Goal: Task Accomplishment & Management: Complete application form

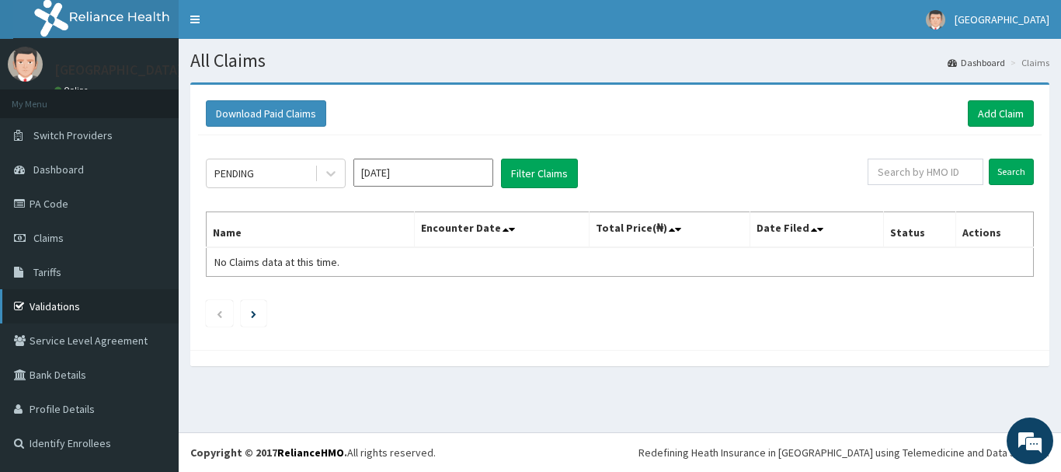
click at [53, 308] on link "Validations" at bounding box center [89, 306] width 179 height 34
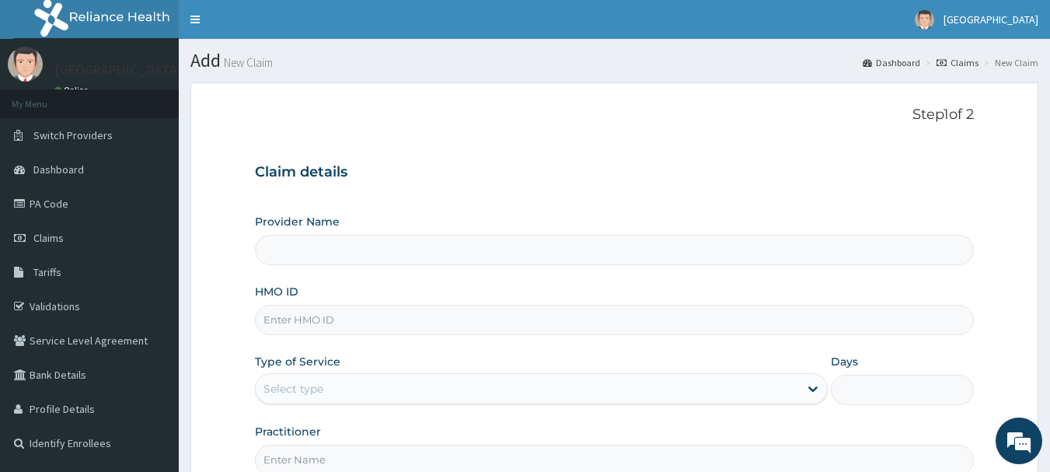
click at [425, 323] on input "HMO ID" at bounding box center [614, 320] width 719 height 30
type input "T"
type input "[GEOGRAPHIC_DATA]"
type input "TSM/10038/C"
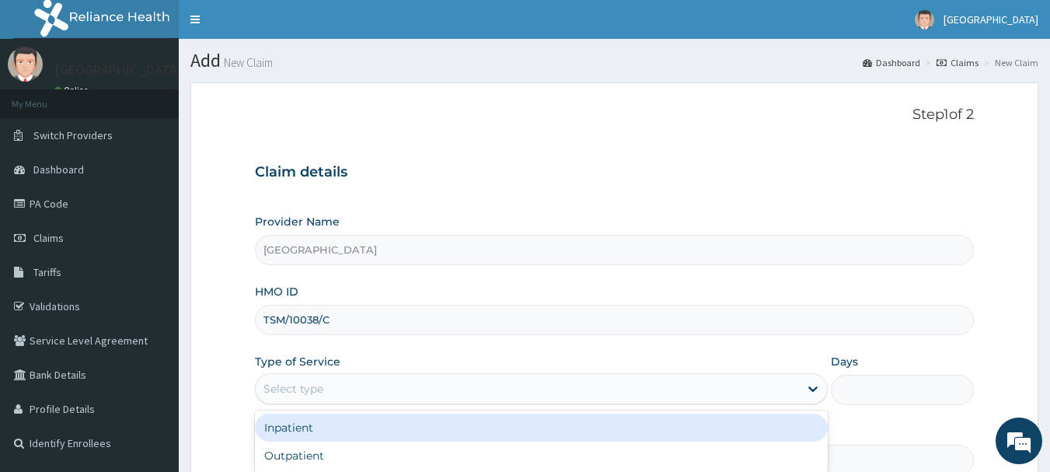
click at [451, 379] on div "Select type" at bounding box center [527, 388] width 543 height 25
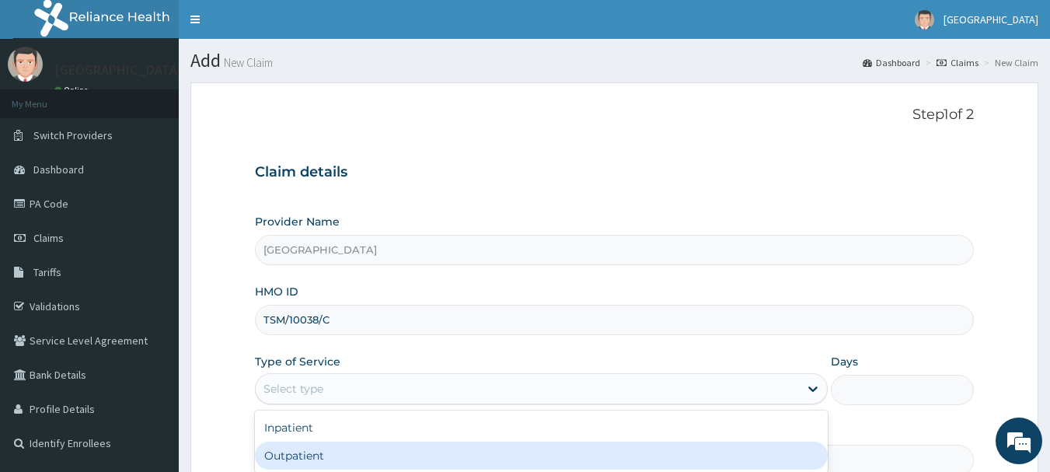
click at [465, 444] on div "Outpatient" at bounding box center [541, 455] width 573 height 28
type input "1"
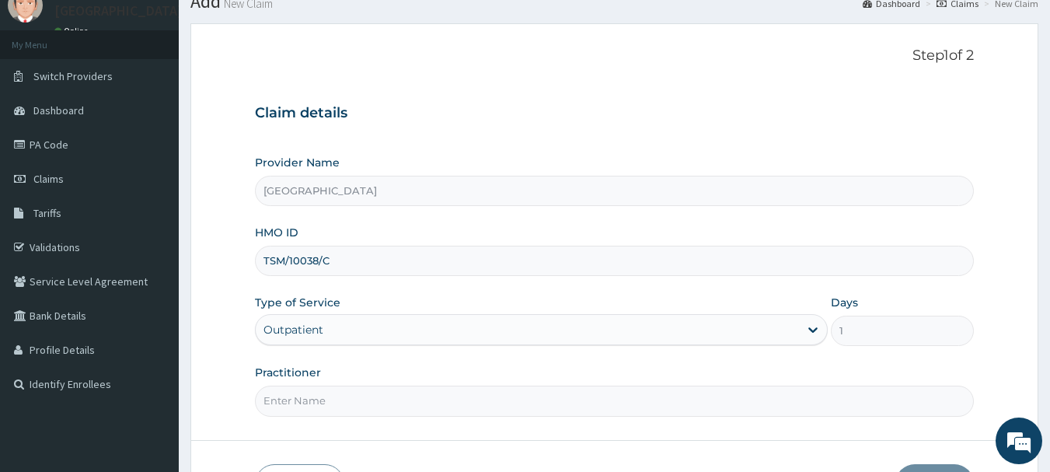
scroll to position [155, 0]
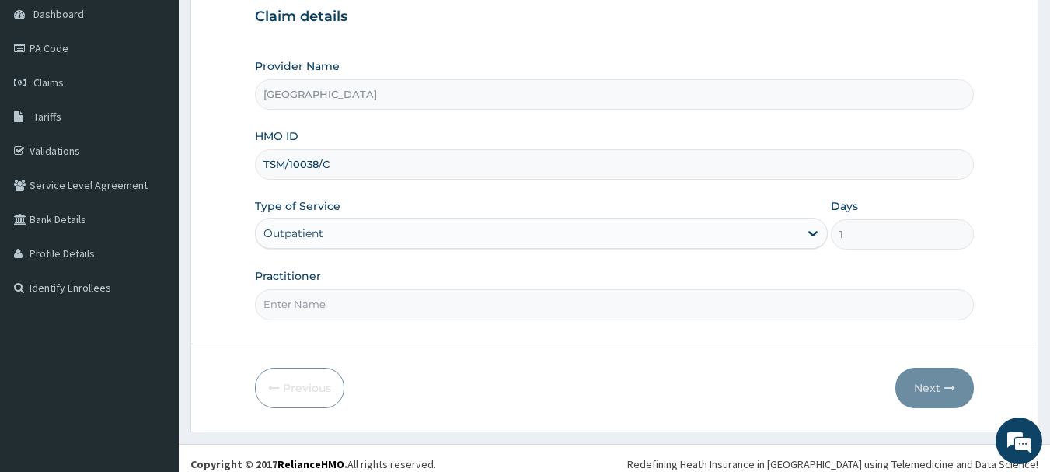
click at [505, 303] on input "Practitioner" at bounding box center [614, 304] width 719 height 30
type input "K"
type input "AKINDE"
click at [958, 397] on button "Next" at bounding box center [934, 387] width 78 height 40
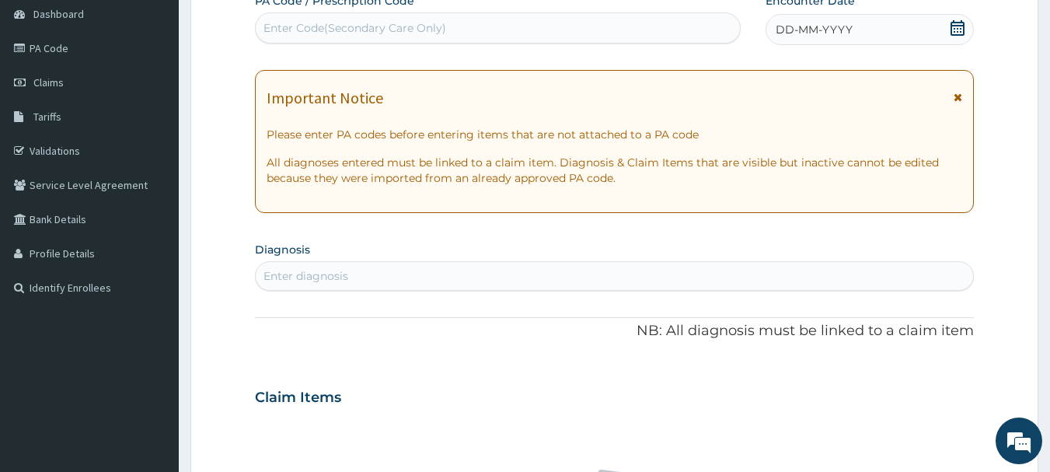
click at [956, 22] on icon at bounding box center [957, 28] width 14 height 16
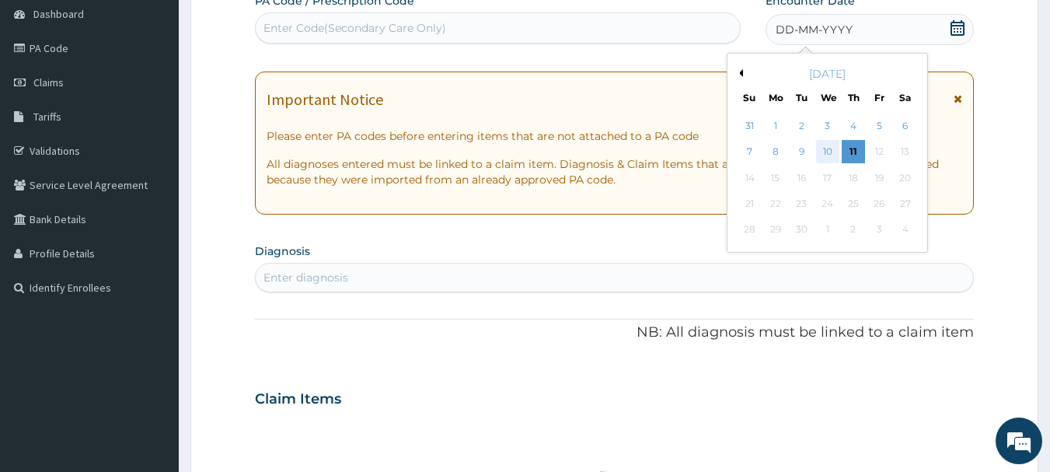
click at [826, 148] on div "10" at bounding box center [827, 152] width 23 height 23
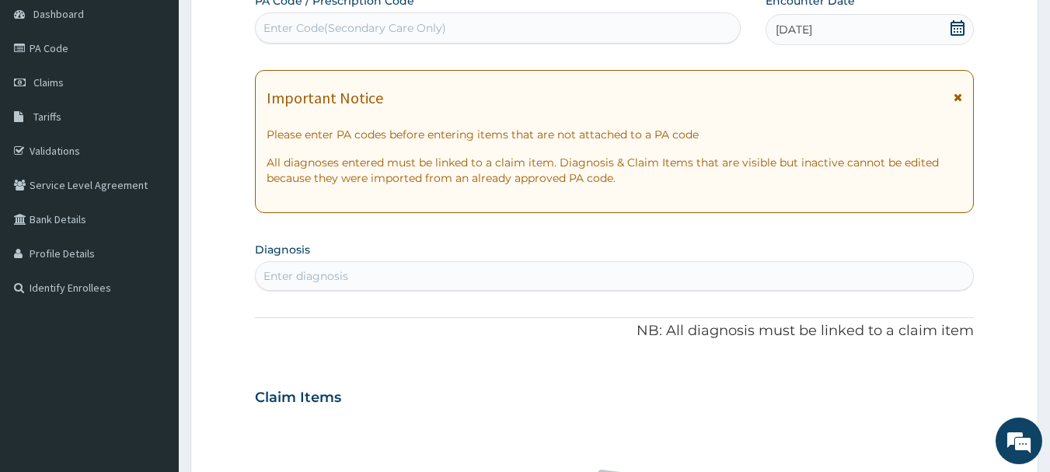
click at [333, 270] on div "Enter diagnosis" at bounding box center [305, 276] width 85 height 16
type input "MALARIA"
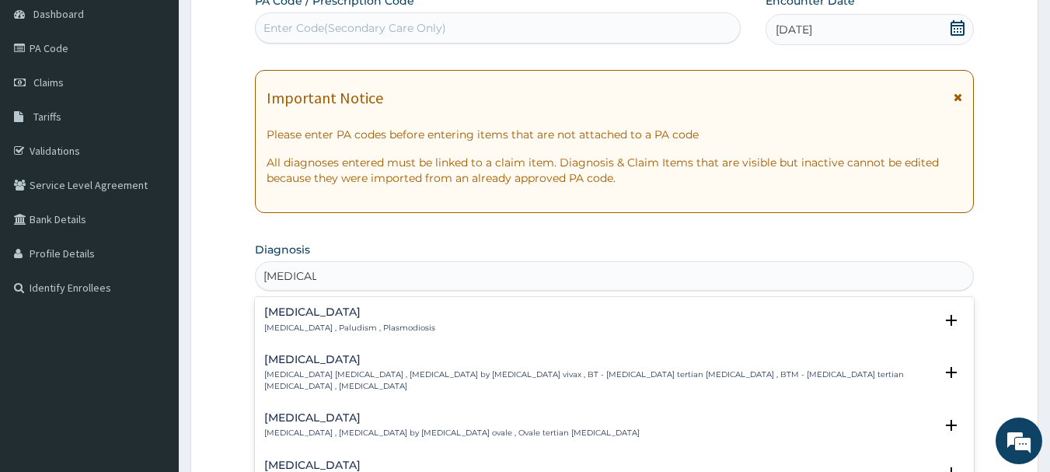
click at [269, 311] on h4 "Malaria" at bounding box center [349, 312] width 171 height 12
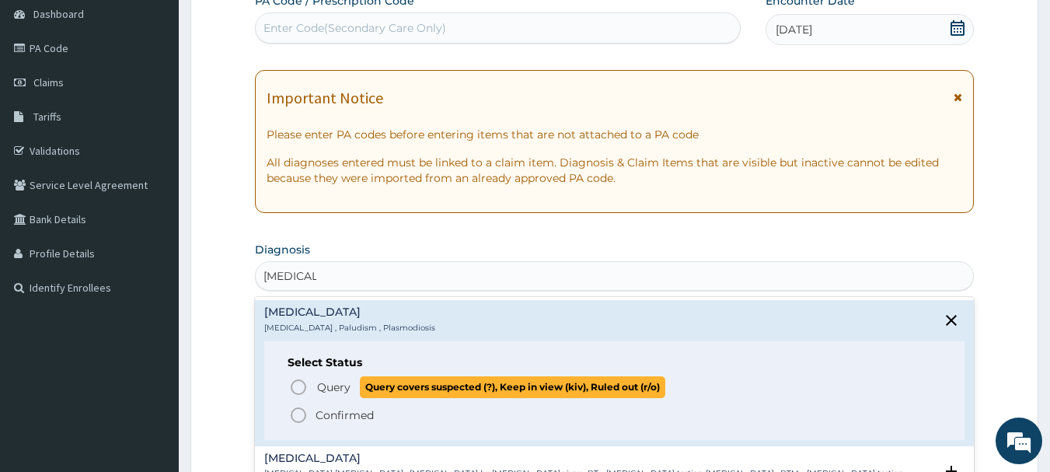
click at [305, 386] on circle "status option query" at bounding box center [298, 387] width 14 height 14
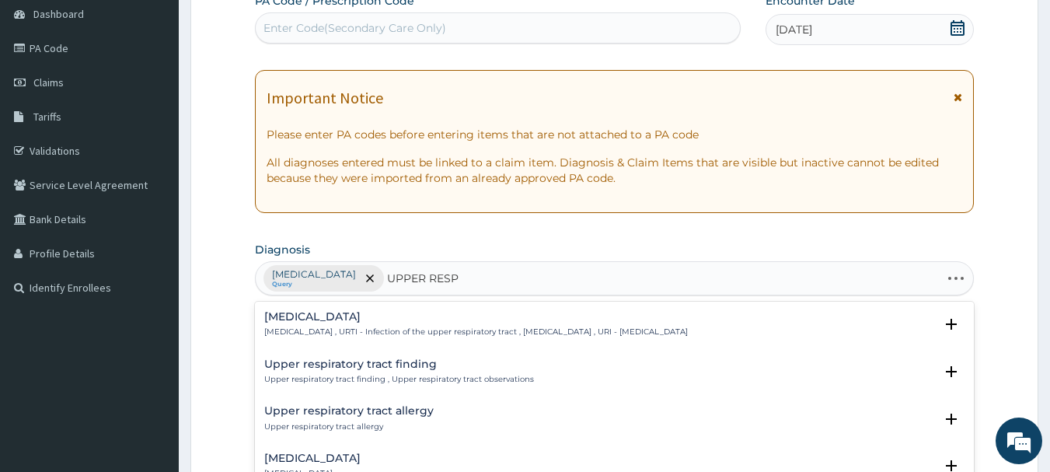
type input "UPPER RESPI"
click at [387, 314] on h4 "[MEDICAL_DATA]" at bounding box center [475, 317] width 423 height 12
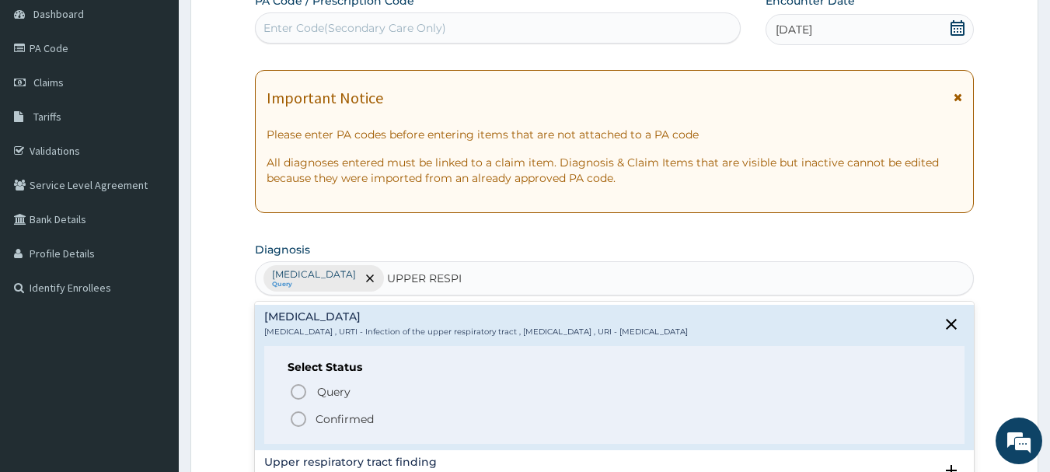
click at [297, 420] on icon "status option filled" at bounding box center [298, 418] width 19 height 19
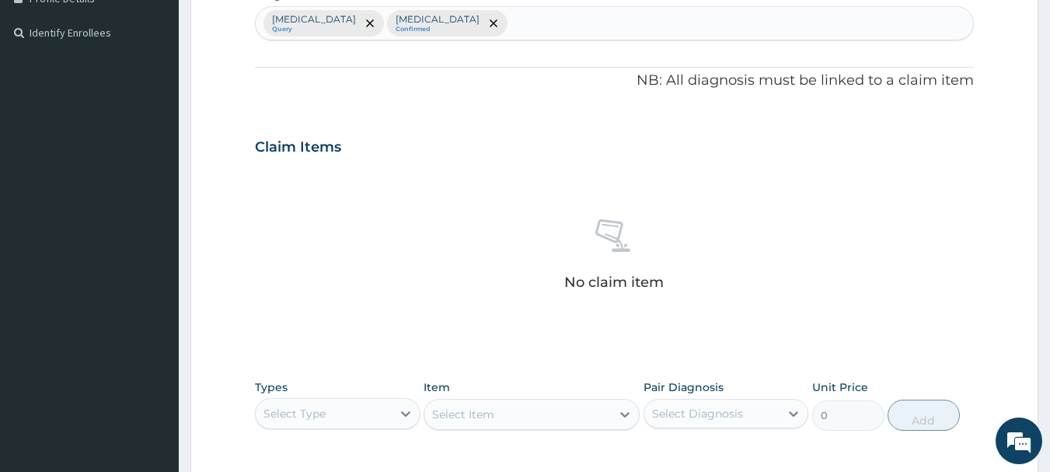
scroll to position [622, 0]
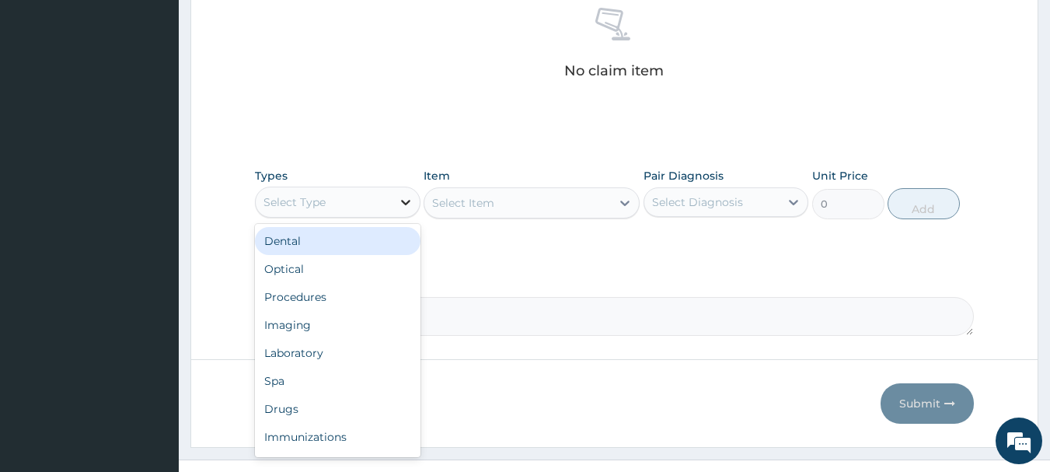
click at [406, 202] on icon at bounding box center [406, 202] width 16 height 16
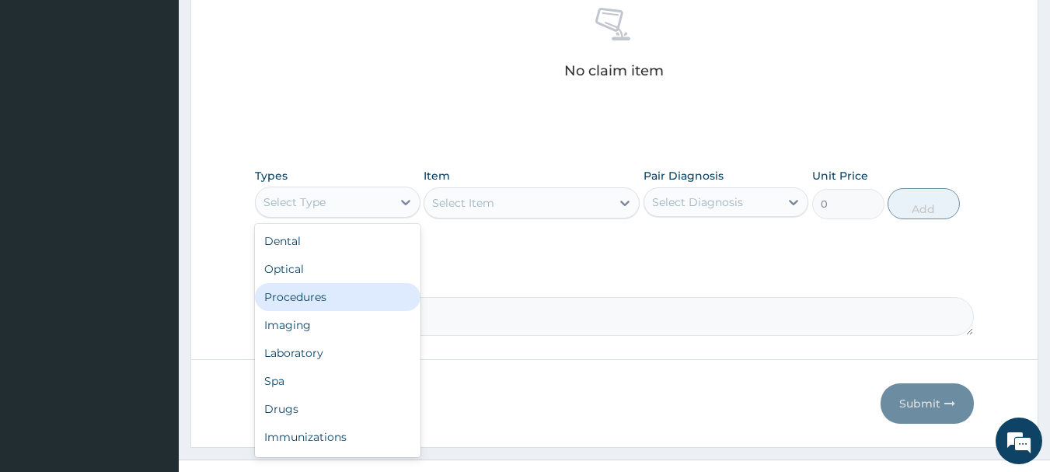
click at [350, 290] on div "Procedures" at bounding box center [337, 297] width 165 height 28
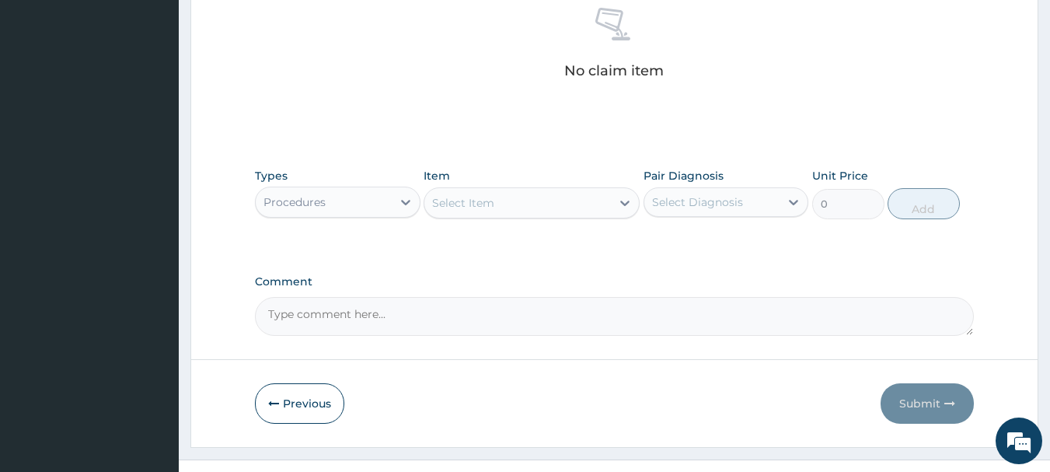
click at [628, 200] on icon at bounding box center [625, 203] width 16 height 16
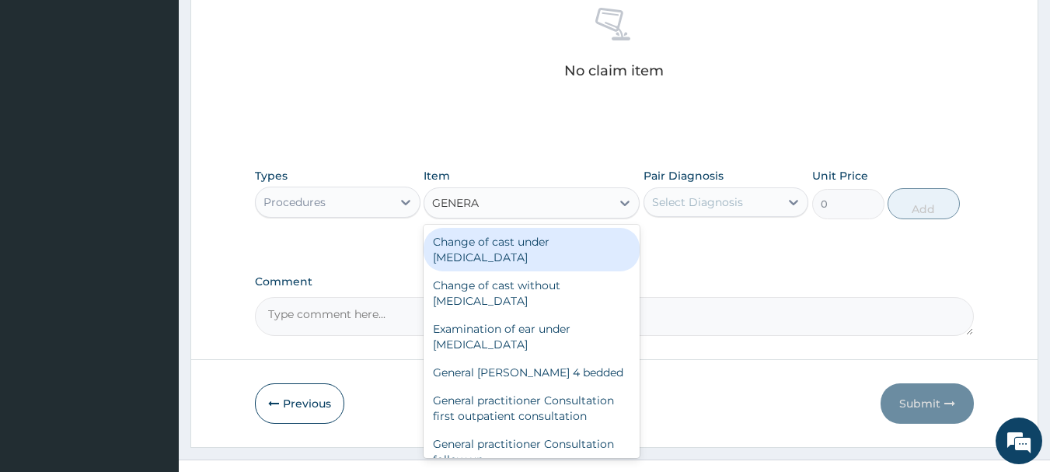
type input "GENERAL"
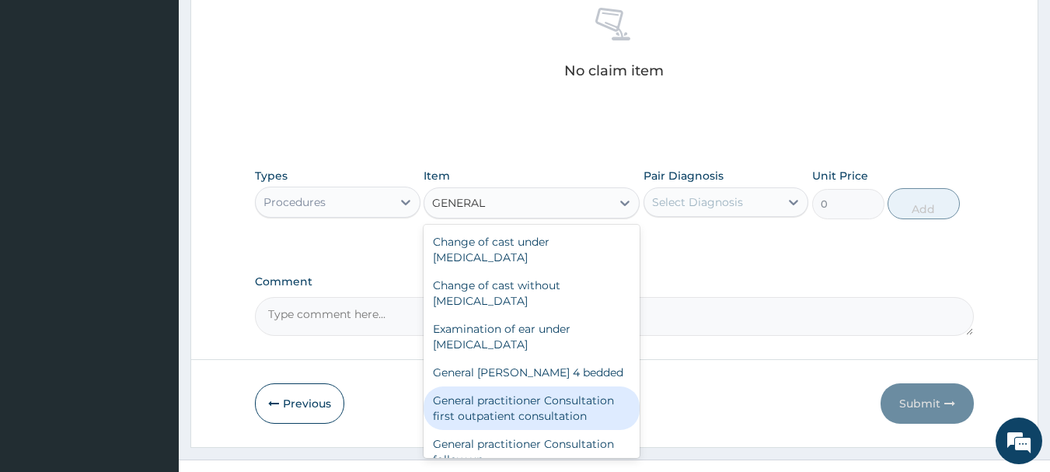
click at [571, 418] on div "General practitioner Consultation first outpatient consultation" at bounding box center [531, 408] width 216 height 44
type input "3547.5"
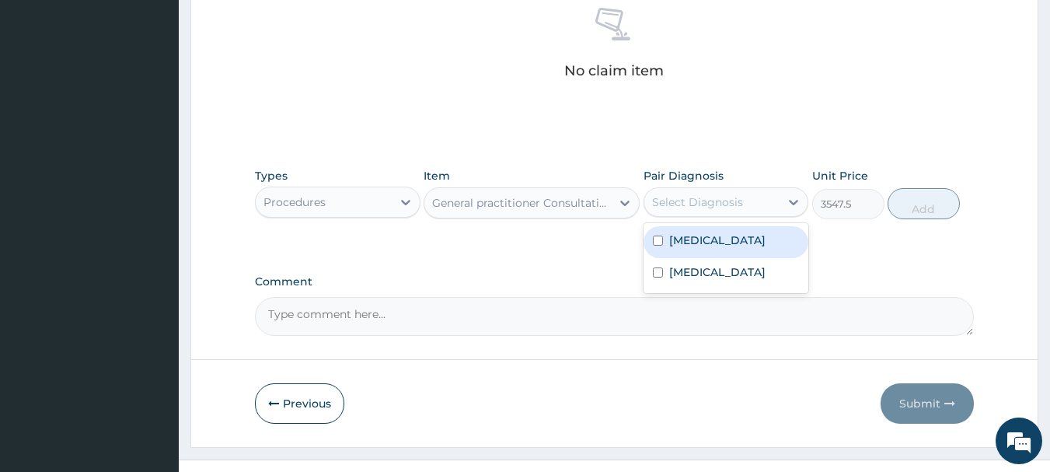
click at [777, 193] on div "Select Diagnosis" at bounding box center [712, 202] width 136 height 25
click at [764, 250] on div "[MEDICAL_DATA]" at bounding box center [725, 242] width 165 height 32
checkbox input "true"
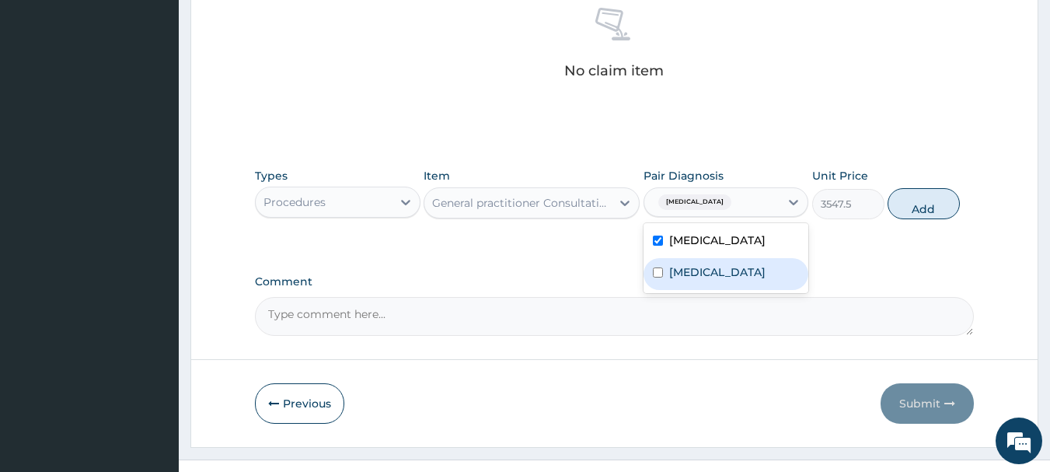
click at [760, 264] on label "[MEDICAL_DATA]" at bounding box center [717, 272] width 96 height 16
checkbox input "true"
click at [940, 195] on button "Add" at bounding box center [923, 203] width 72 height 31
type input "0"
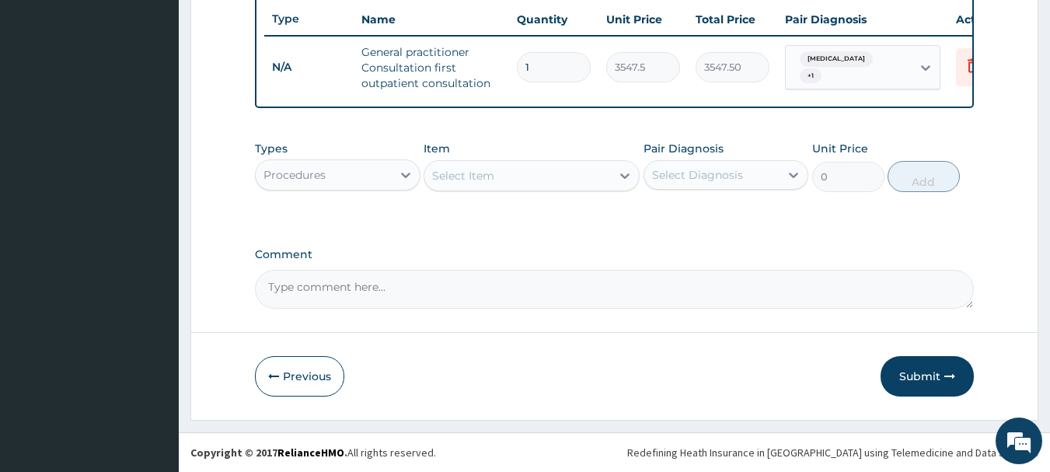
scroll to position [595, 0]
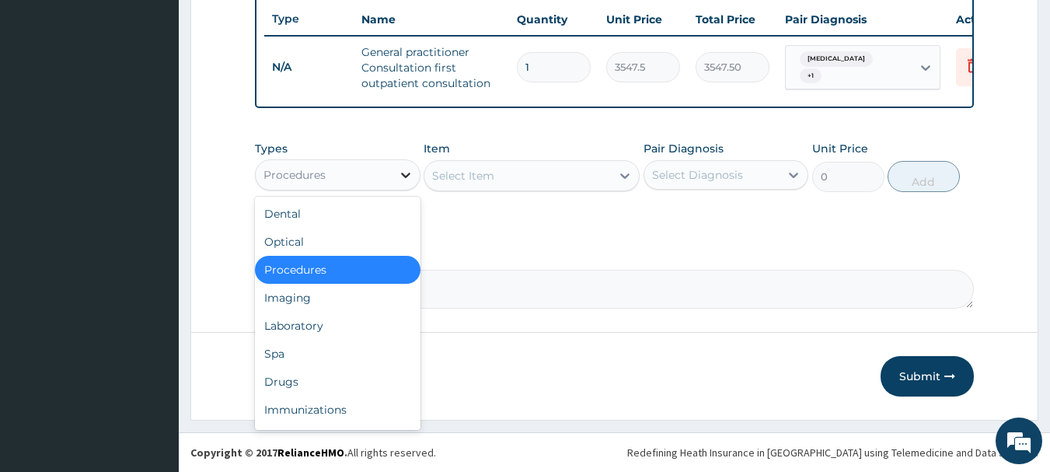
click at [404, 171] on icon at bounding box center [406, 175] width 16 height 16
click at [371, 368] on div "Drugs" at bounding box center [337, 381] width 165 height 28
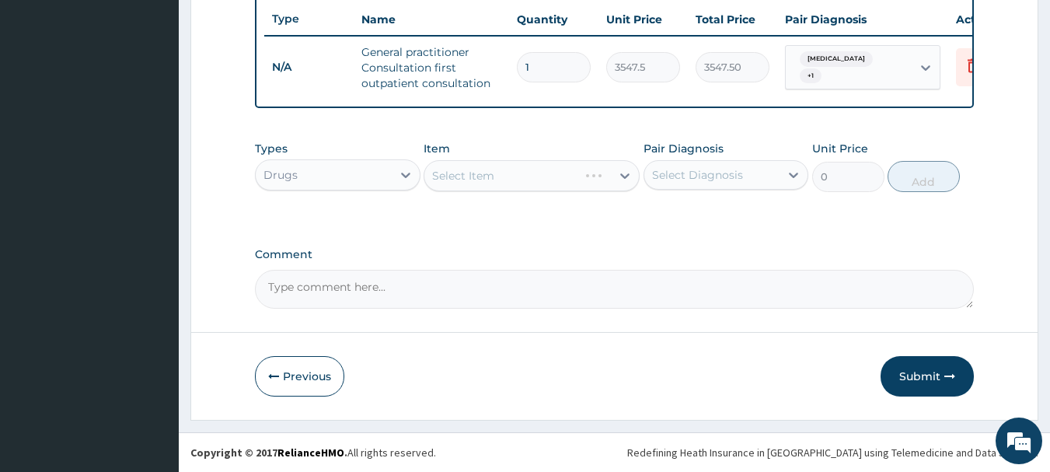
click at [625, 174] on div "Select Item" at bounding box center [531, 175] width 216 height 31
click at [625, 174] on icon at bounding box center [625, 176] width 16 height 16
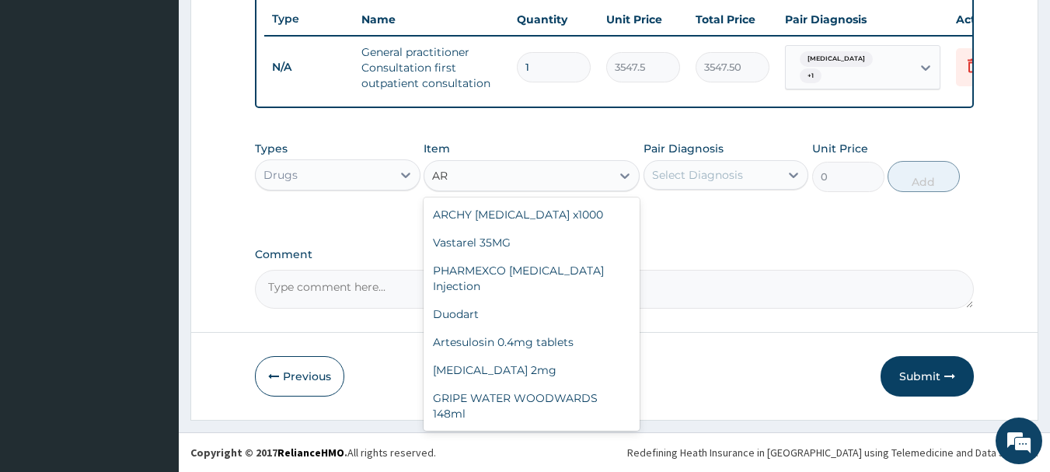
type input "A"
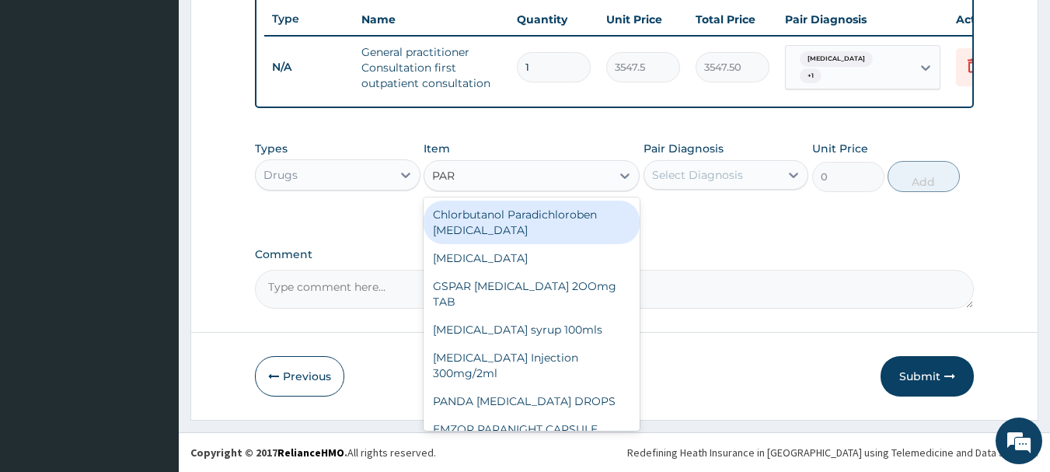
type input "PARA"
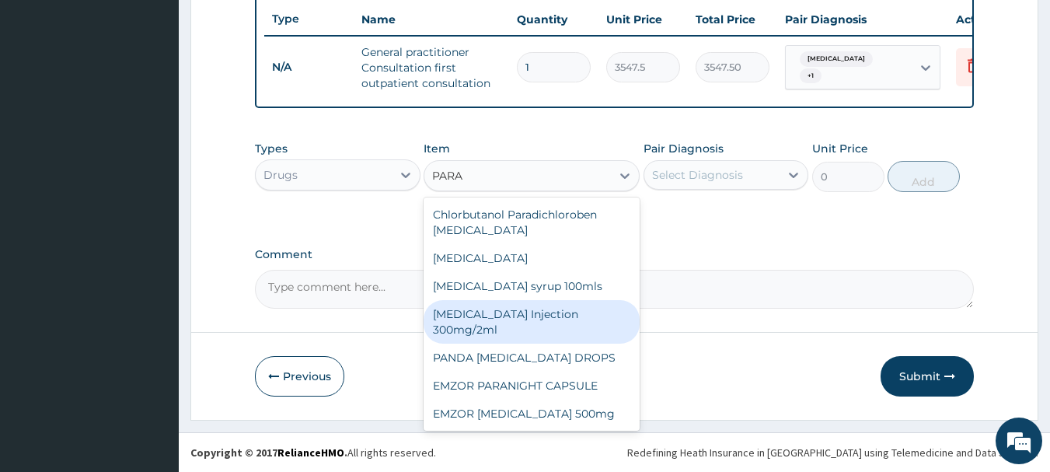
click at [489, 329] on div "[MEDICAL_DATA] Injection 300mg/2ml" at bounding box center [531, 322] width 216 height 44
type input "260.15"
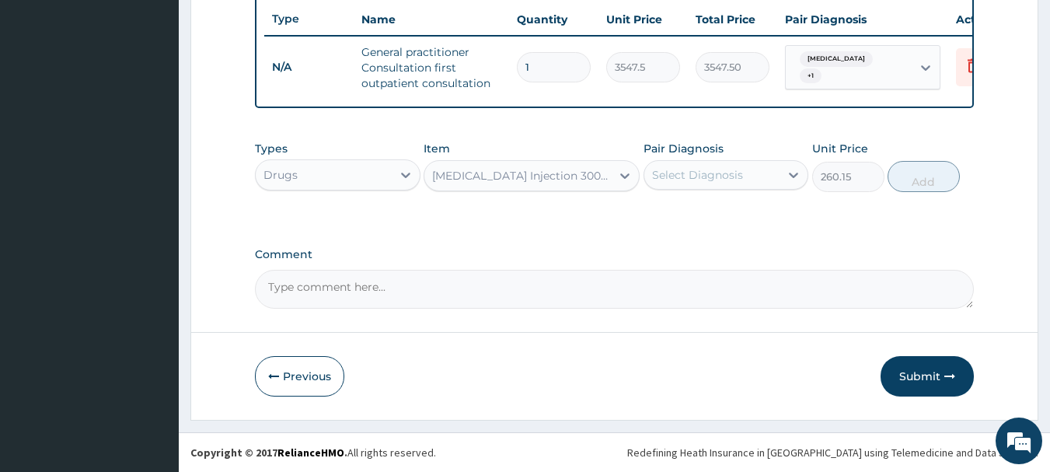
click at [754, 170] on div "Select Diagnosis" at bounding box center [712, 174] width 136 height 25
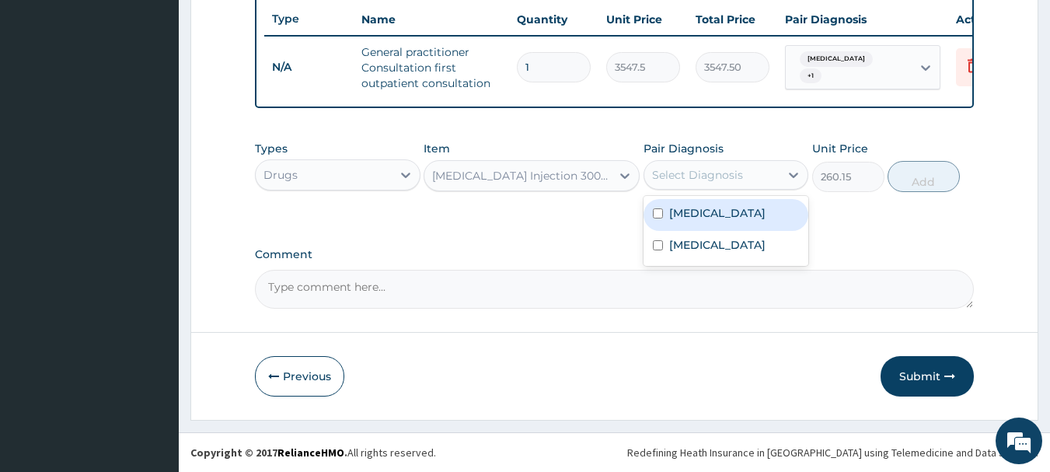
click at [681, 213] on label "[MEDICAL_DATA]" at bounding box center [717, 213] width 96 height 16
checkbox input "true"
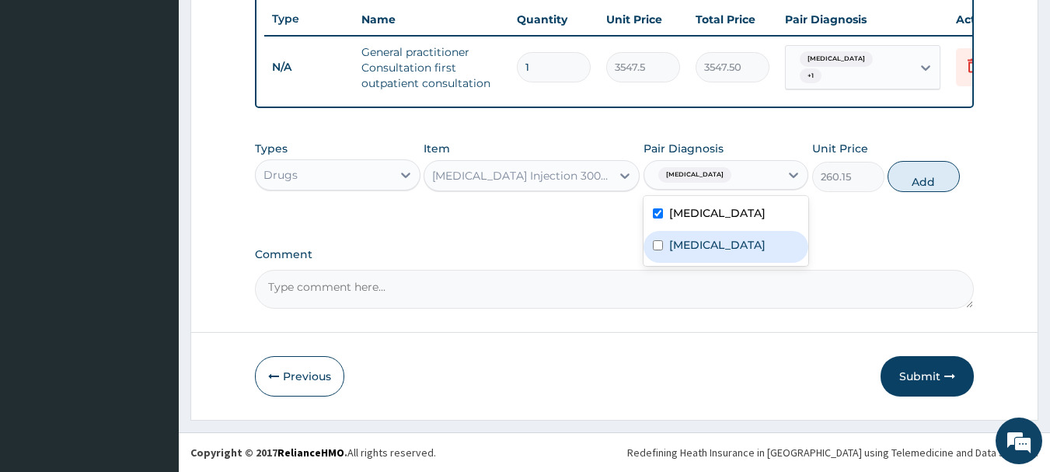
click at [688, 252] on label "[MEDICAL_DATA]" at bounding box center [717, 245] width 96 height 16
checkbox input "true"
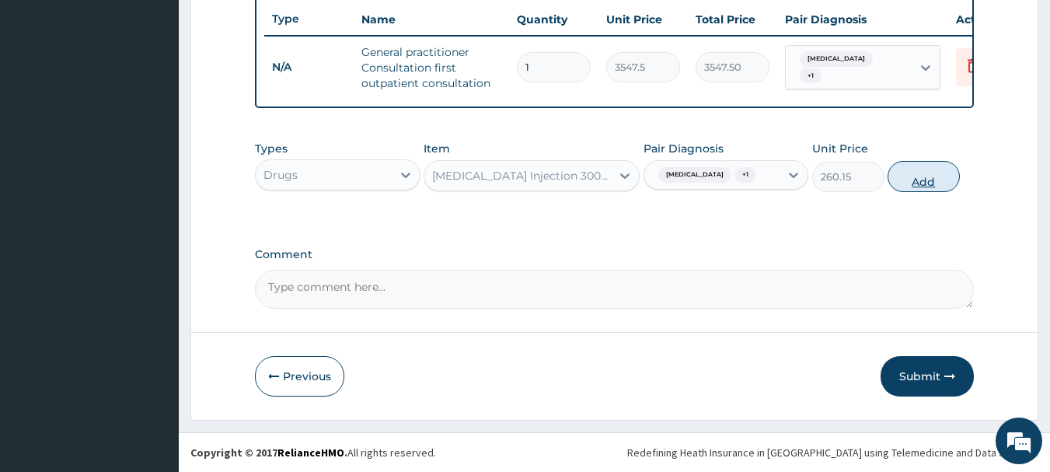
click at [925, 169] on button "Add" at bounding box center [923, 176] width 72 height 31
type input "0"
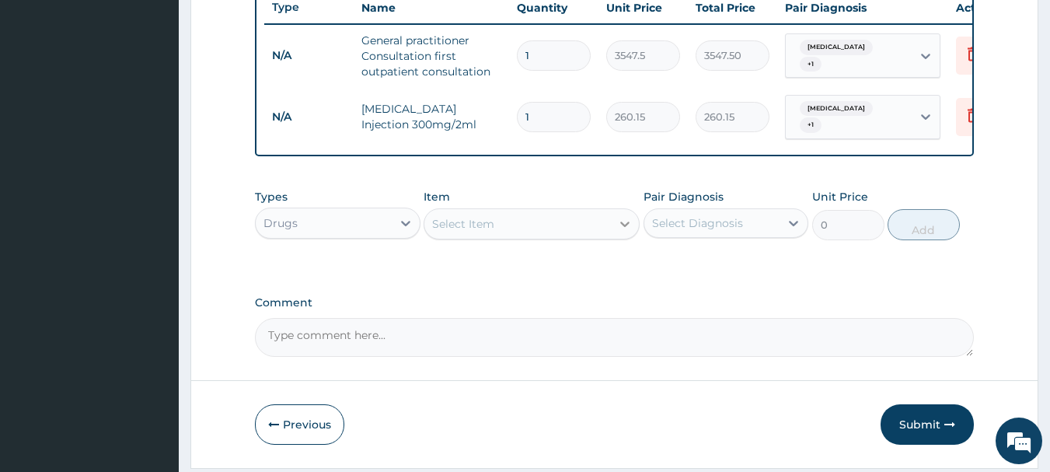
click at [625, 219] on div at bounding box center [625, 224] width 28 height 28
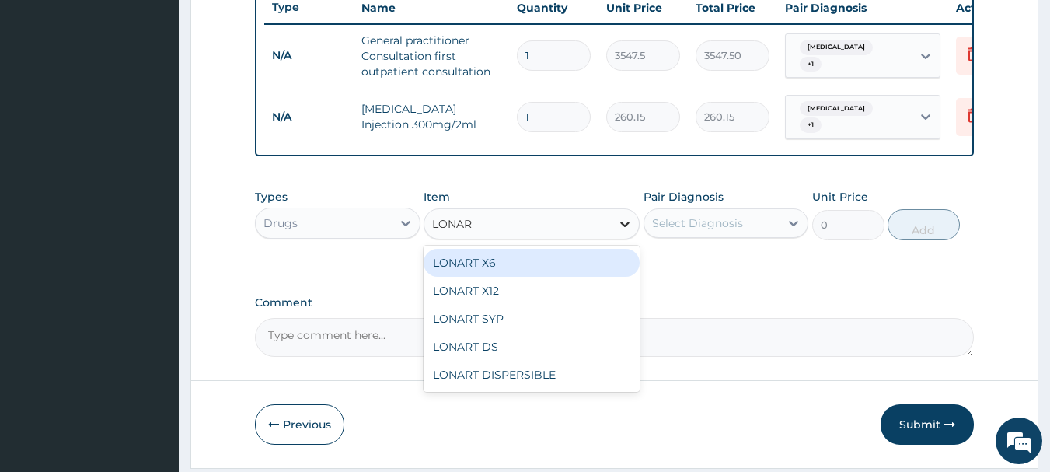
type input "LONART"
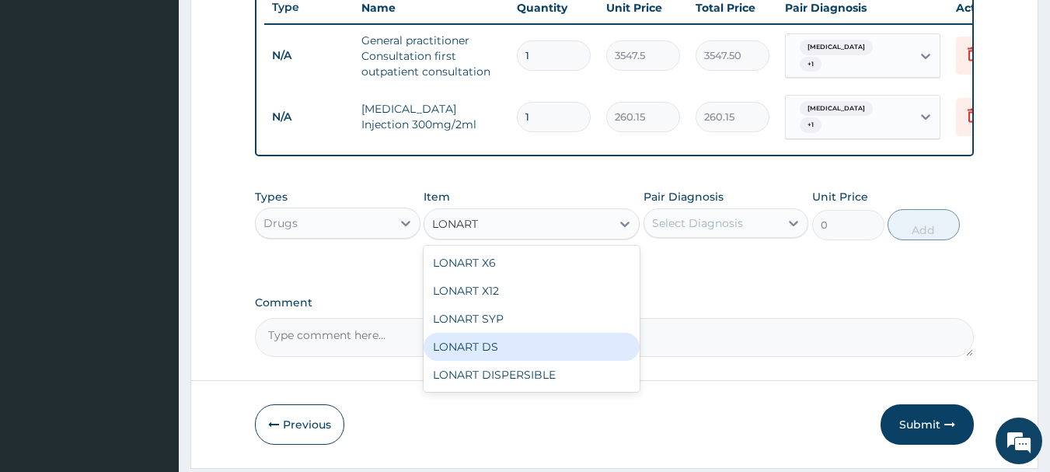
click at [482, 348] on div "LONART DS" at bounding box center [531, 347] width 216 height 28
type input "473"
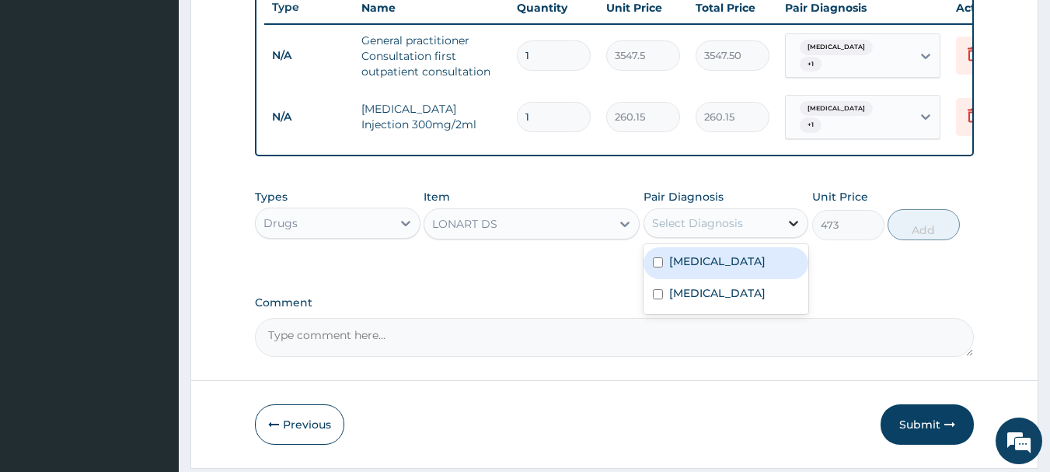
click at [797, 231] on icon at bounding box center [793, 223] width 16 height 16
click at [751, 277] on div "[MEDICAL_DATA]" at bounding box center [725, 263] width 165 height 32
checkbox input "true"
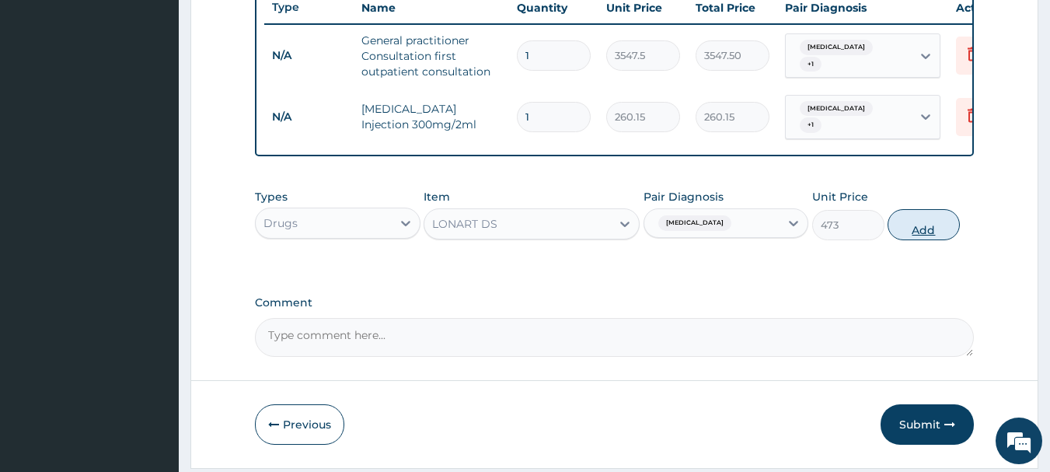
click at [908, 228] on button "Add" at bounding box center [923, 224] width 72 height 31
type input "0"
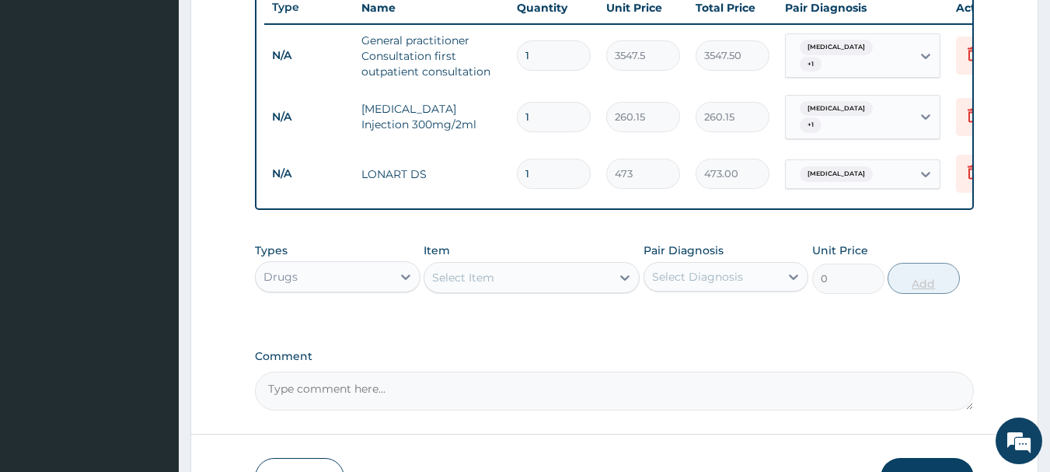
type input "0.00"
type input "3"
type input "1419.00"
type input "3"
click at [618, 275] on icon at bounding box center [625, 278] width 16 height 16
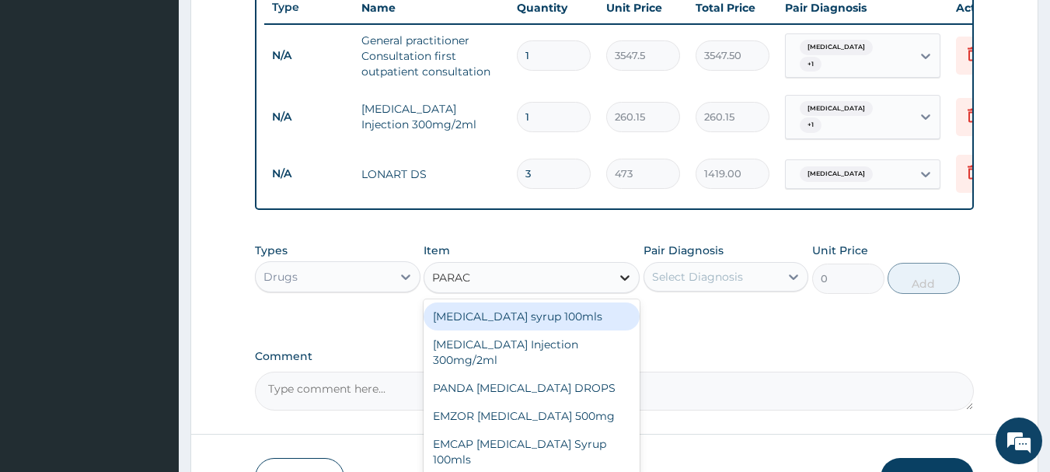
type input "PARACE"
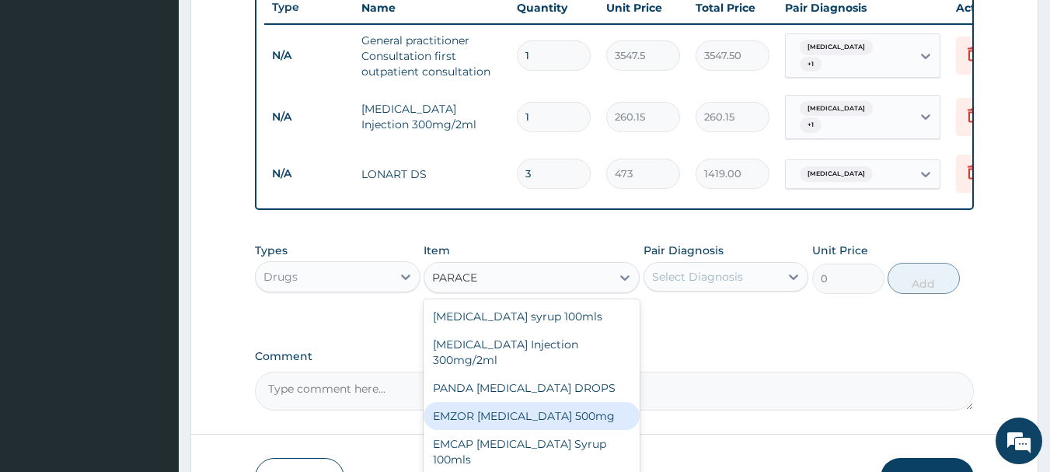
click at [491, 412] on div "EMZOR [MEDICAL_DATA] 500mg" at bounding box center [531, 416] width 216 height 28
type input "23.65"
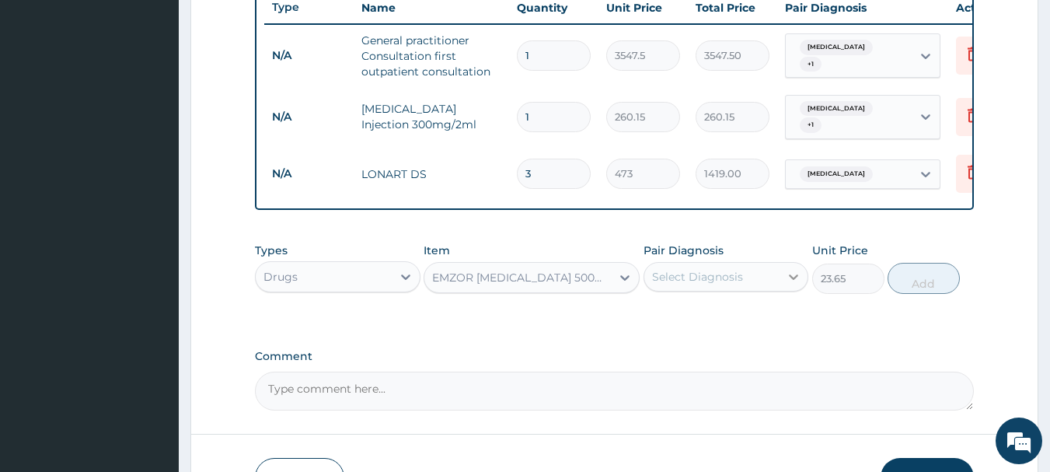
click at [792, 280] on icon at bounding box center [793, 276] width 9 height 5
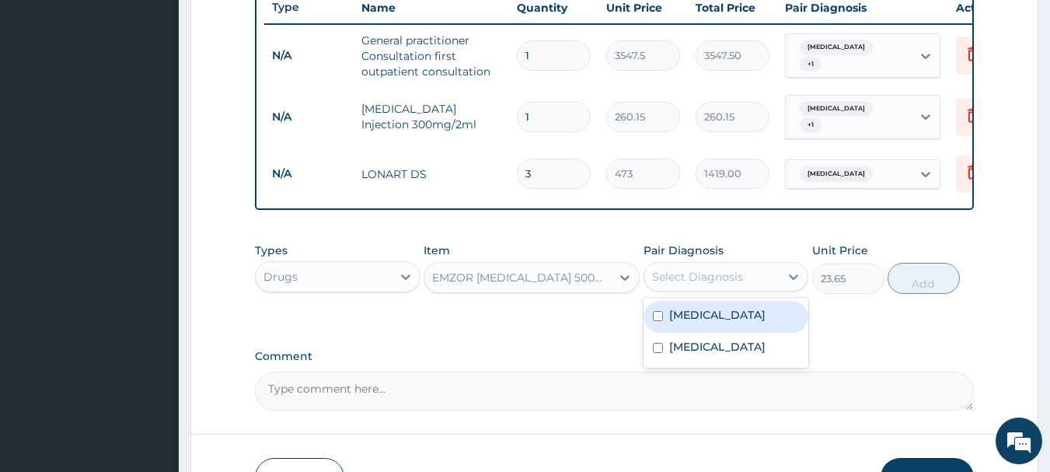
click at [768, 327] on div "[MEDICAL_DATA]" at bounding box center [725, 317] width 165 height 32
checkbox input "true"
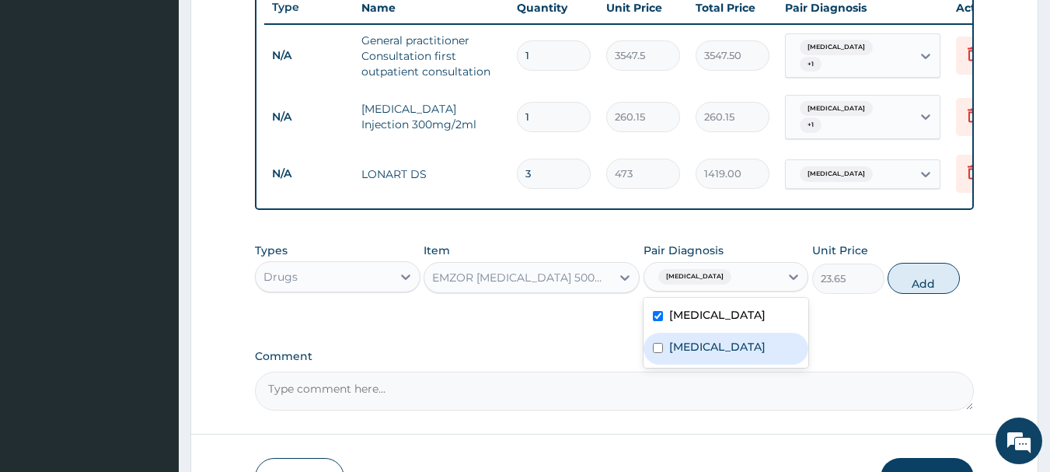
click at [768, 343] on div "[MEDICAL_DATA]" at bounding box center [725, 349] width 165 height 32
checkbox input "true"
click at [947, 288] on button "Add" at bounding box center [923, 278] width 72 height 31
type input "0"
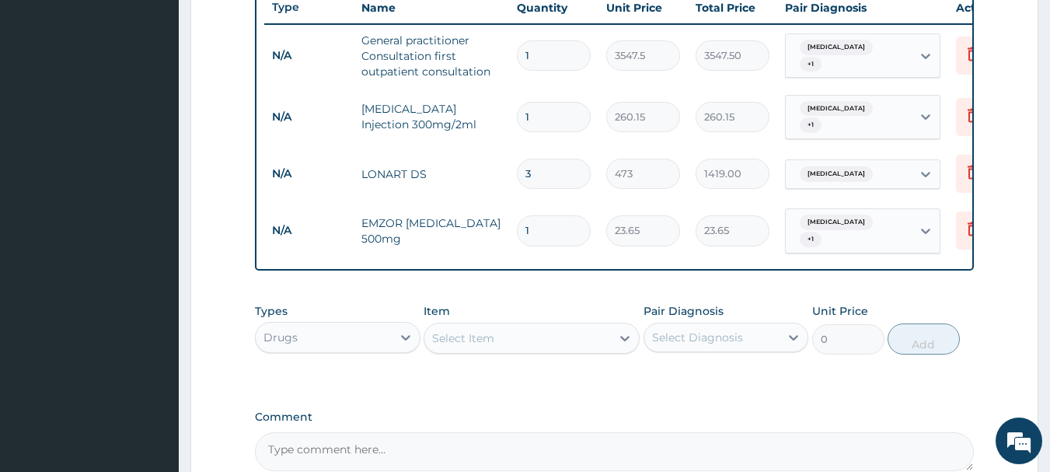
type input "0.00"
type input "9"
type input "212.85"
type input "9"
click at [622, 330] on icon at bounding box center [625, 338] width 16 height 16
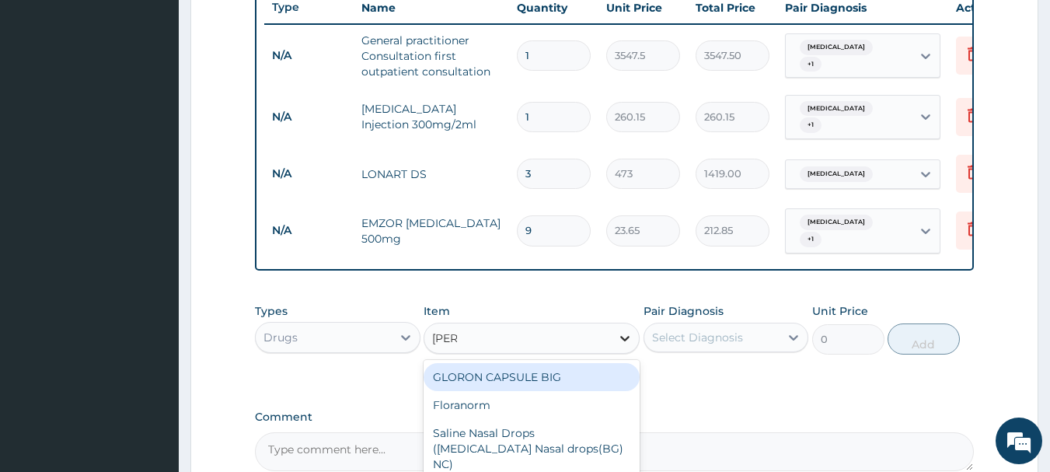
type input "LORAT"
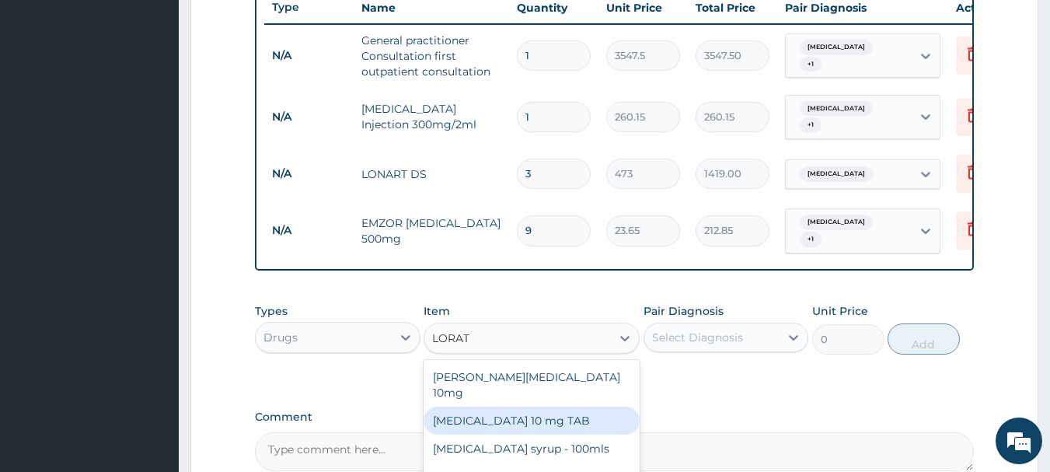
click at [532, 406] on div "[MEDICAL_DATA] 10 mg TAB" at bounding box center [531, 420] width 216 height 28
type input "59.125"
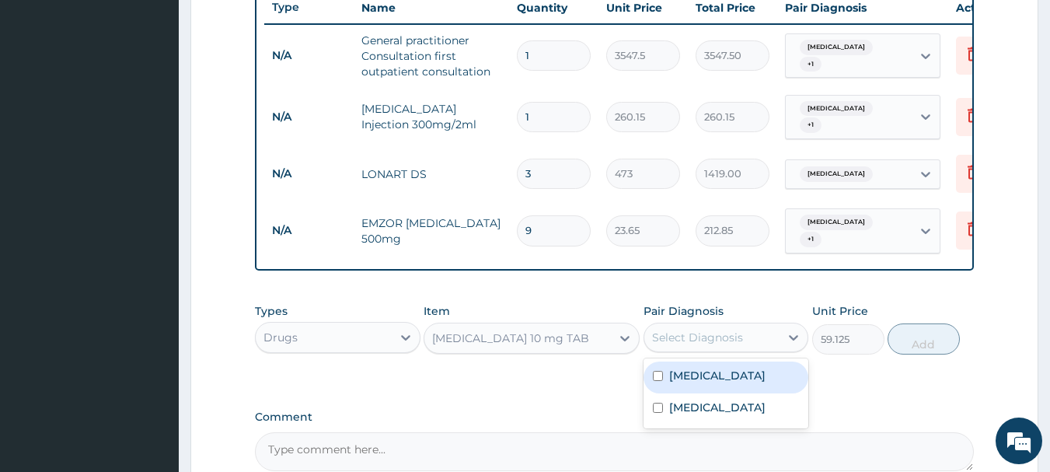
click at [748, 334] on div "Select Diagnosis" at bounding box center [712, 337] width 136 height 25
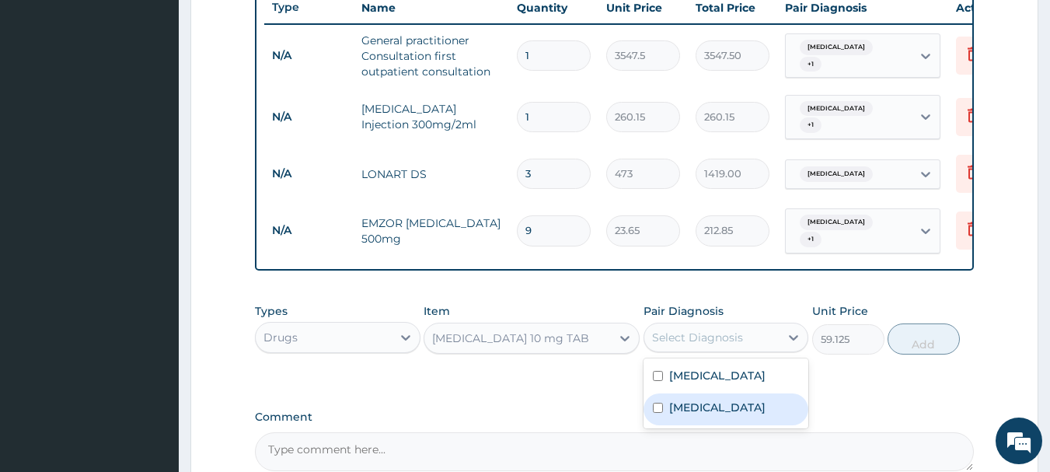
click at [724, 403] on label "[MEDICAL_DATA]" at bounding box center [717, 407] width 96 height 16
checkbox input "true"
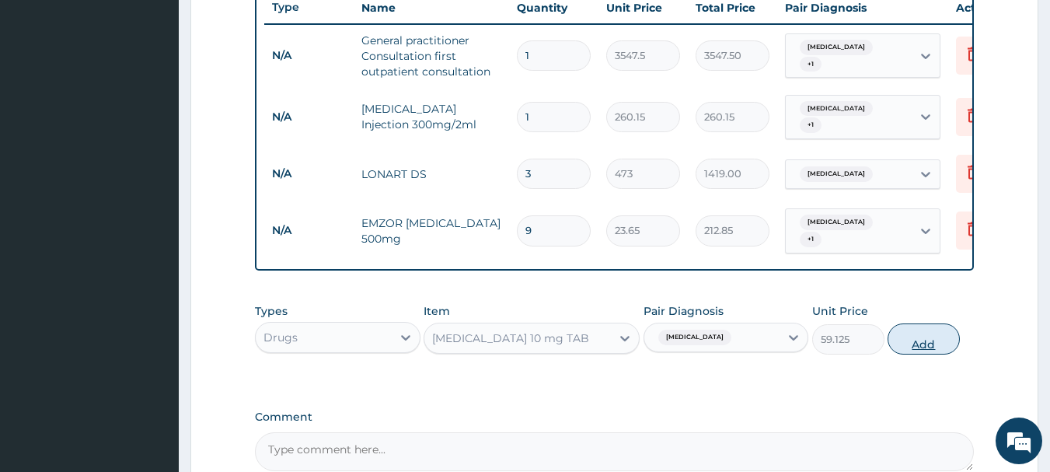
click at [893, 330] on button "Add" at bounding box center [923, 338] width 72 height 31
type input "0"
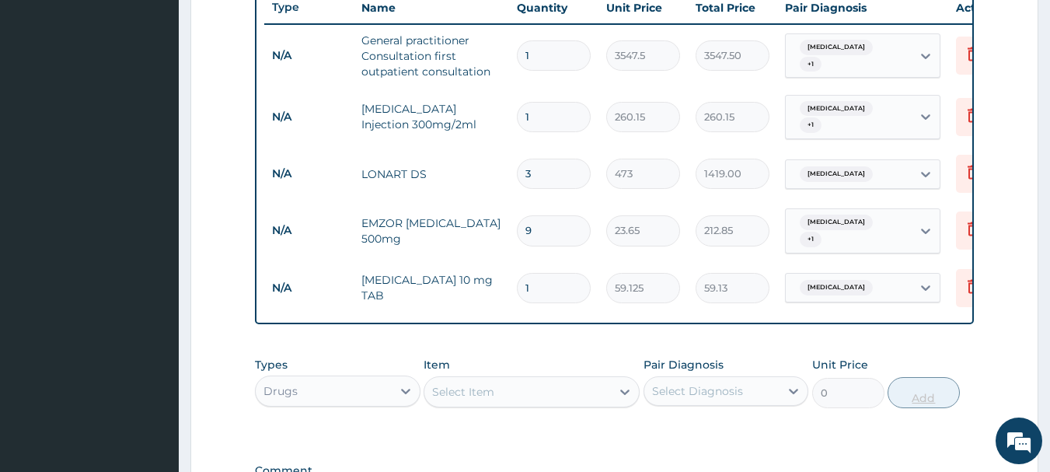
type input "0.00"
type input "5"
type input "295.63"
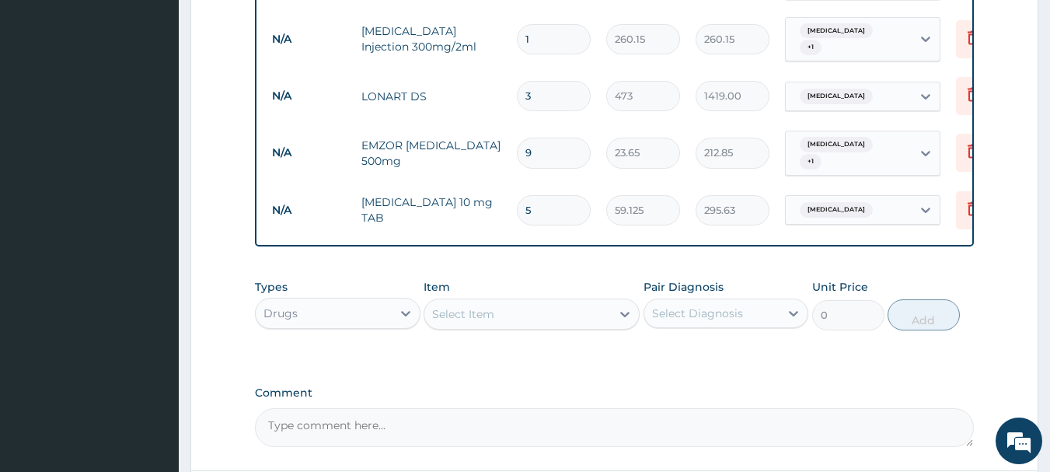
scroll to position [810, 0]
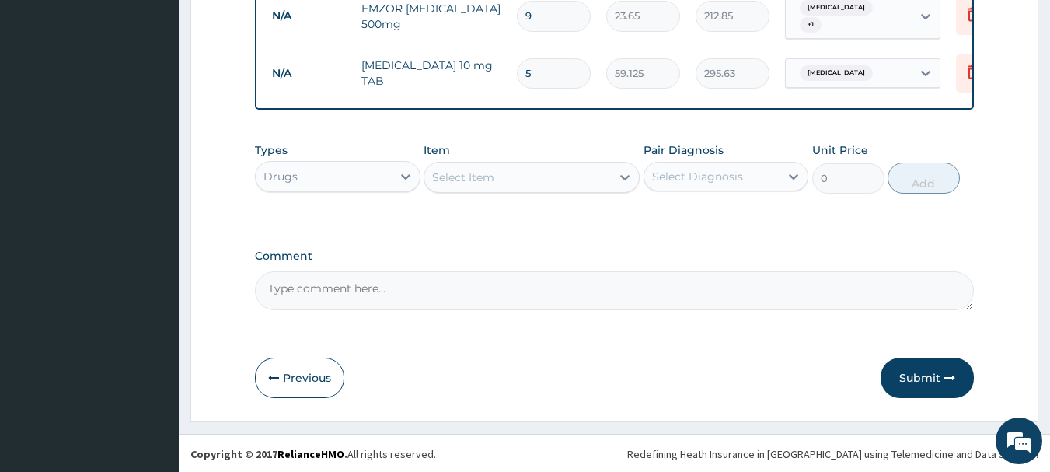
type input "5"
click at [925, 383] on button "Submit" at bounding box center [926, 377] width 93 height 40
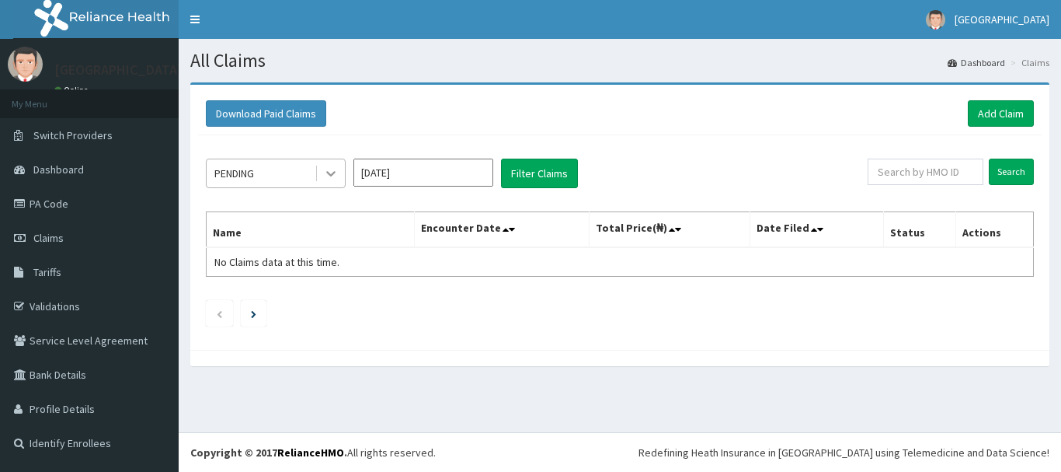
click at [328, 176] on icon at bounding box center [331, 173] width 16 height 16
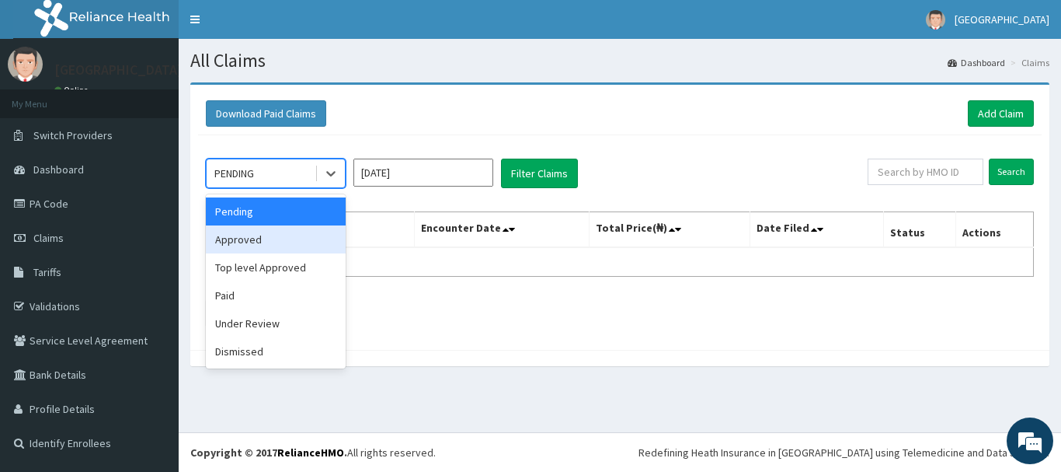
click at [333, 235] on div "Approved" at bounding box center [276, 239] width 140 height 28
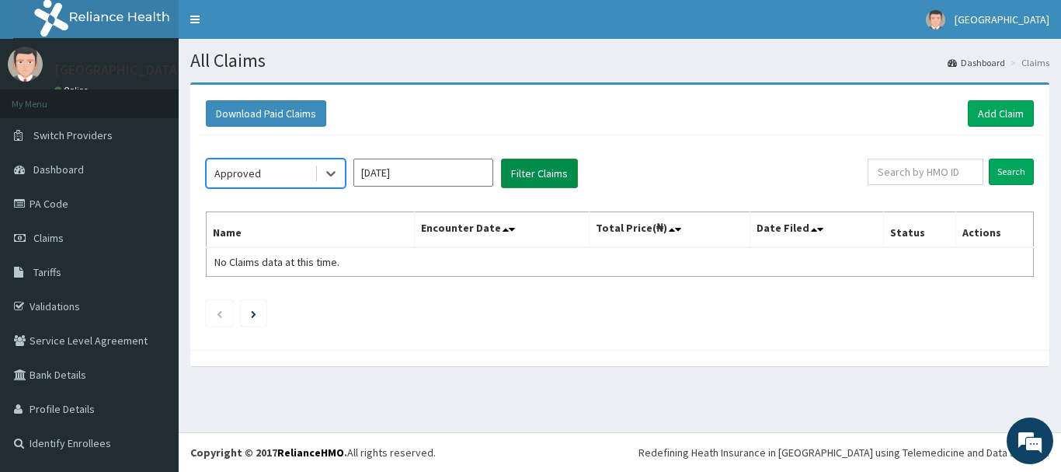
click at [543, 184] on button "Filter Claims" at bounding box center [539, 173] width 77 height 30
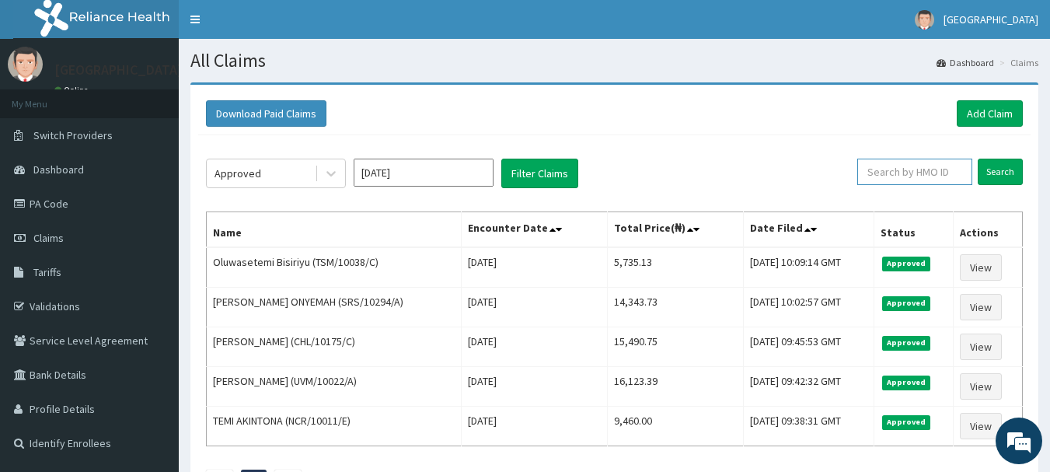
click at [956, 167] on input "text" at bounding box center [914, 171] width 115 height 26
type input "TSM/10038"
click at [1004, 160] on input "Search" at bounding box center [999, 171] width 45 height 26
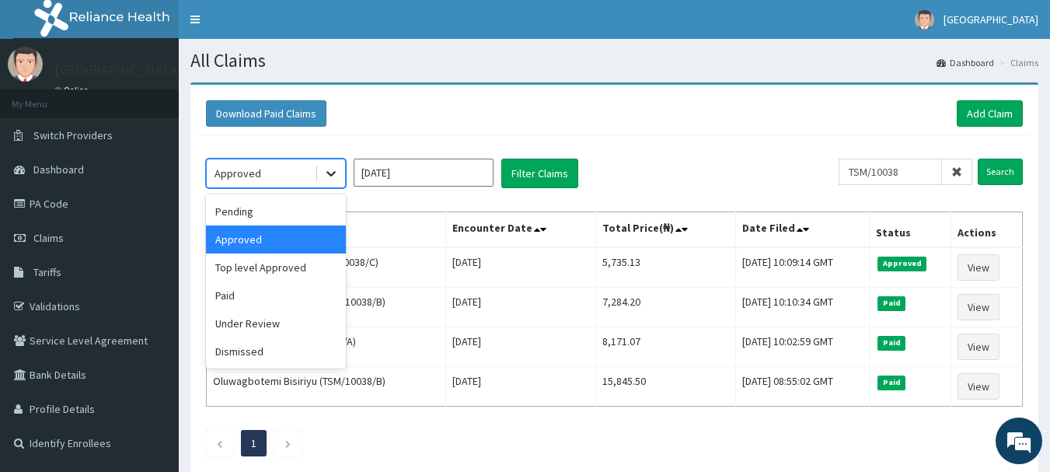
click at [338, 177] on icon at bounding box center [331, 173] width 16 height 16
click at [260, 300] on div "Paid" at bounding box center [276, 295] width 140 height 28
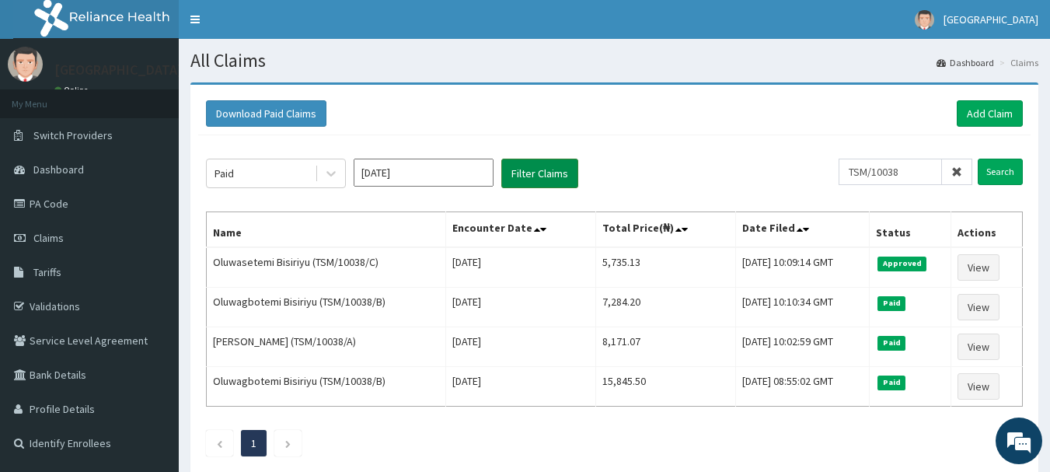
click at [573, 173] on button "Filter Claims" at bounding box center [539, 173] width 77 height 30
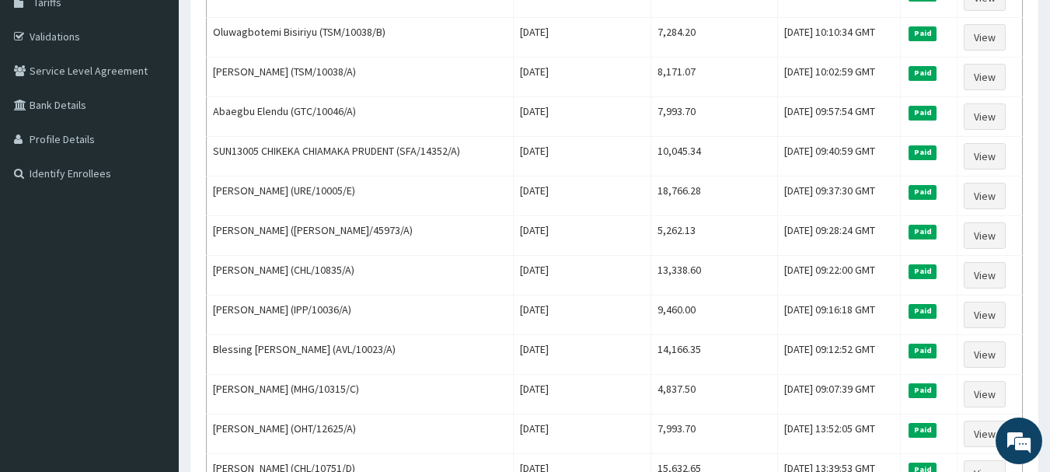
scroll to position [233, 0]
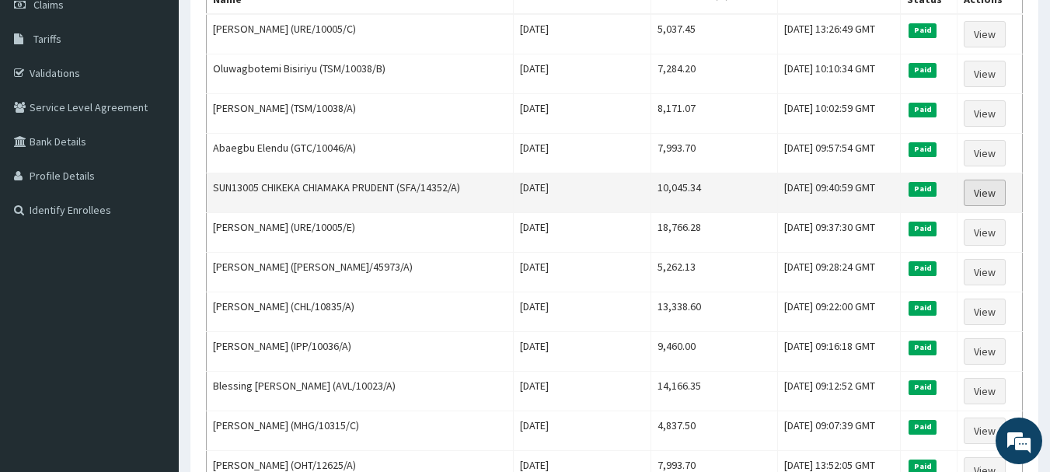
click at [987, 192] on link "View" at bounding box center [984, 192] width 42 height 26
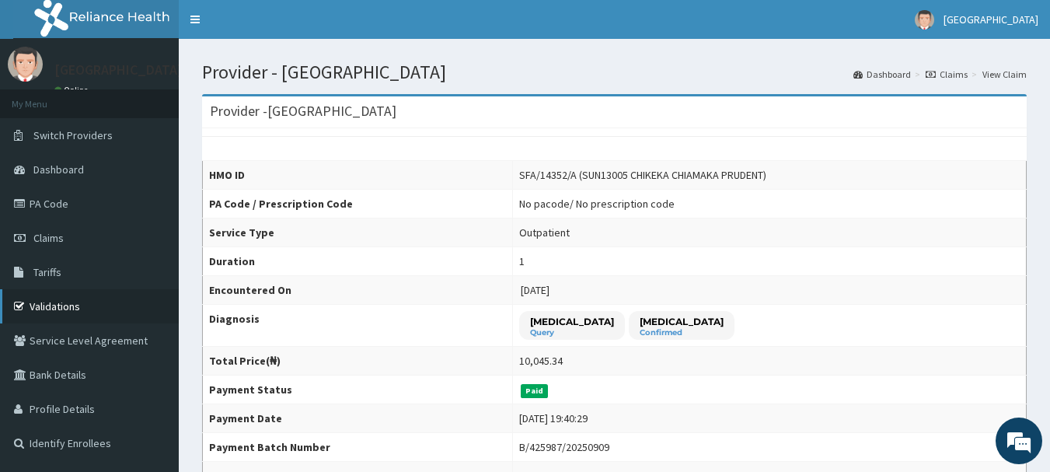
click at [61, 301] on link "Validations" at bounding box center [89, 306] width 179 height 34
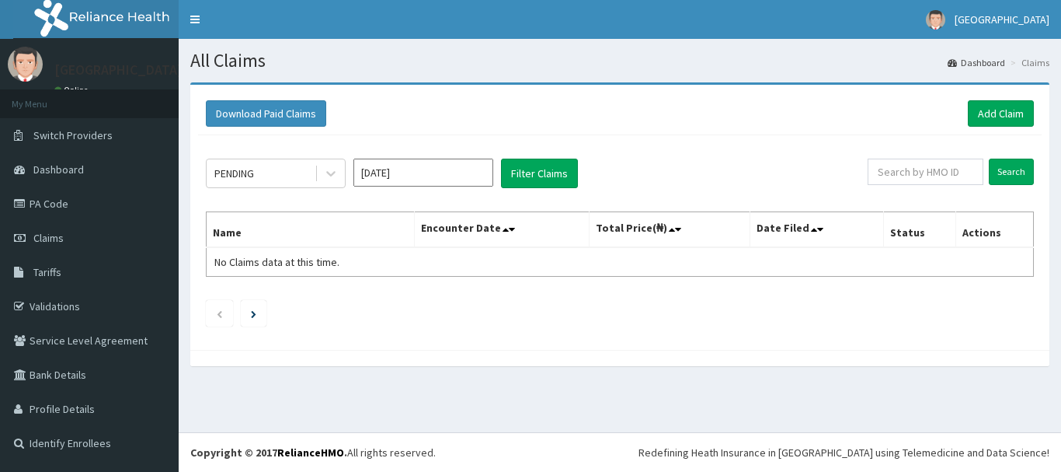
click at [1024, 108] on link "Add Claim" at bounding box center [1001, 113] width 66 height 26
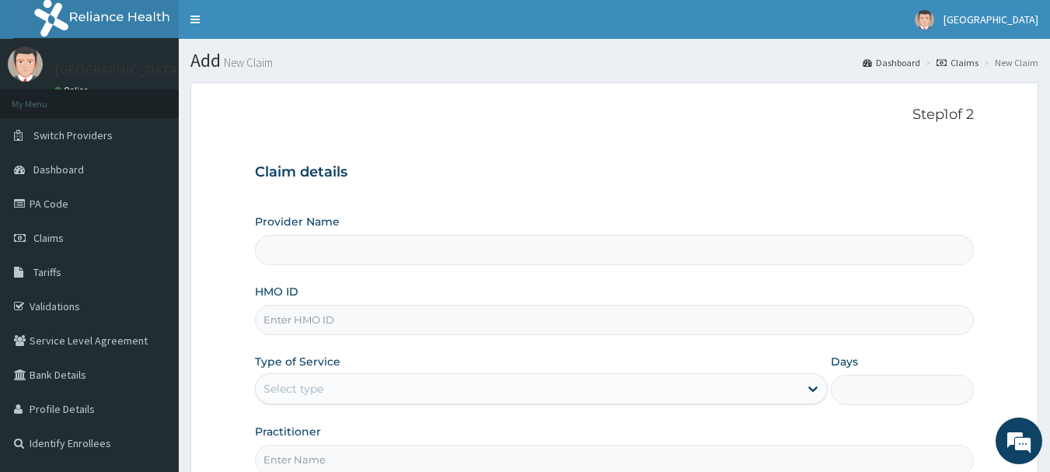
type input "[GEOGRAPHIC_DATA]"
click at [416, 322] on input "HMO ID" at bounding box center [614, 320] width 719 height 30
type input "FAB/10628/A"
click at [810, 394] on icon at bounding box center [813, 389] width 16 height 16
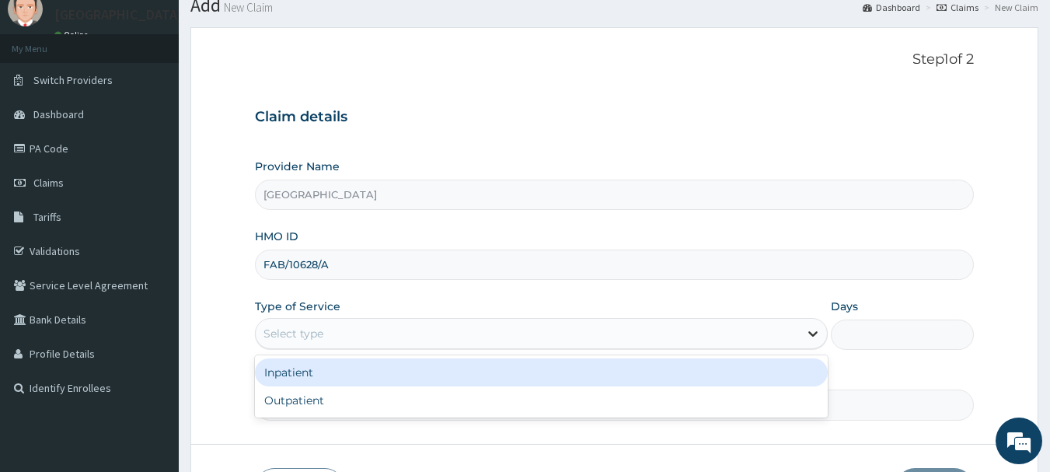
scroll to position [78, 0]
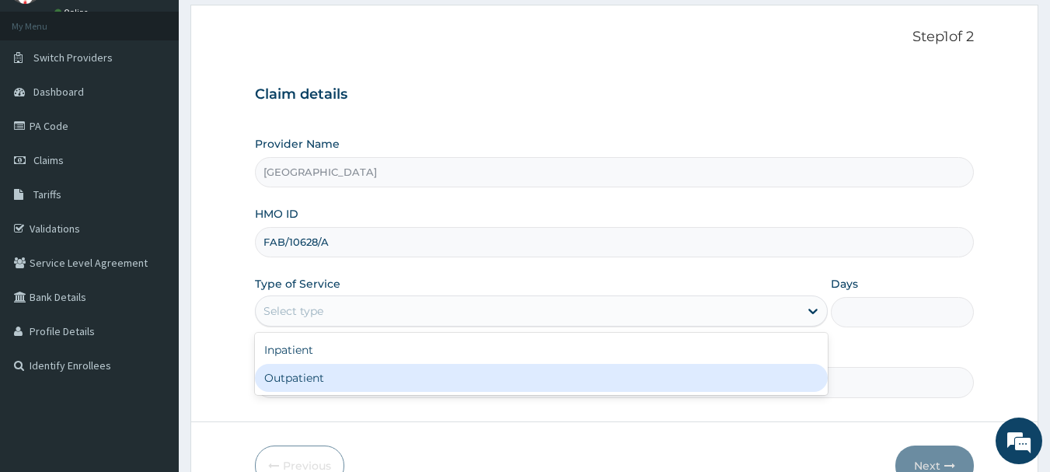
click at [802, 385] on div "Outpatient" at bounding box center [541, 378] width 573 height 28
type input "1"
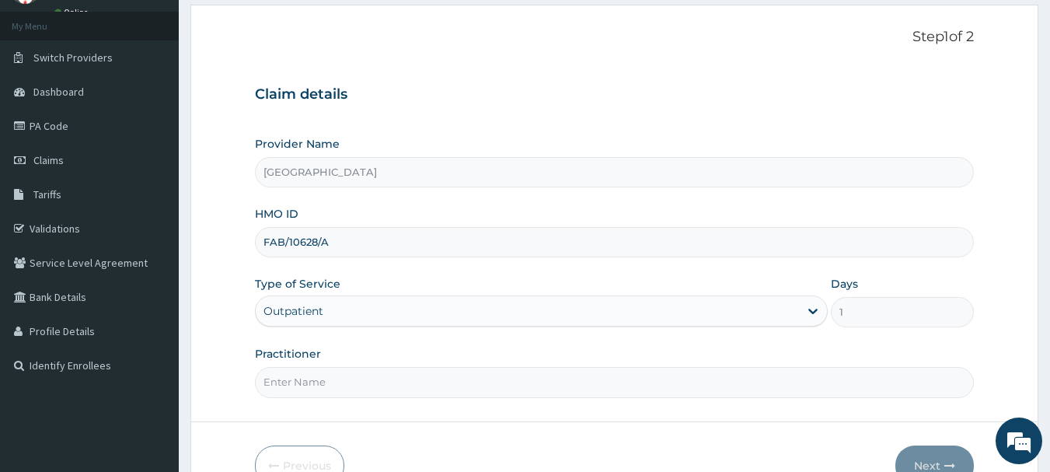
click at [799, 386] on input "Practitioner" at bounding box center [614, 382] width 719 height 30
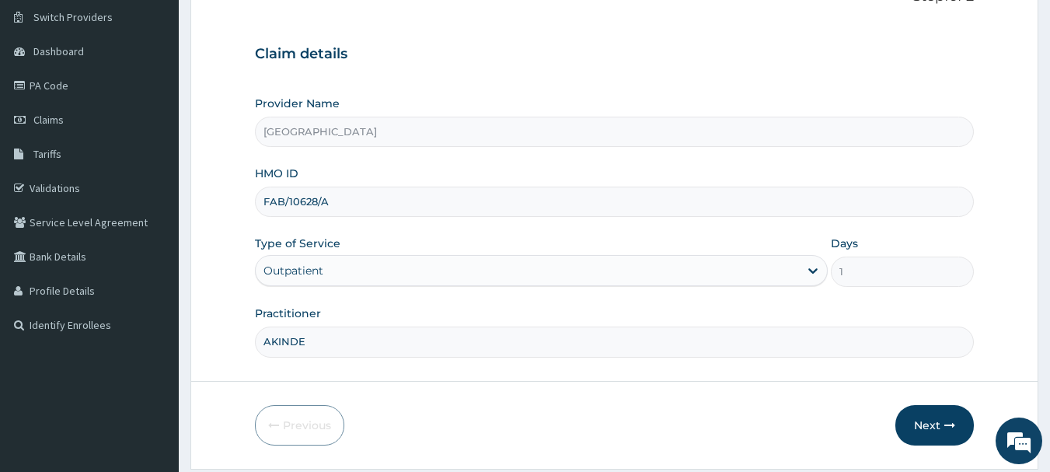
scroll to position [155, 0]
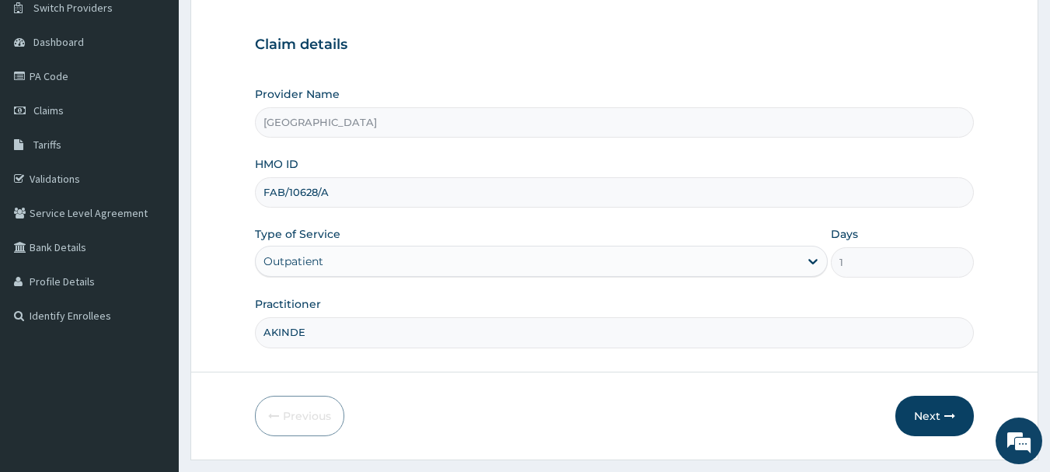
type input "AKINDE"
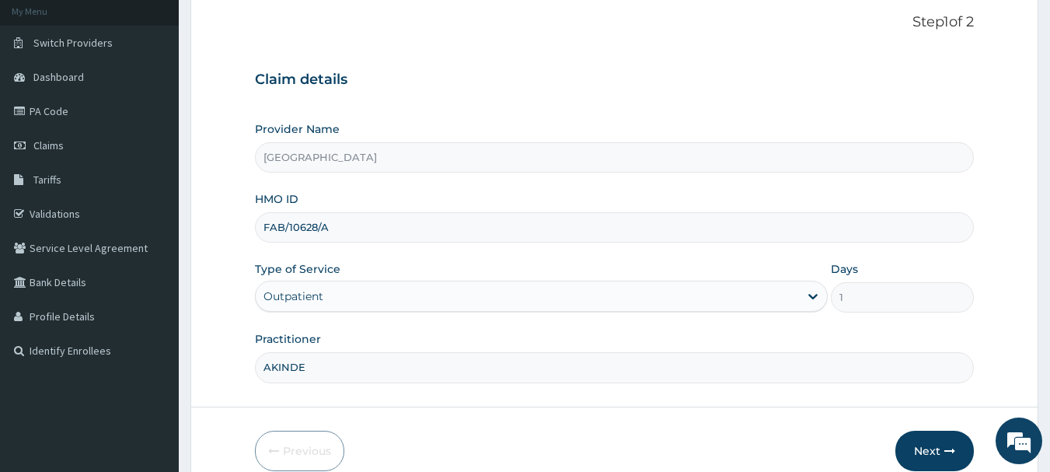
click at [229, 256] on form "Step 1 of 2 Claim details Provider Name Living Spring Hospital HMO ID FAB/10628…" at bounding box center [614, 242] width 848 height 504
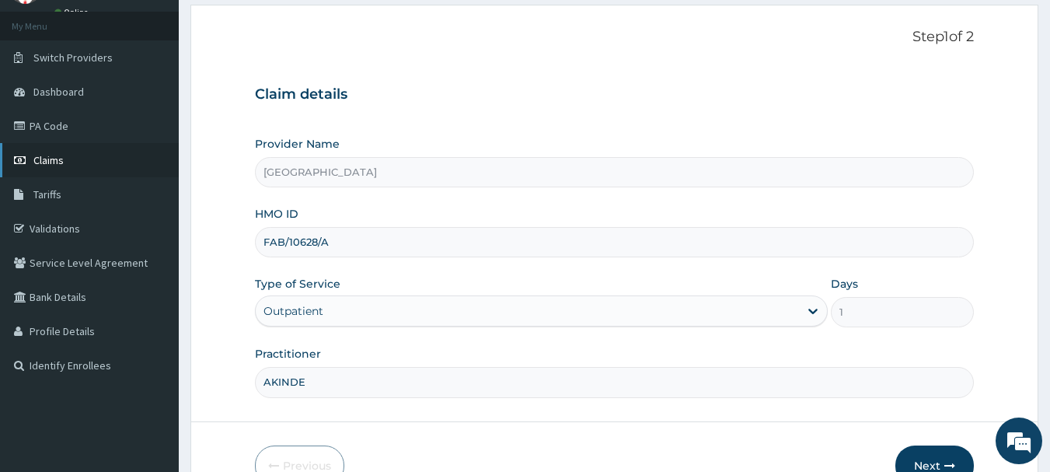
click at [64, 165] on link "Claims" at bounding box center [89, 160] width 179 height 34
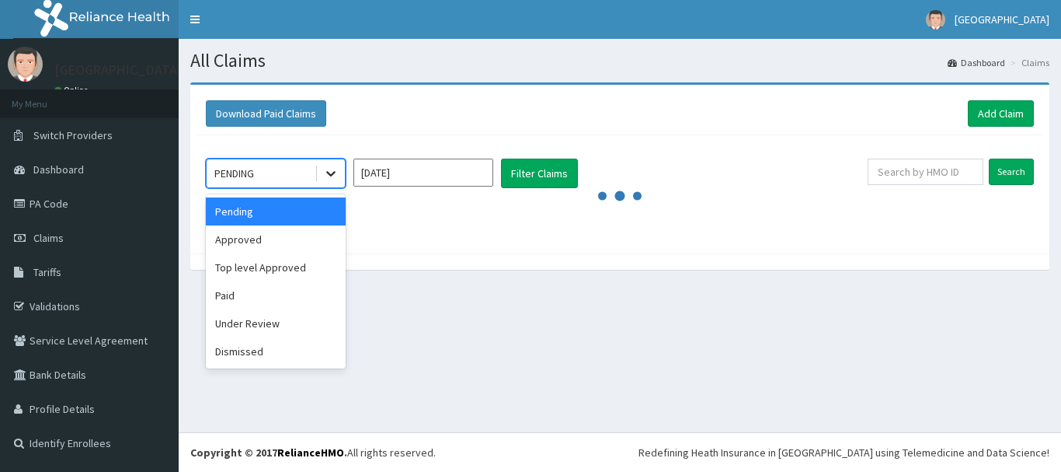
click at [333, 173] on icon at bounding box center [330, 174] width 9 height 5
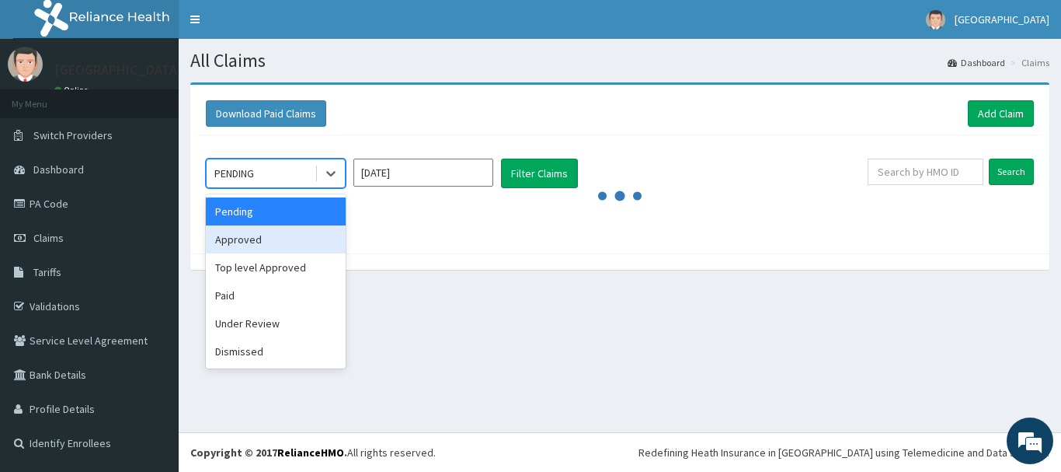
click at [315, 236] on div "Approved" at bounding box center [276, 239] width 140 height 28
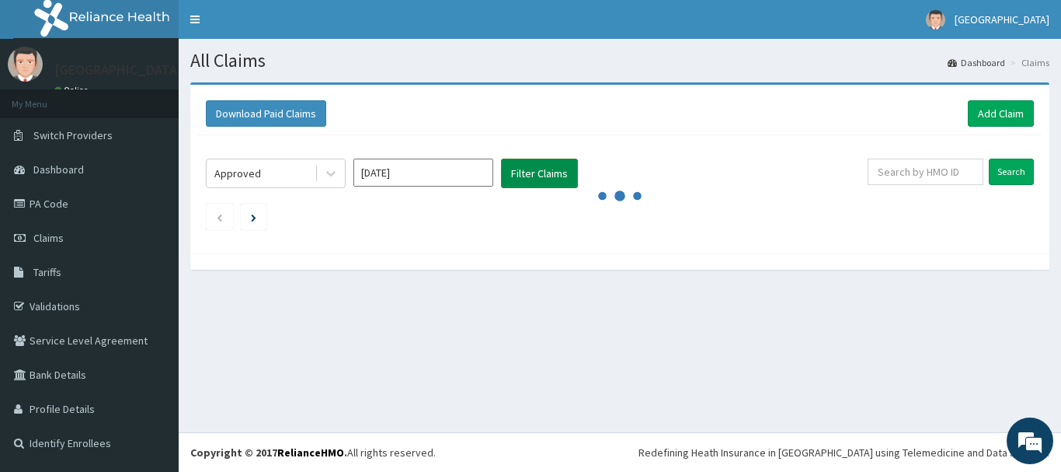
click at [514, 172] on button "Filter Claims" at bounding box center [539, 173] width 77 height 30
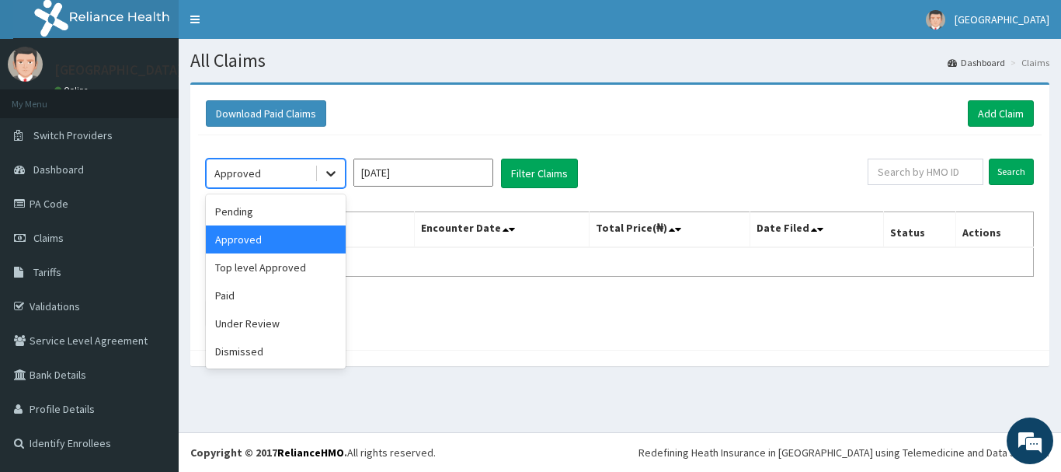
click at [333, 168] on icon at bounding box center [331, 173] width 16 height 16
click at [301, 256] on div "Top level Approved" at bounding box center [276, 267] width 140 height 28
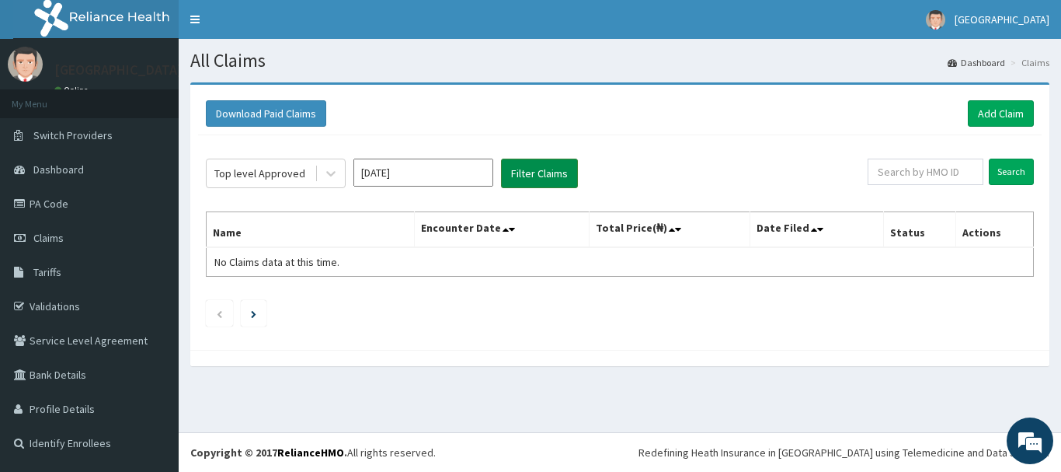
click at [536, 162] on button "Filter Claims" at bounding box center [539, 173] width 77 height 30
click at [517, 169] on button "Filter Claims" at bounding box center [539, 173] width 77 height 30
click at [327, 168] on icon at bounding box center [331, 173] width 16 height 16
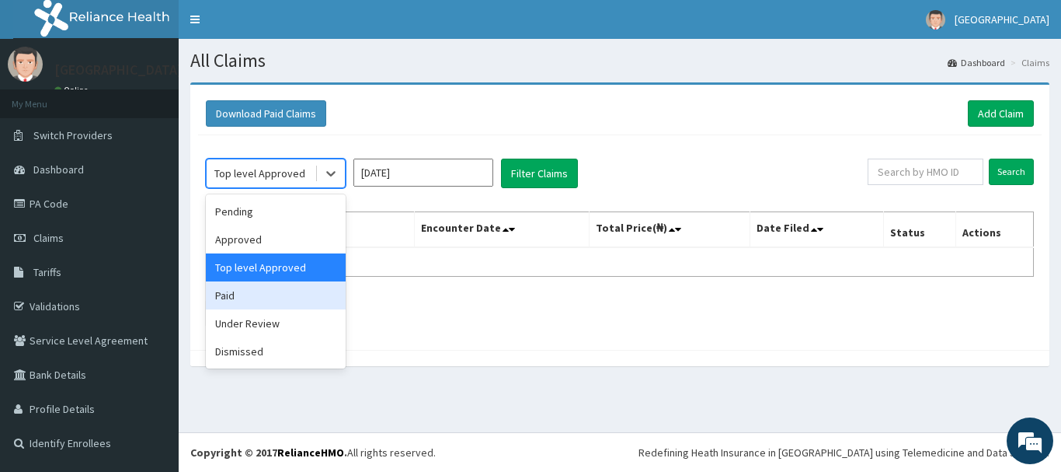
click at [273, 297] on div "Paid" at bounding box center [276, 295] width 140 height 28
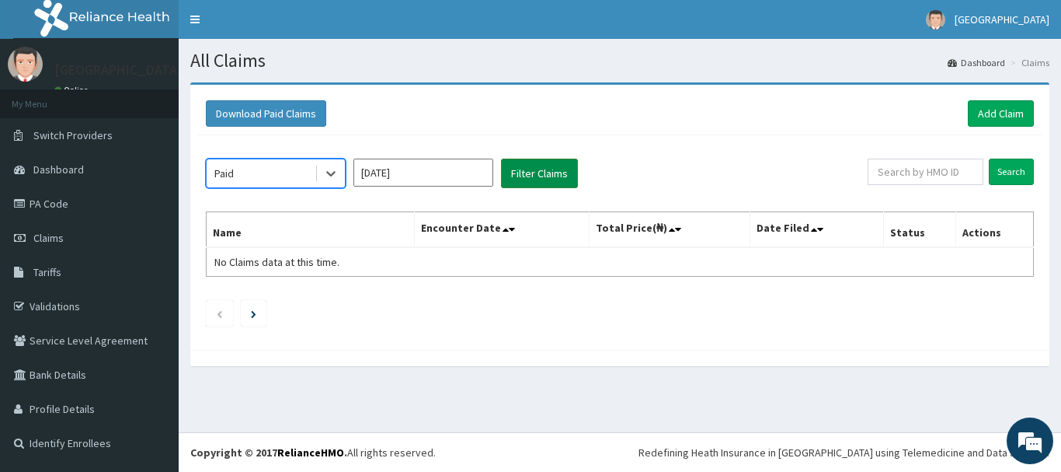
click at [514, 182] on button "Filter Claims" at bounding box center [539, 173] width 77 height 30
click at [517, 176] on button "Filter Claims" at bounding box center [539, 173] width 77 height 30
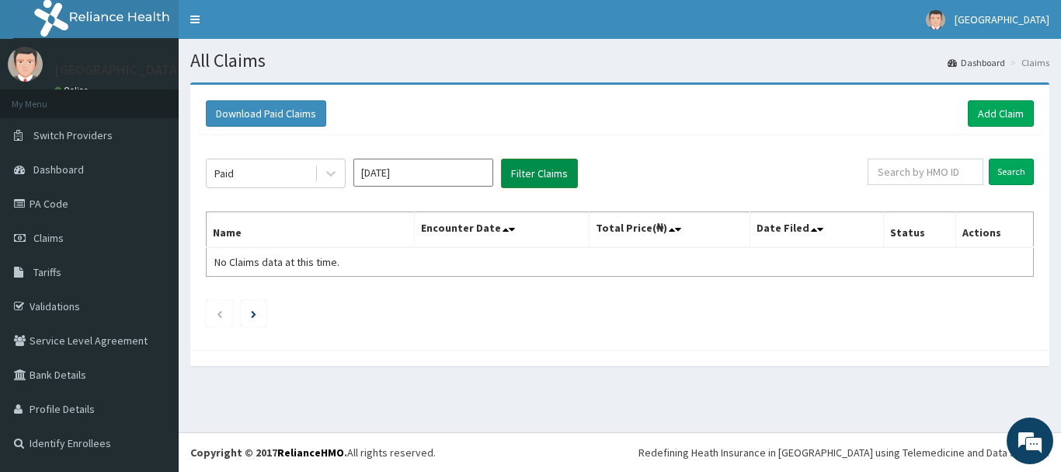
click at [517, 176] on button "Filter Claims" at bounding box center [539, 173] width 77 height 30
click at [515, 176] on button "Filter Claims" at bounding box center [539, 173] width 77 height 30
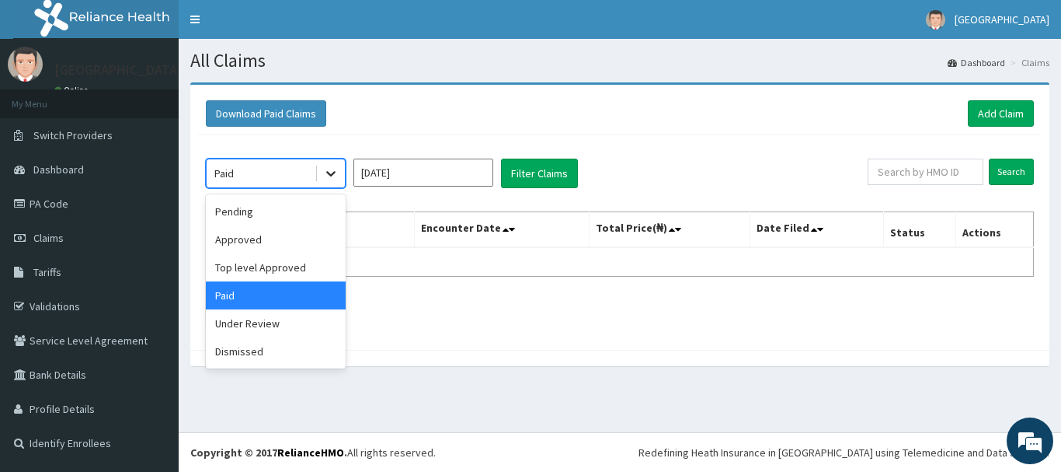
click at [325, 174] on icon at bounding box center [331, 173] width 16 height 16
click at [284, 211] on div "Pending" at bounding box center [276, 211] width 140 height 28
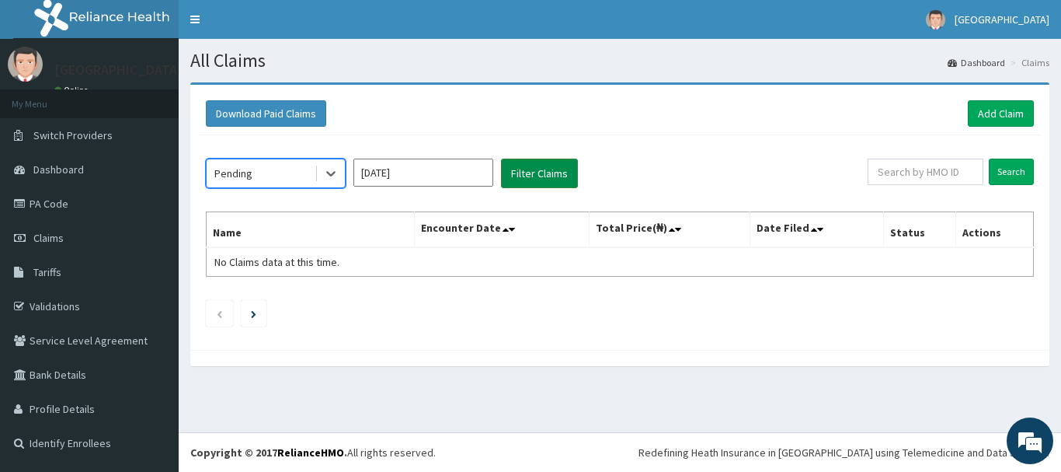
click at [508, 168] on button "Filter Claims" at bounding box center [539, 173] width 77 height 30
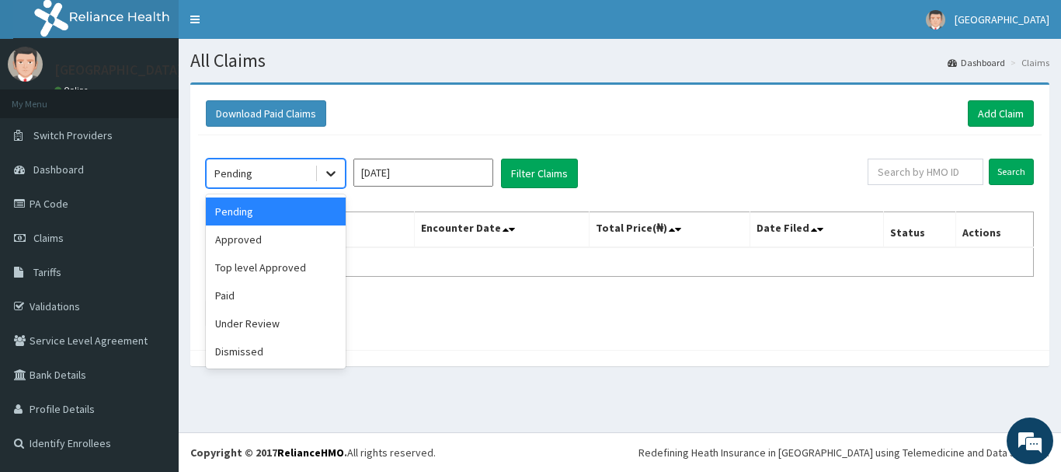
click at [326, 166] on div at bounding box center [331, 173] width 28 height 28
click at [276, 238] on div "Approved" at bounding box center [276, 239] width 140 height 28
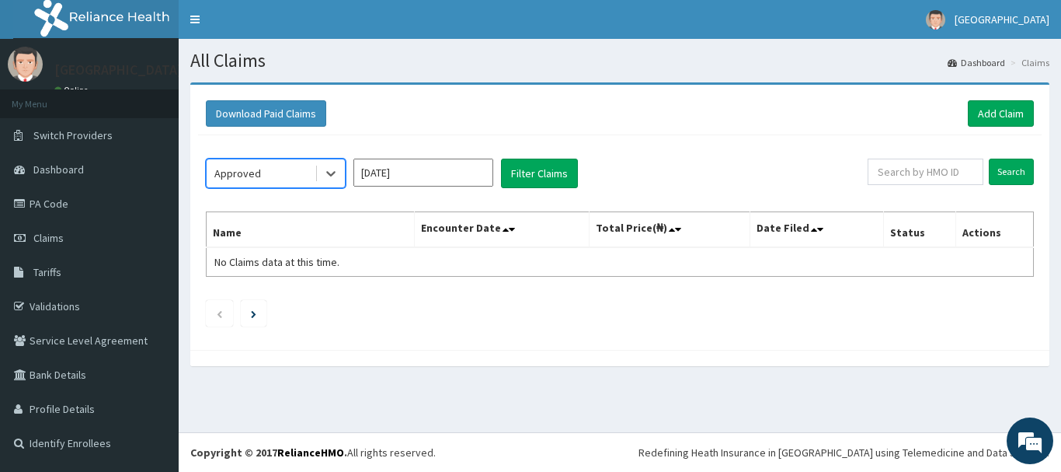
click at [455, 178] on input "[DATE]" at bounding box center [423, 172] width 140 height 28
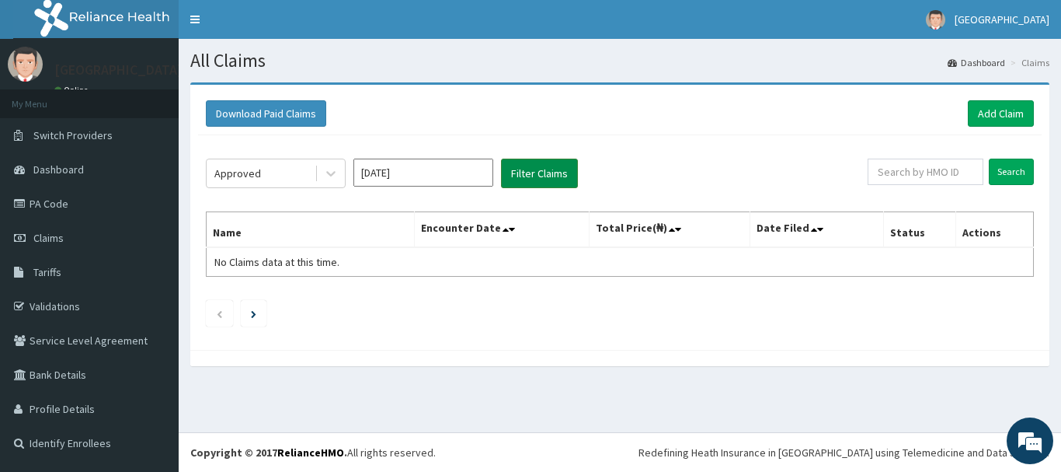
click at [531, 175] on button "Filter Claims" at bounding box center [539, 173] width 77 height 30
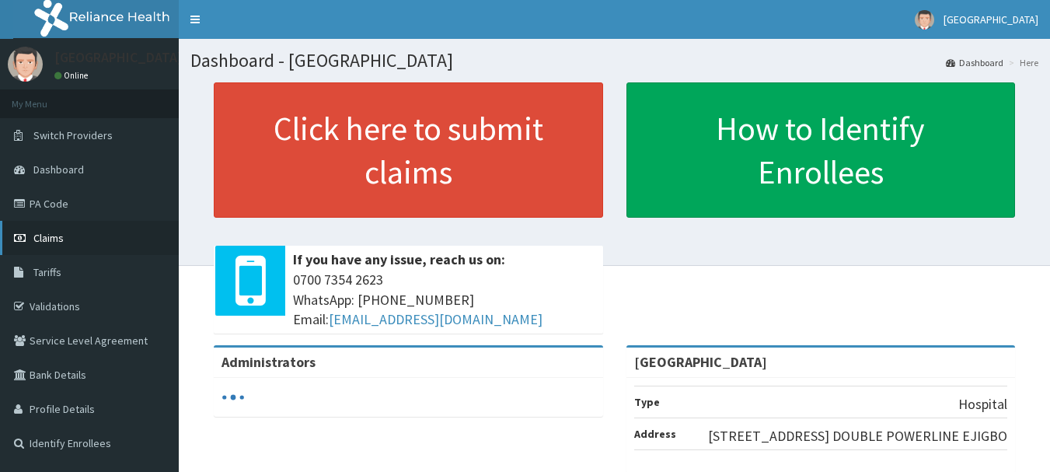
click at [39, 246] on link "Claims" at bounding box center [89, 238] width 179 height 34
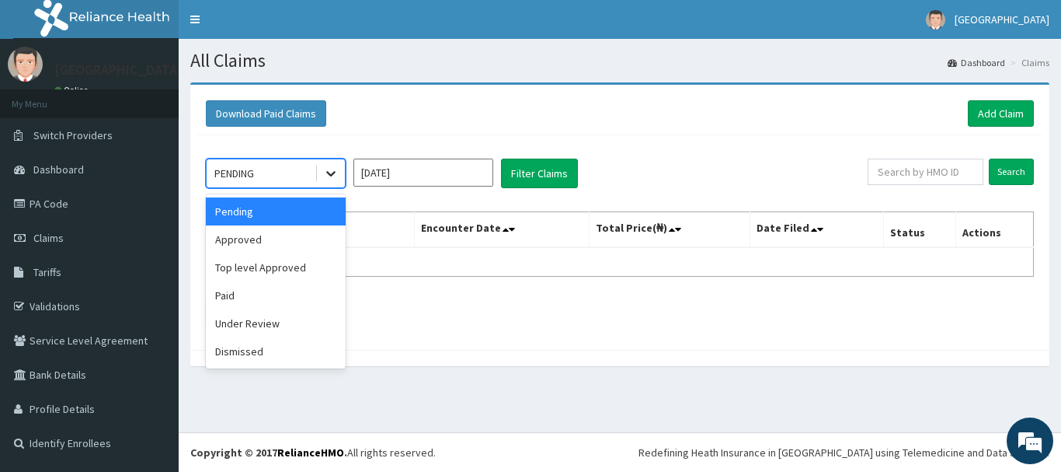
click at [327, 176] on icon at bounding box center [331, 173] width 16 height 16
click at [297, 236] on div "Approved" at bounding box center [276, 239] width 140 height 28
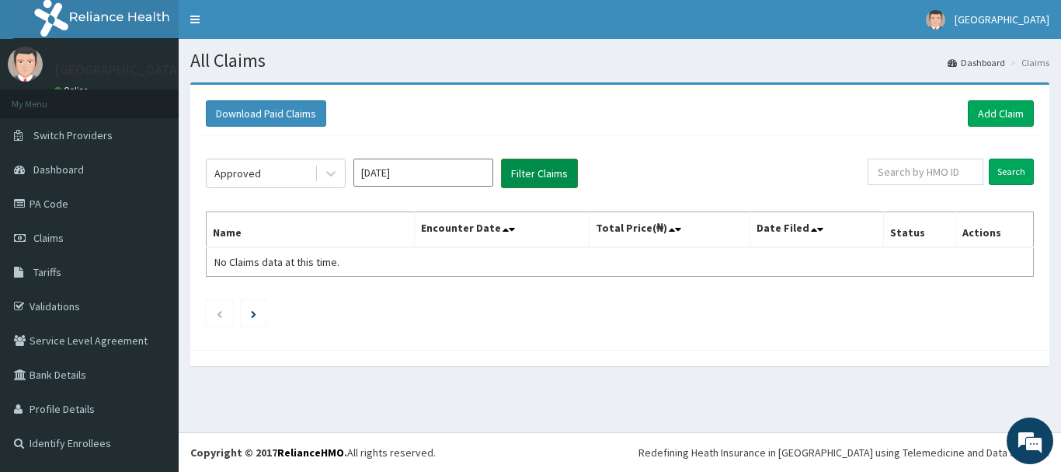
click at [557, 176] on button "Filter Claims" at bounding box center [539, 173] width 77 height 30
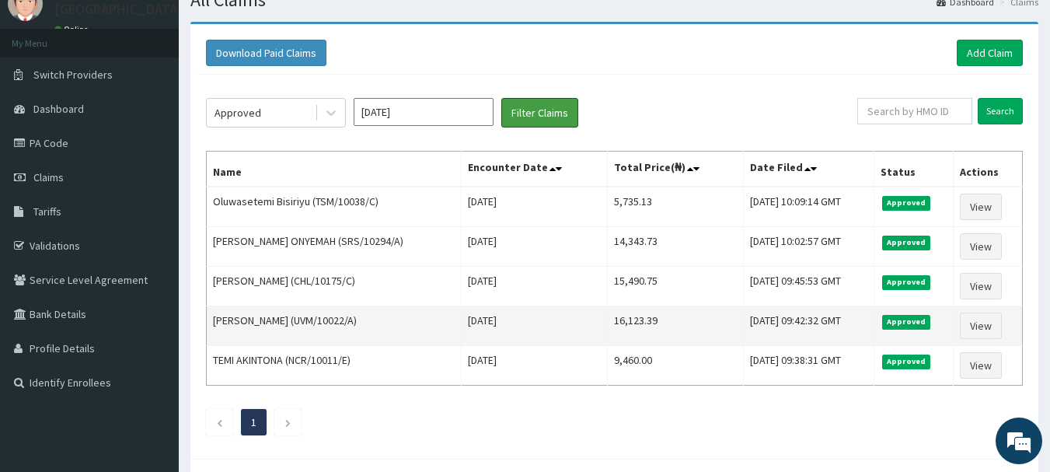
scroll to position [78, 0]
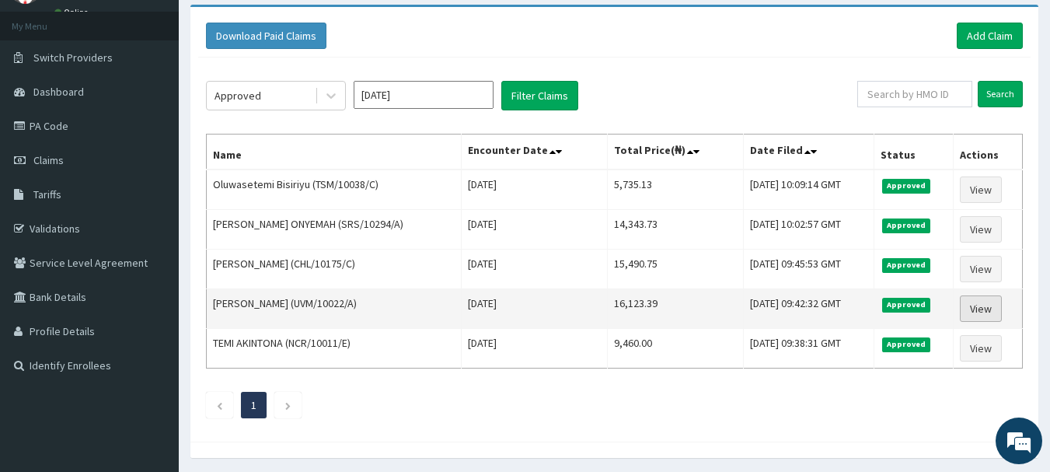
click at [993, 310] on link "View" at bounding box center [980, 308] width 42 height 26
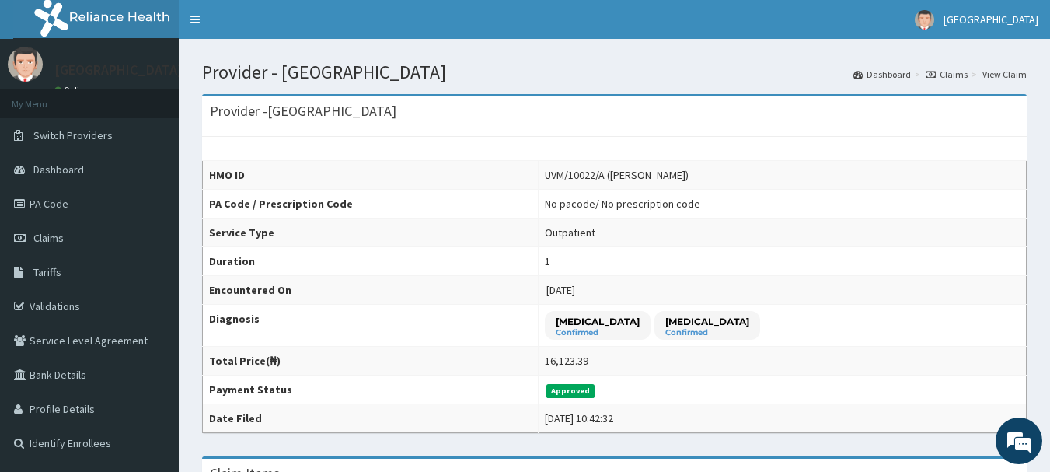
click at [960, 71] on link "Claims" at bounding box center [946, 74] width 42 height 13
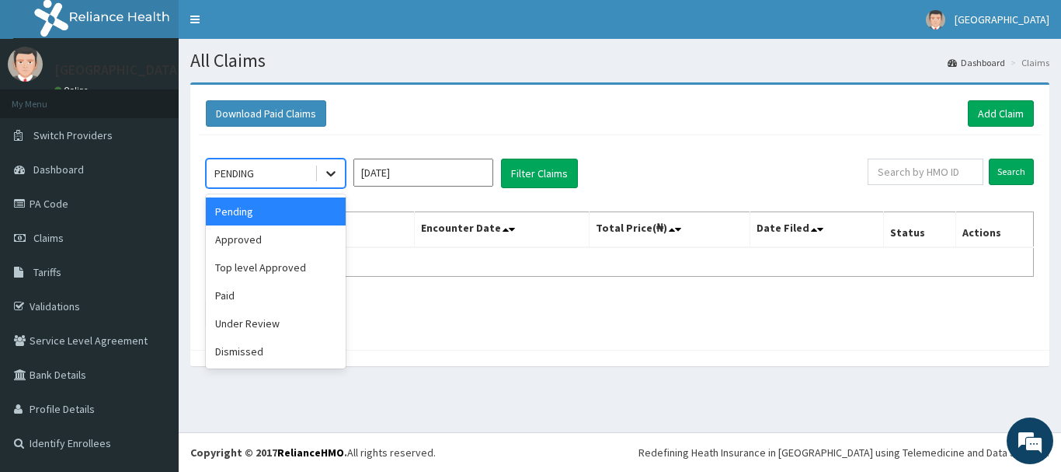
click at [326, 176] on icon at bounding box center [331, 173] width 16 height 16
click at [284, 232] on div "Approved" at bounding box center [276, 239] width 140 height 28
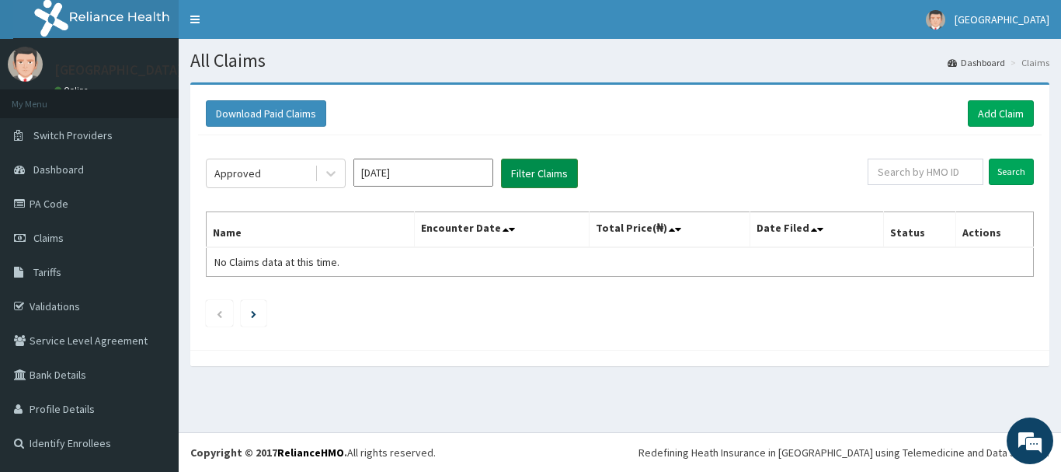
click at [528, 171] on button "Filter Claims" at bounding box center [539, 173] width 77 height 30
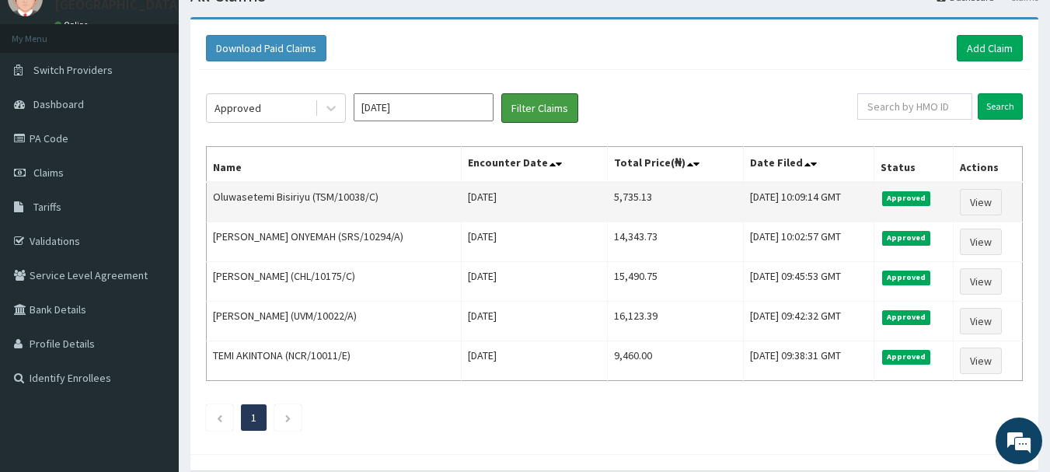
scroll to position [78, 0]
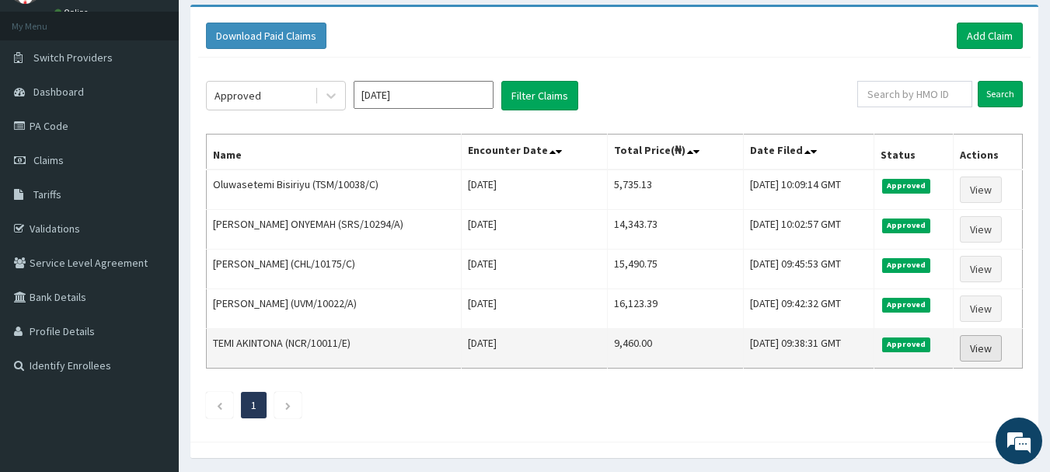
click at [970, 338] on link "View" at bounding box center [980, 348] width 42 height 26
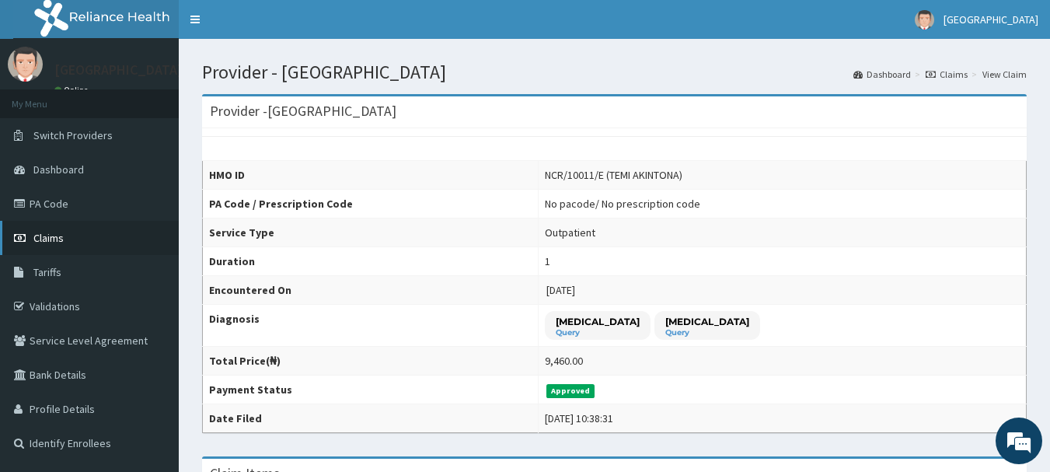
click at [37, 241] on span "Claims" at bounding box center [48, 238] width 30 height 14
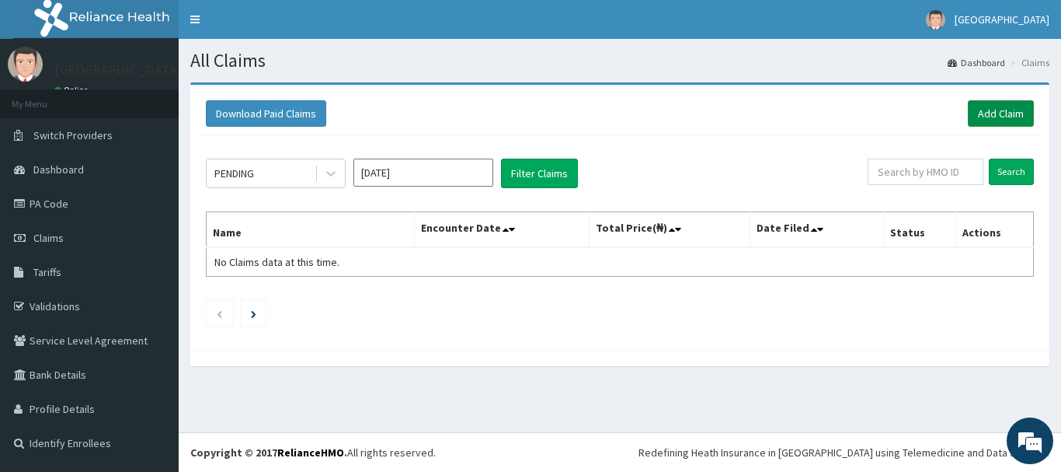
click at [984, 103] on link "Add Claim" at bounding box center [1001, 113] width 66 height 26
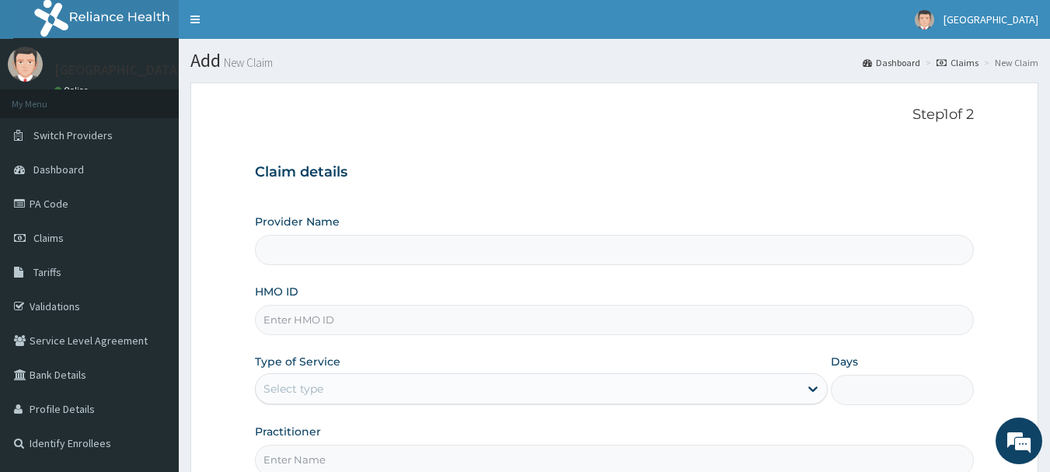
type input "[GEOGRAPHIC_DATA]"
click at [368, 312] on input "HMO ID" at bounding box center [614, 320] width 719 height 30
type input "NCR/10011/E"
click at [344, 370] on div "Type of Service Select type" at bounding box center [541, 378] width 573 height 51
click at [350, 380] on div "Select type" at bounding box center [527, 388] width 543 height 25
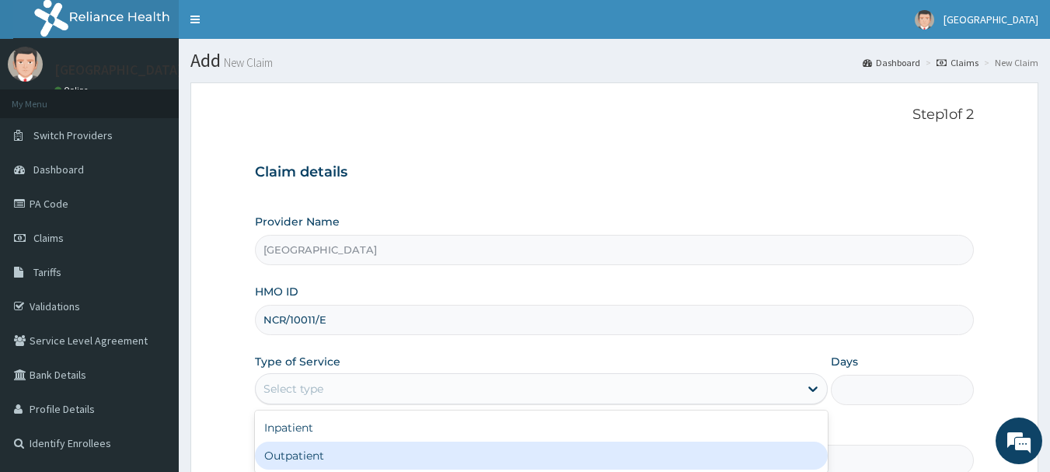
click at [358, 456] on div "Outpatient" at bounding box center [541, 455] width 573 height 28
type input "1"
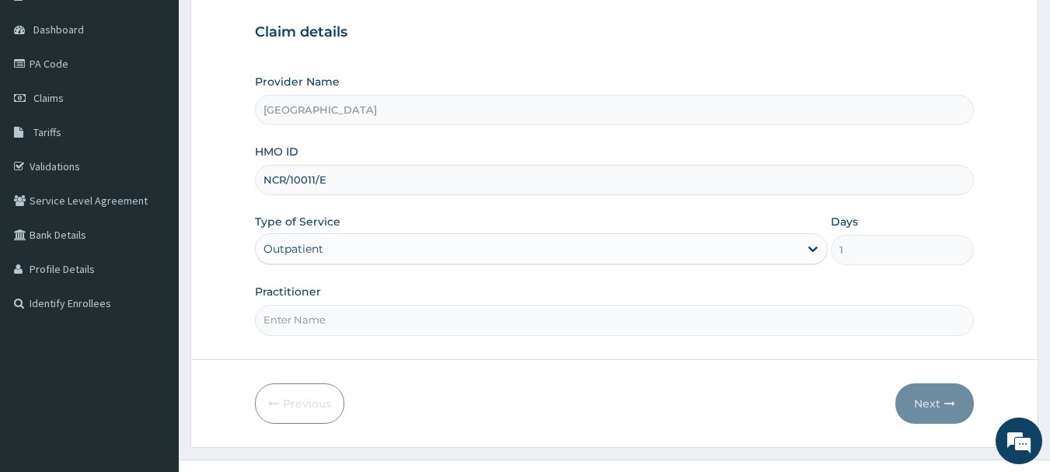
scroll to position [155, 0]
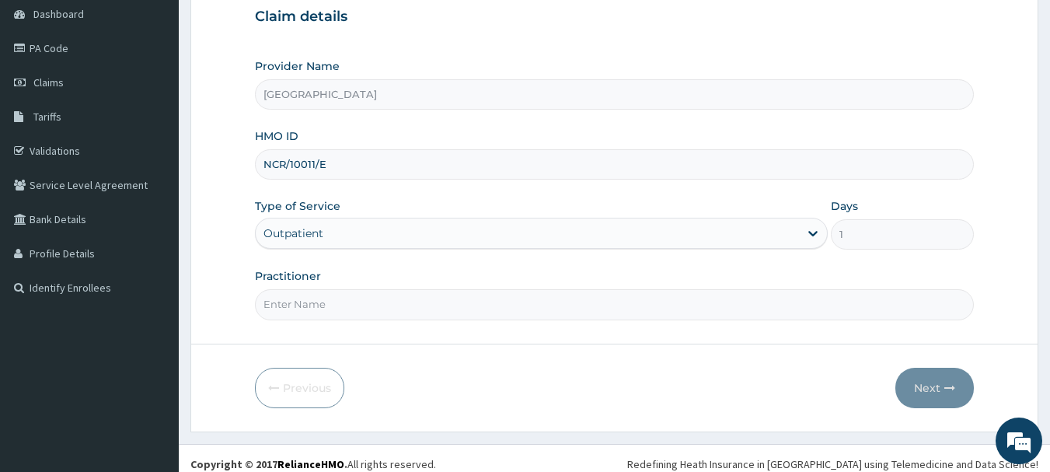
click at [366, 308] on input "Practitioner" at bounding box center [614, 304] width 719 height 30
type input "AKINDE"
click at [951, 378] on button "Next" at bounding box center [934, 387] width 78 height 40
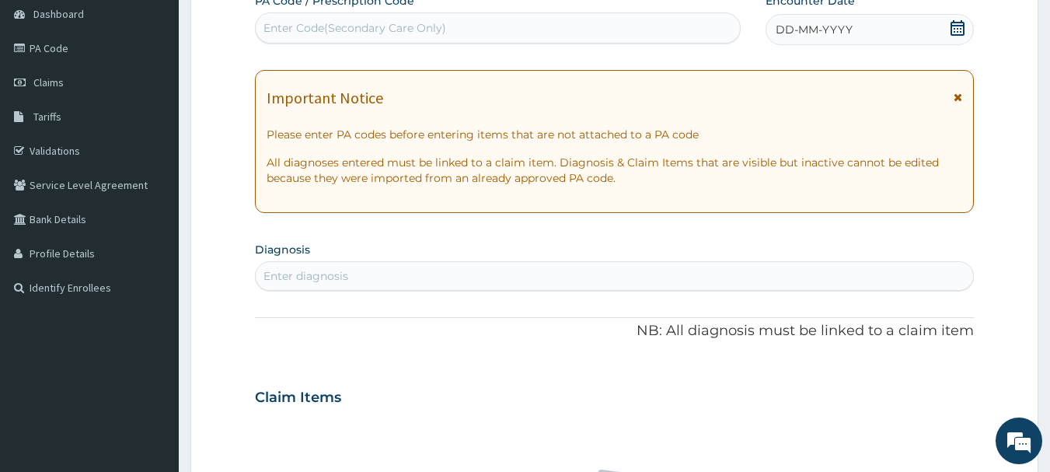
click at [963, 26] on icon at bounding box center [957, 28] width 14 height 16
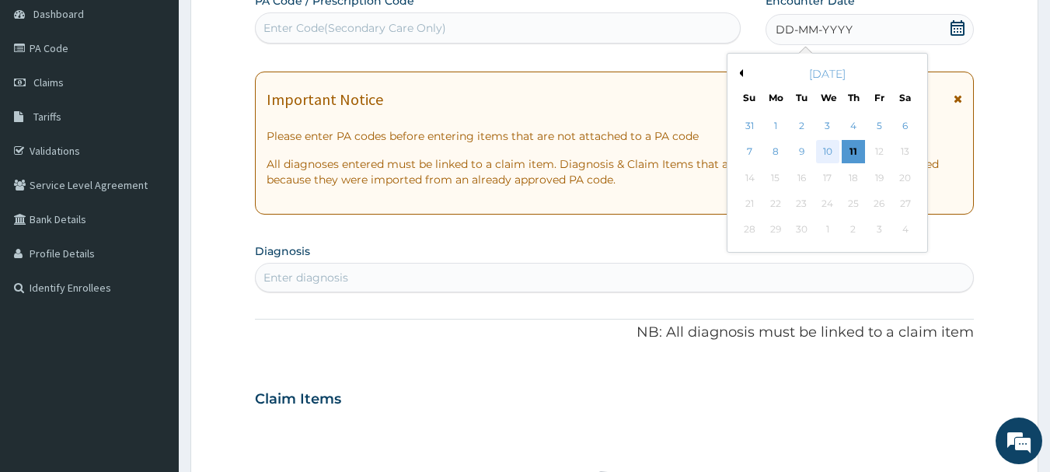
click at [828, 157] on div "10" at bounding box center [827, 152] width 23 height 23
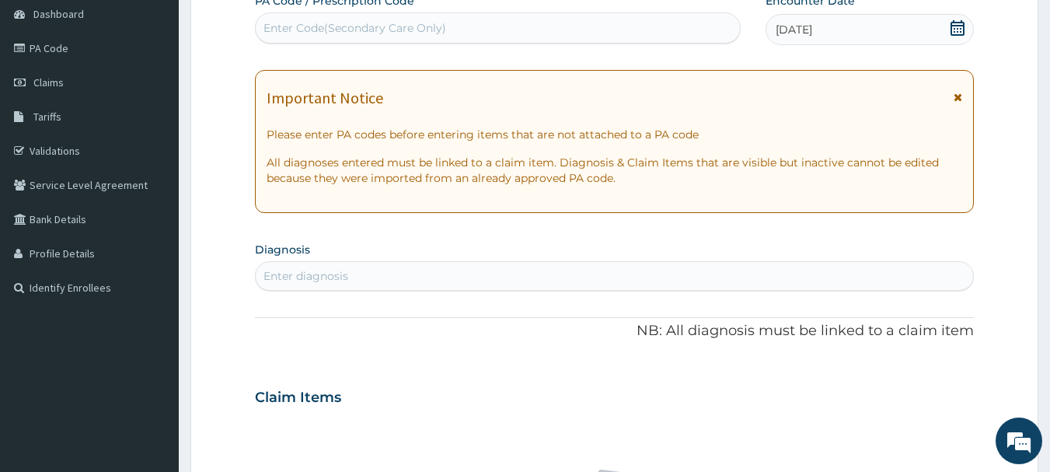
click at [491, 276] on div "Enter diagnosis" at bounding box center [615, 275] width 718 height 25
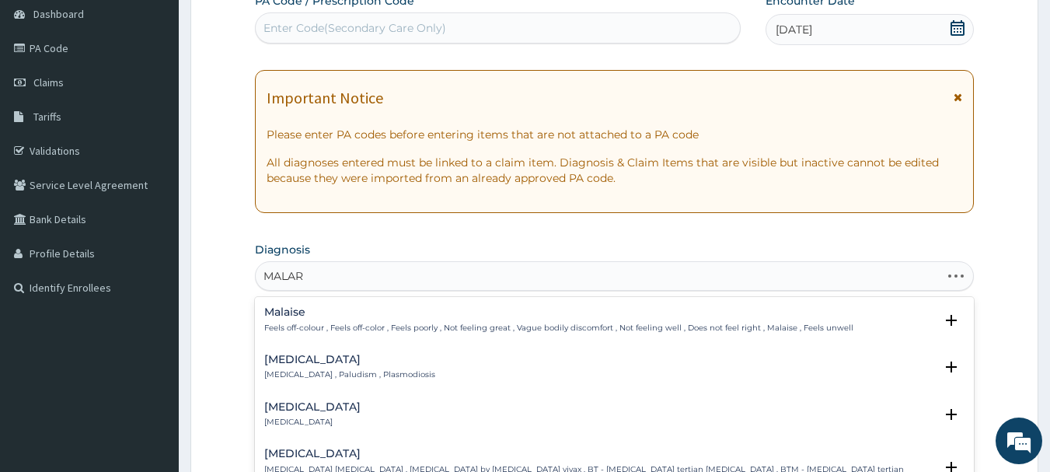
type input "MALARI"
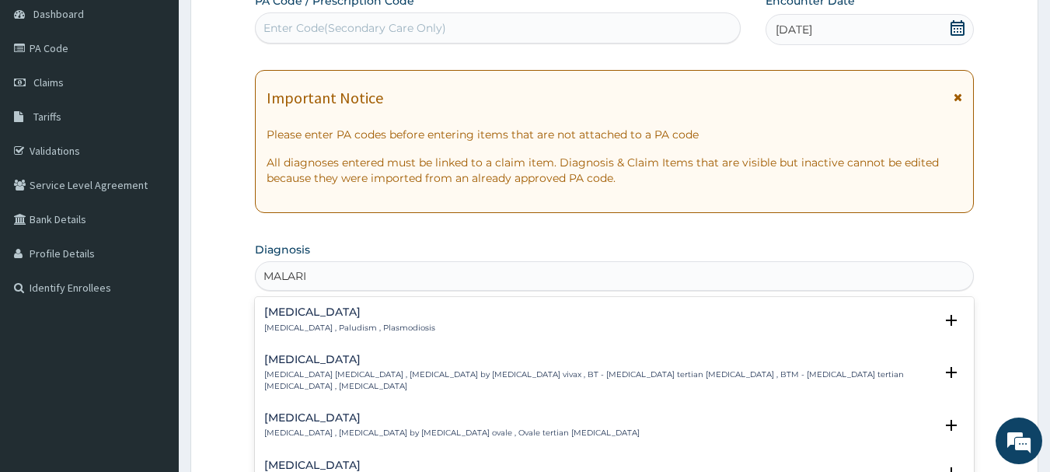
click at [277, 316] on h4 "[MEDICAL_DATA]" at bounding box center [349, 312] width 171 height 12
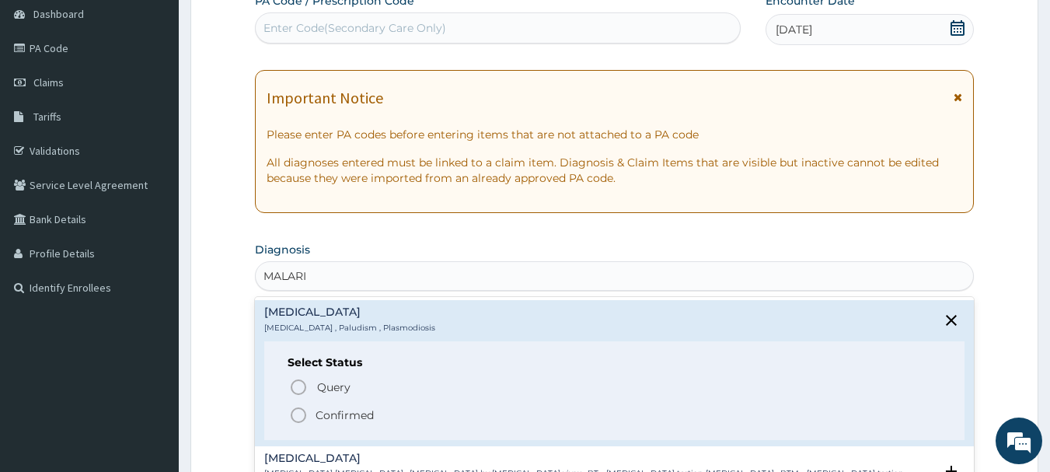
click at [302, 420] on circle "status option filled" at bounding box center [298, 415] width 14 height 14
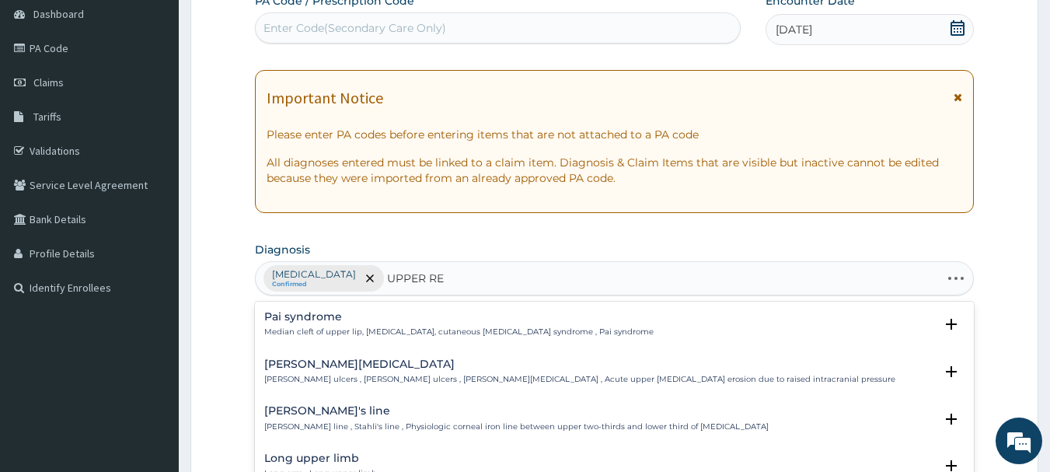
type input "UPPER RES"
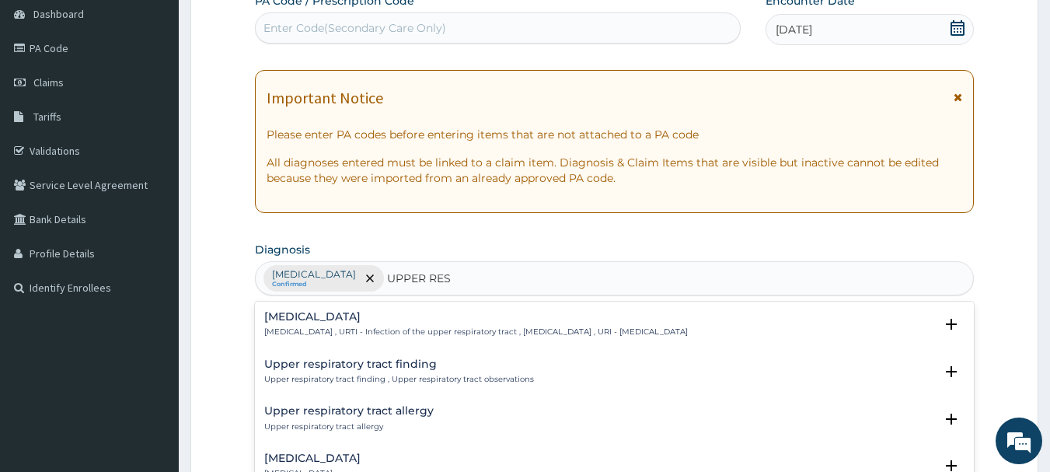
click at [329, 314] on h4 "[MEDICAL_DATA]" at bounding box center [475, 317] width 423 height 12
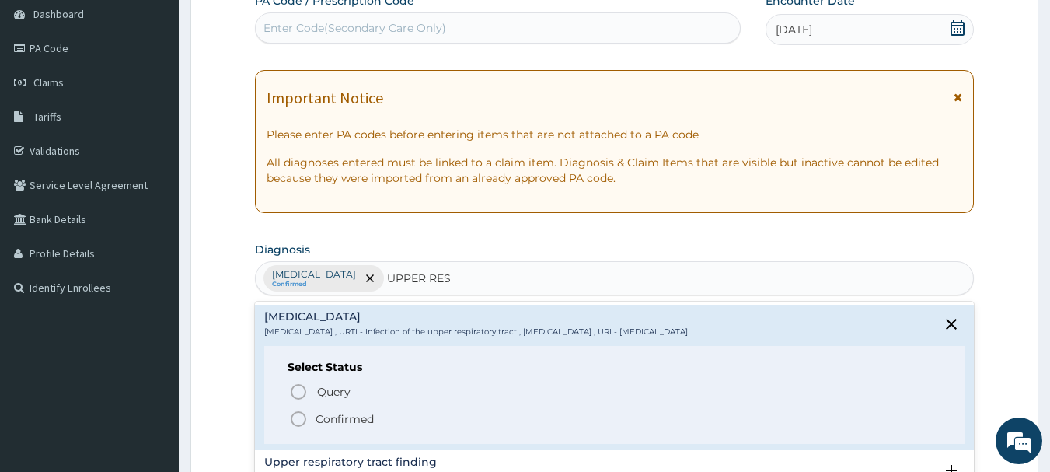
click at [301, 421] on icon "status option filled" at bounding box center [298, 418] width 19 height 19
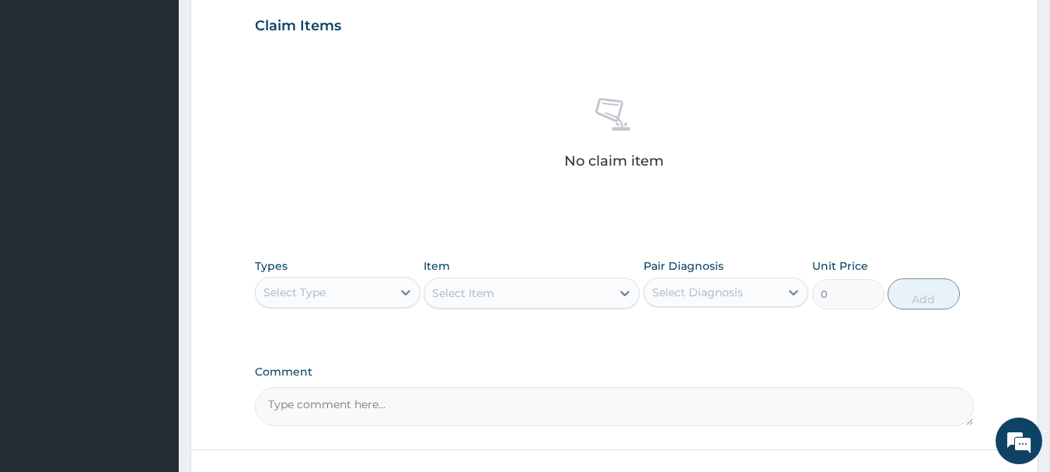
scroll to position [544, 0]
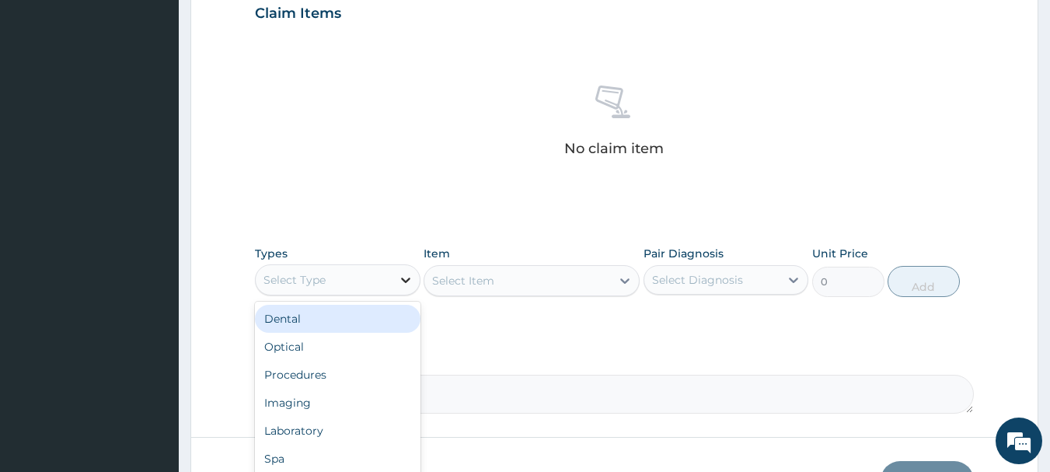
click at [403, 280] on icon at bounding box center [405, 279] width 9 height 5
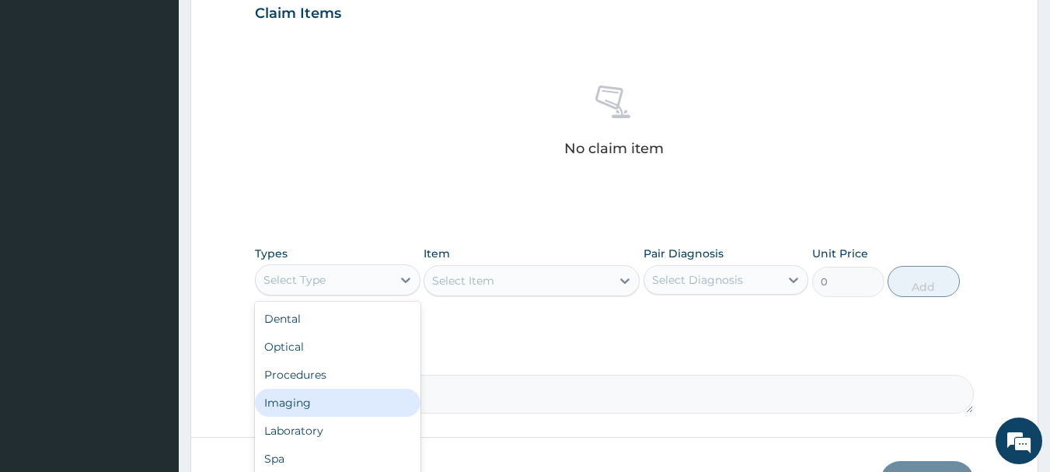
scroll to position [53, 0]
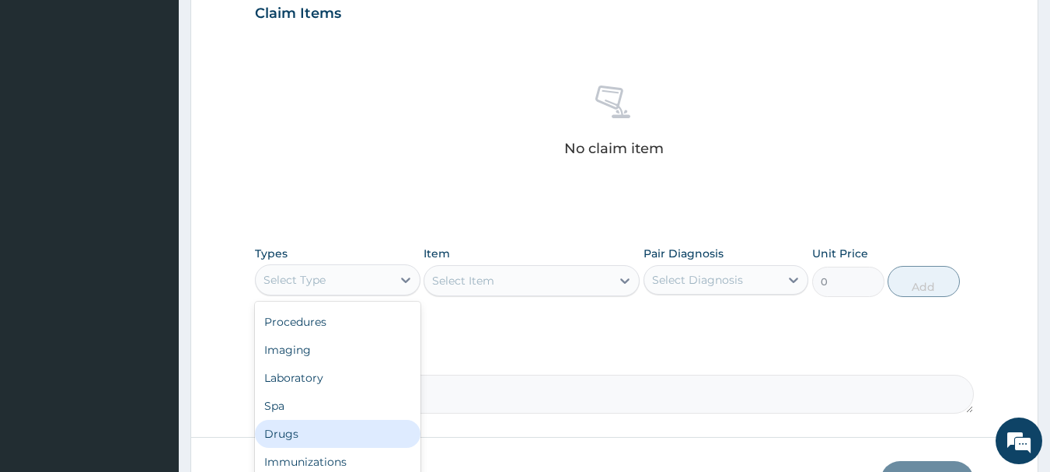
drag, startPoint x: 303, startPoint y: 443, endPoint x: 339, endPoint y: 409, distance: 48.9
click at [301, 443] on div "Drugs" at bounding box center [337, 434] width 165 height 28
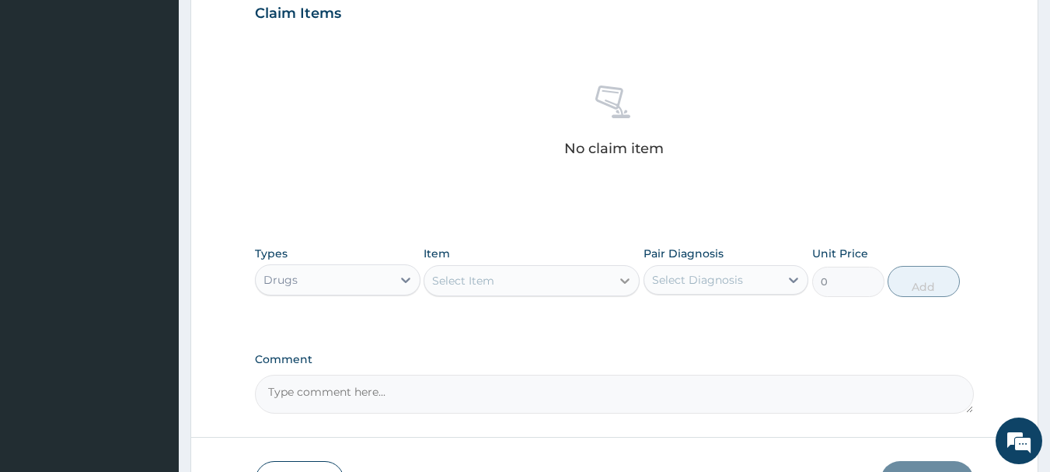
click at [621, 275] on icon at bounding box center [625, 281] width 16 height 16
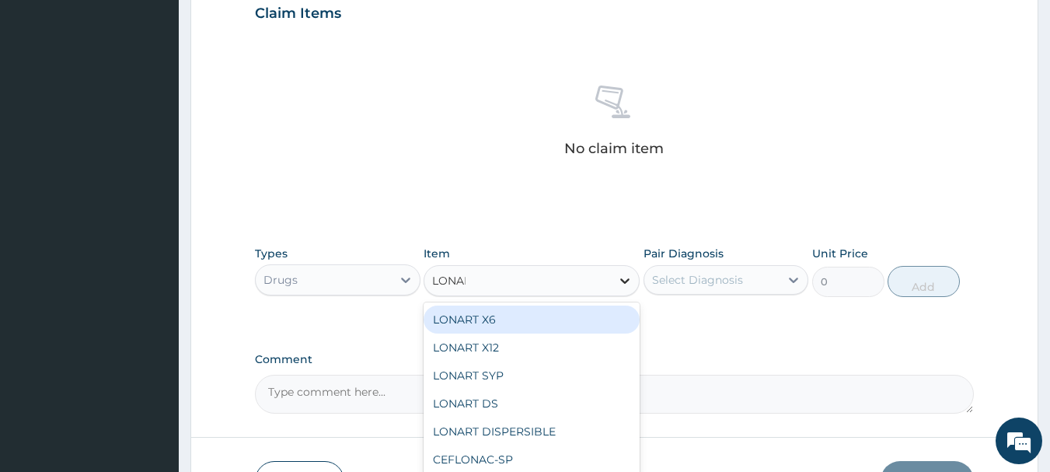
type input "LONART"
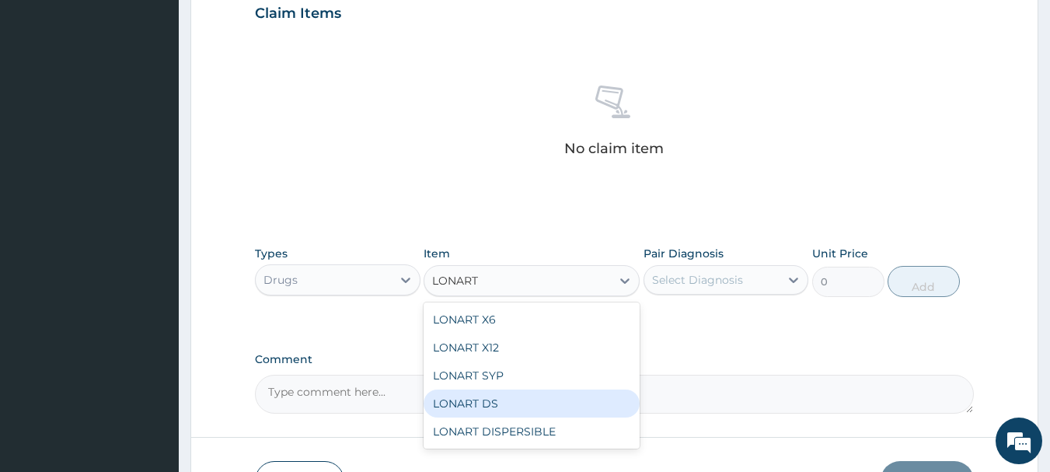
click at [454, 404] on div "LONART DS" at bounding box center [531, 403] width 216 height 28
type input "473"
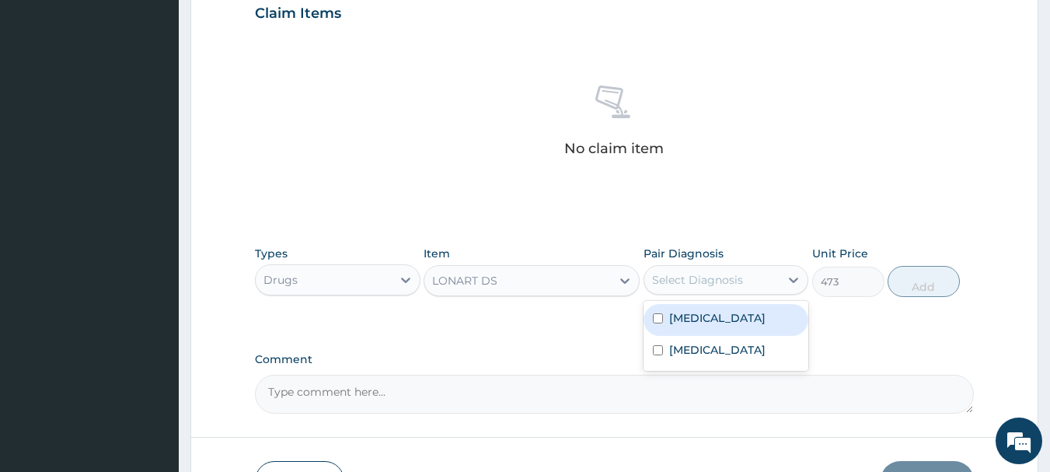
click at [775, 286] on div "Select Diagnosis" at bounding box center [712, 279] width 136 height 25
click at [741, 312] on div "[MEDICAL_DATA]" at bounding box center [725, 320] width 165 height 32
checkbox input "true"
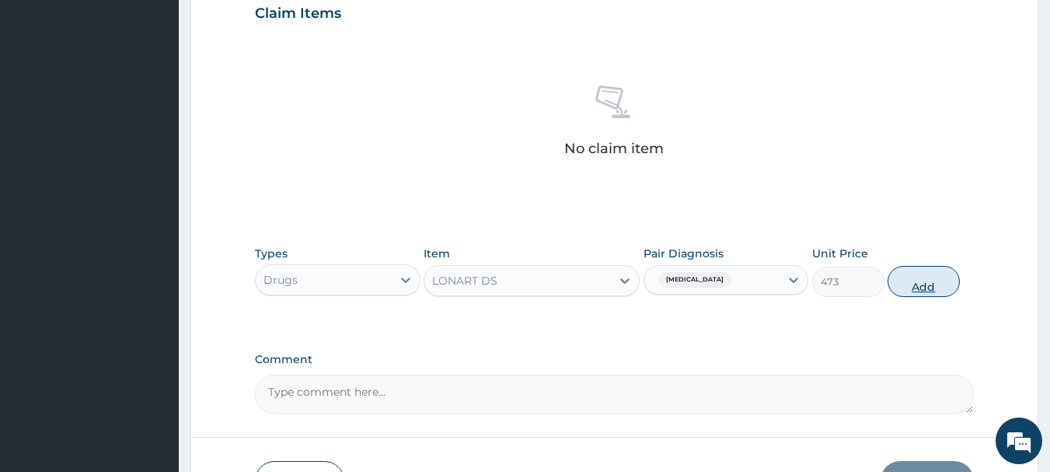
click at [914, 286] on button "Add" at bounding box center [923, 281] width 72 height 31
type input "0"
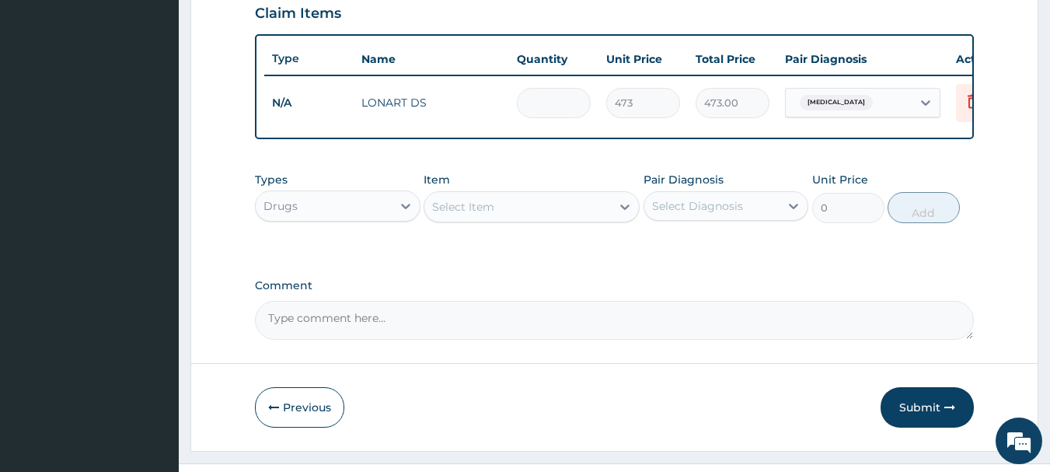
type input "0.00"
type input "6"
type input "2838.00"
type input "6"
click at [622, 211] on icon at bounding box center [625, 207] width 16 height 16
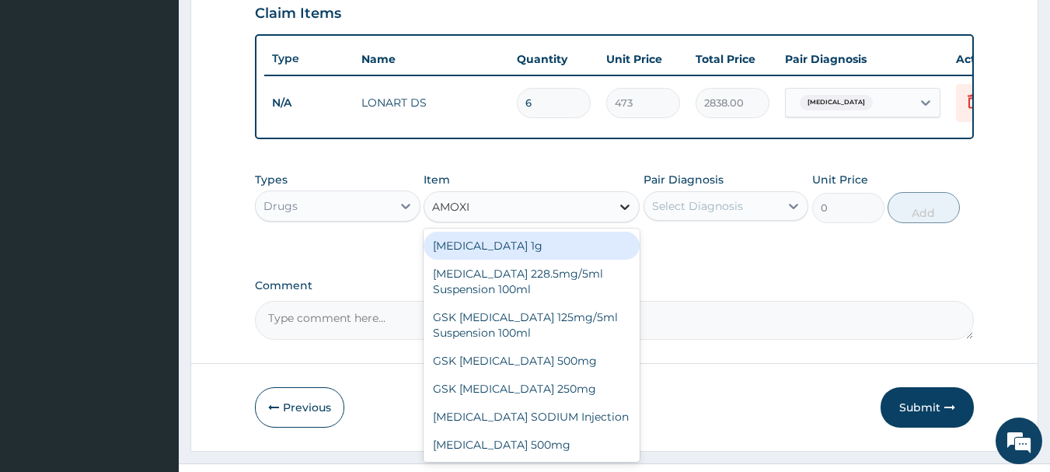
type input "AMOXIC"
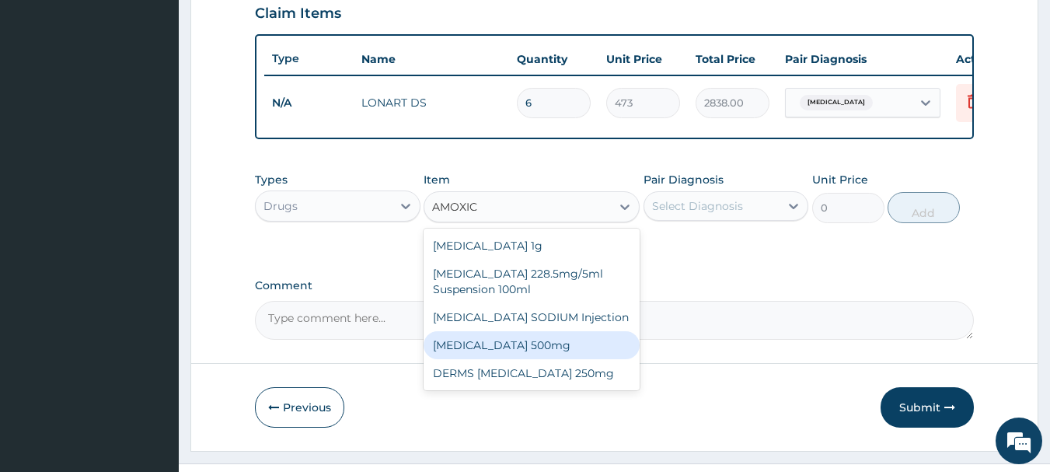
click at [514, 357] on div "[MEDICAL_DATA] 500mg" at bounding box center [531, 345] width 216 height 28
type input "70.95"
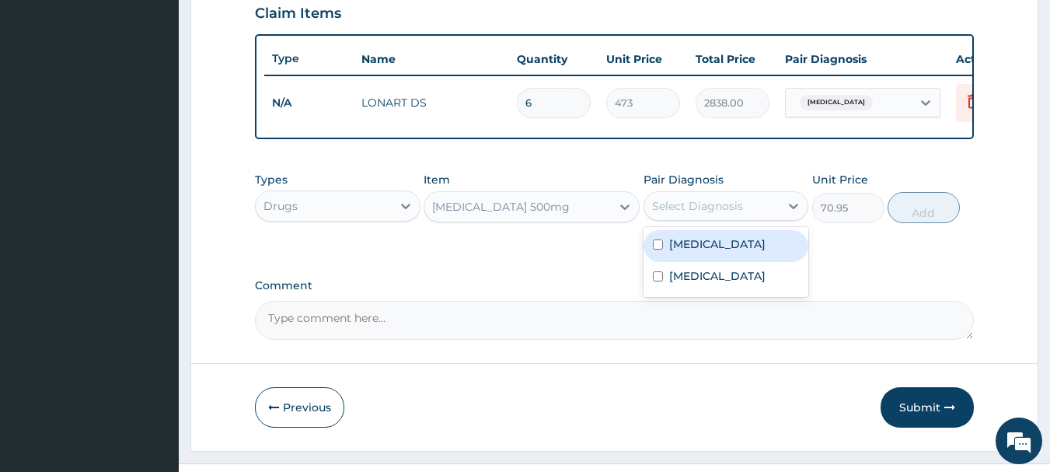
click at [757, 209] on div "Select Diagnosis" at bounding box center [712, 205] width 136 height 25
type input "15"
click at [737, 252] on label "[MEDICAL_DATA]" at bounding box center [717, 244] width 96 height 16
checkbox input "true"
click at [935, 211] on button "Add" at bounding box center [923, 207] width 72 height 31
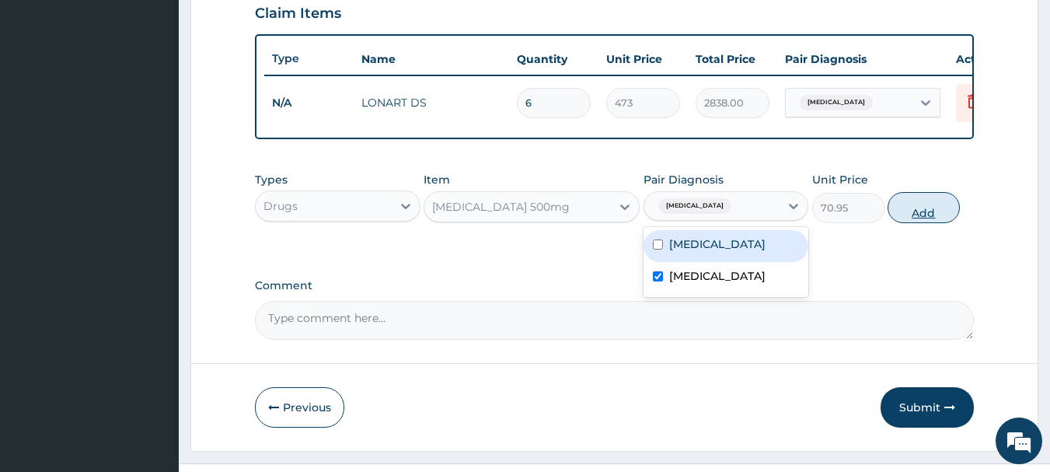
type input "0"
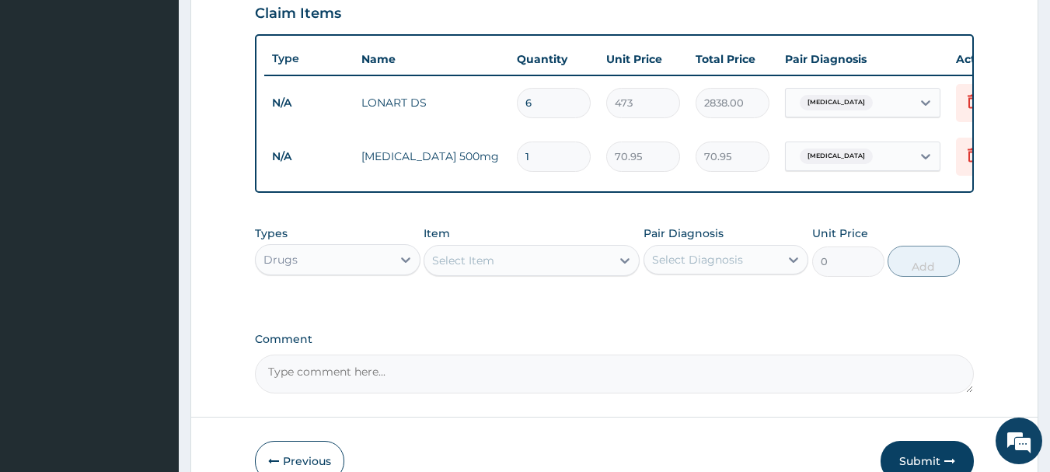
click at [551, 263] on div "Select Item" at bounding box center [517, 260] width 186 height 25
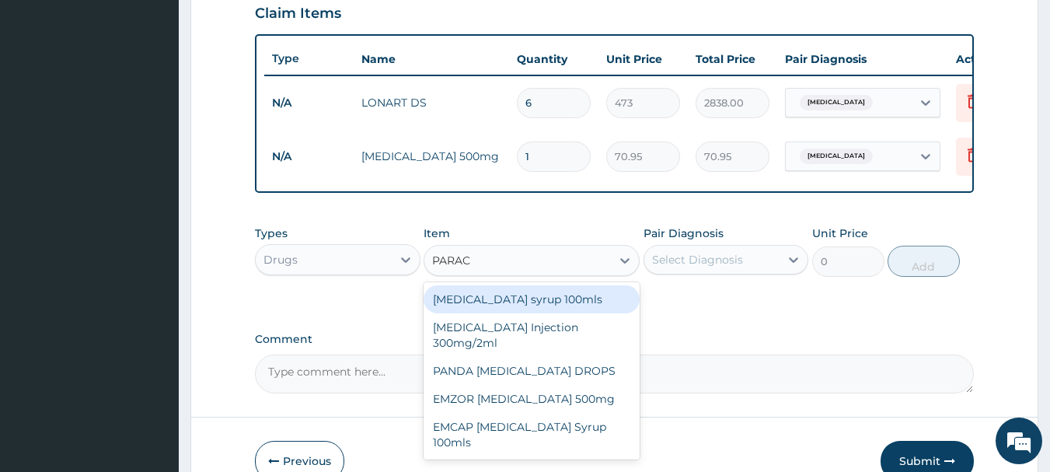
type input "PARACE"
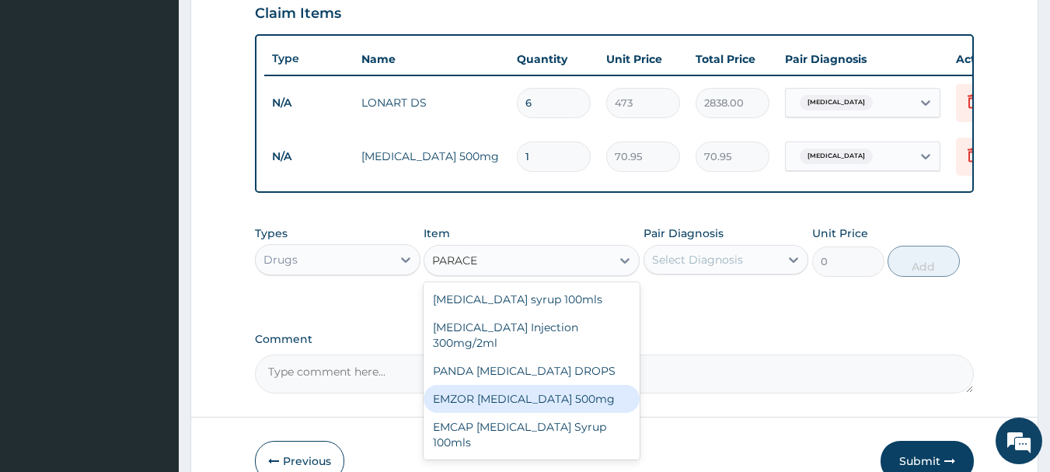
click at [460, 412] on div "EMZOR [MEDICAL_DATA] 500mg" at bounding box center [531, 399] width 216 height 28
type input "23.65"
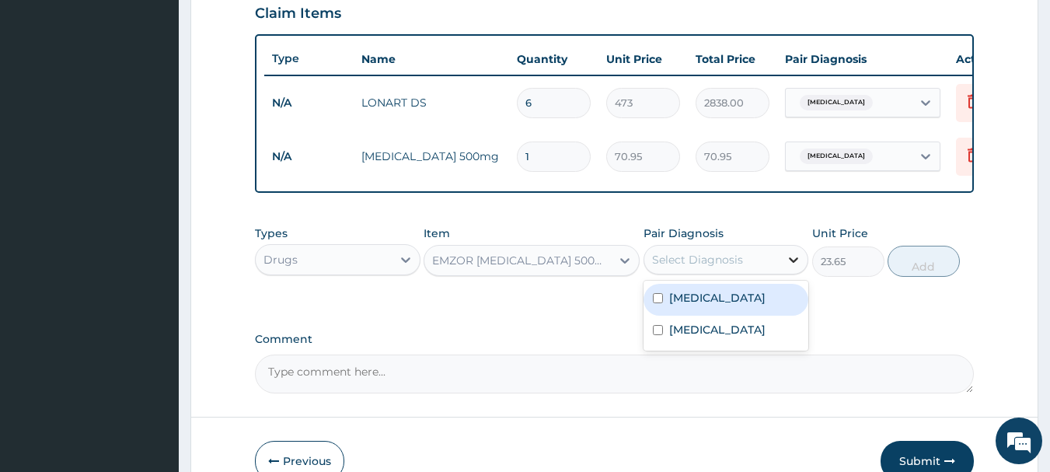
click at [793, 267] on icon at bounding box center [793, 260] width 16 height 16
click at [753, 304] on div "[MEDICAL_DATA]" at bounding box center [725, 300] width 165 height 32
checkbox input "true"
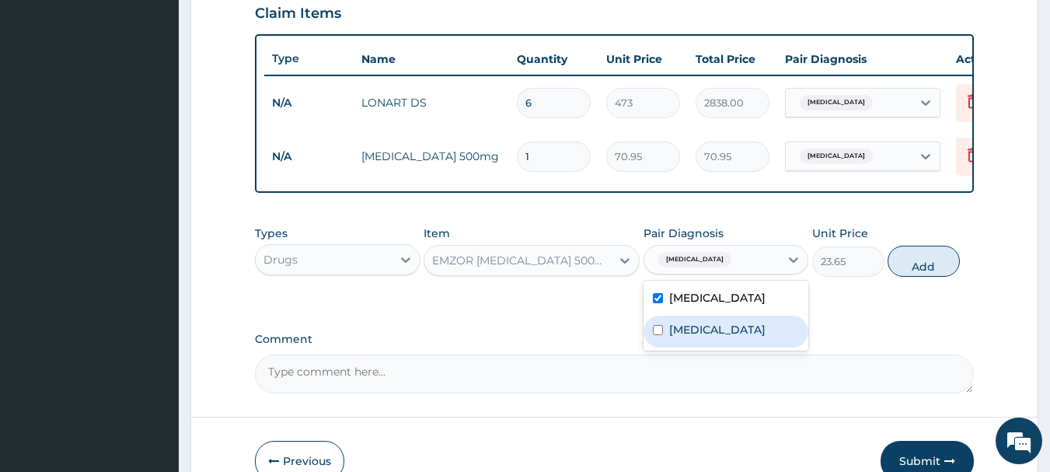
click at [745, 333] on label "[MEDICAL_DATA]" at bounding box center [717, 330] width 96 height 16
checkbox input "true"
drag, startPoint x: 905, startPoint y: 266, endPoint x: 856, endPoint y: 273, distance: 49.4
click at [905, 268] on button "Add" at bounding box center [923, 261] width 72 height 31
type input "0"
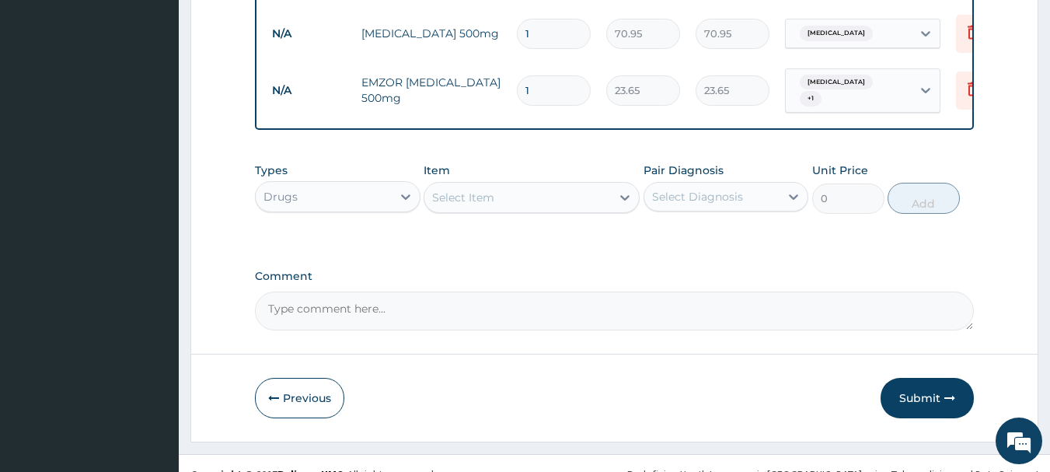
scroll to position [694, 0]
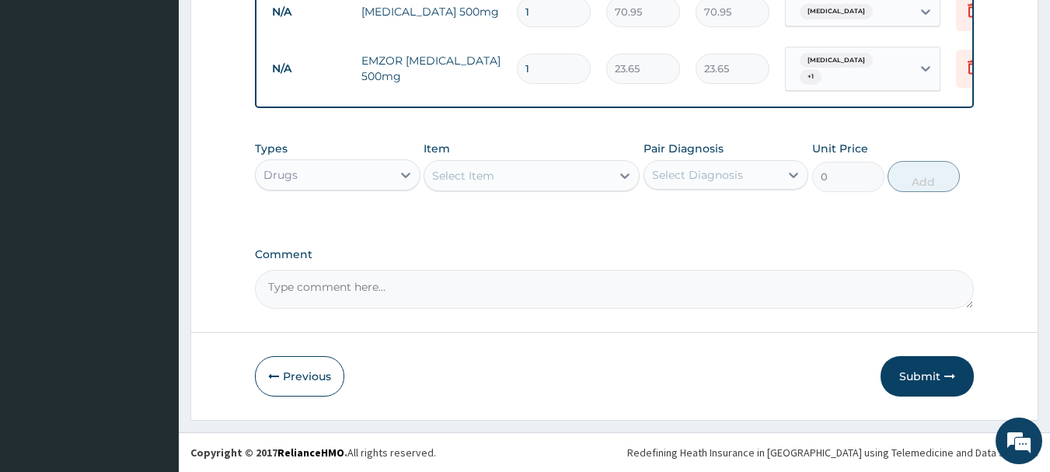
click at [289, 281] on textarea "Comment" at bounding box center [614, 289] width 719 height 39
type textarea "c"
click at [262, 286] on textarea "This is a continuation of the previous list" at bounding box center [614, 289] width 719 height 39
type textarea "NB: This is a continuation of the previous list"
click at [929, 374] on button "Submit" at bounding box center [926, 376] width 93 height 40
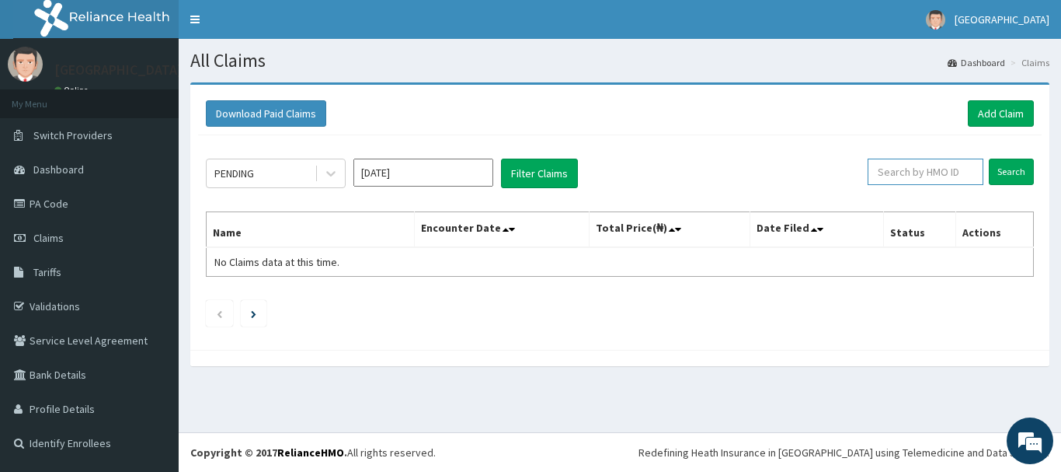
click at [939, 174] on input "text" at bounding box center [926, 171] width 116 height 26
click at [992, 102] on link "Add Claim" at bounding box center [1001, 113] width 66 height 26
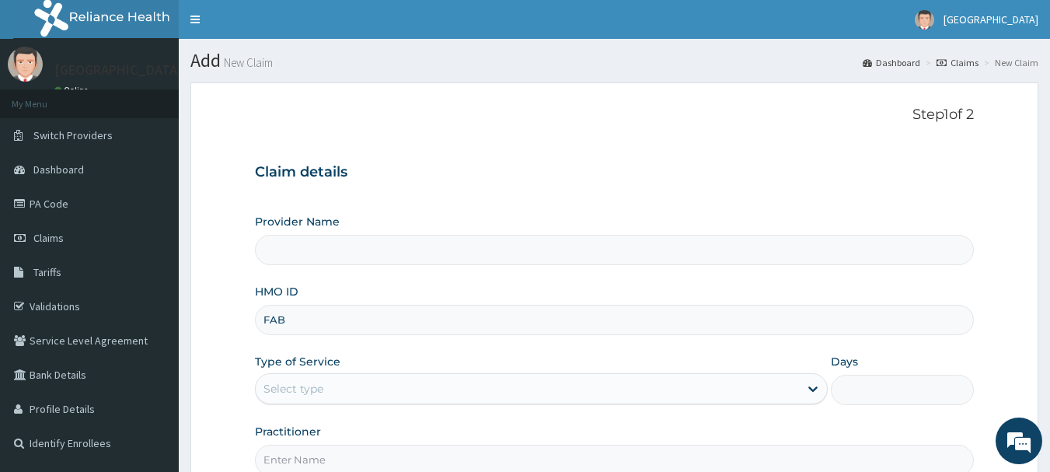
type input "FAB/"
type input "[GEOGRAPHIC_DATA]"
type input "FAB/10628/A"
click at [517, 385] on div "Select type" at bounding box center [527, 388] width 543 height 25
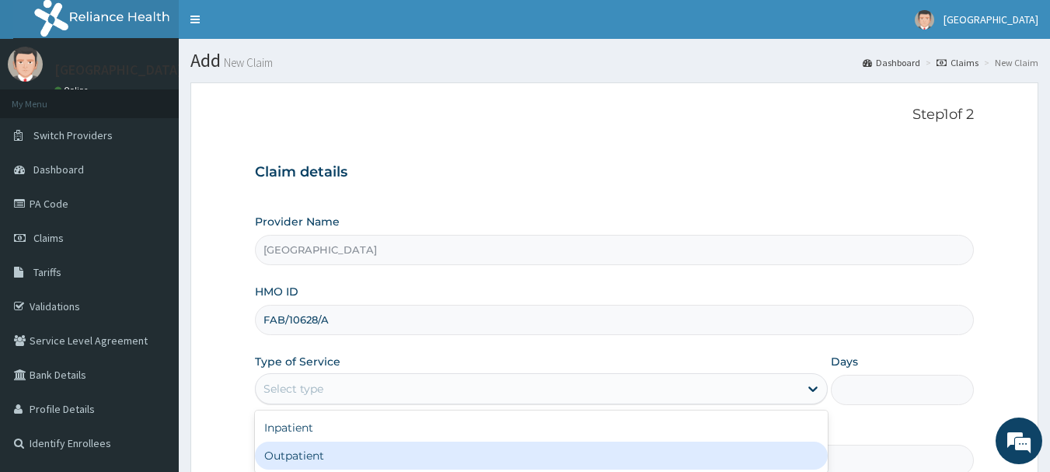
click at [486, 448] on div "Outpatient" at bounding box center [541, 455] width 573 height 28
type input "1"
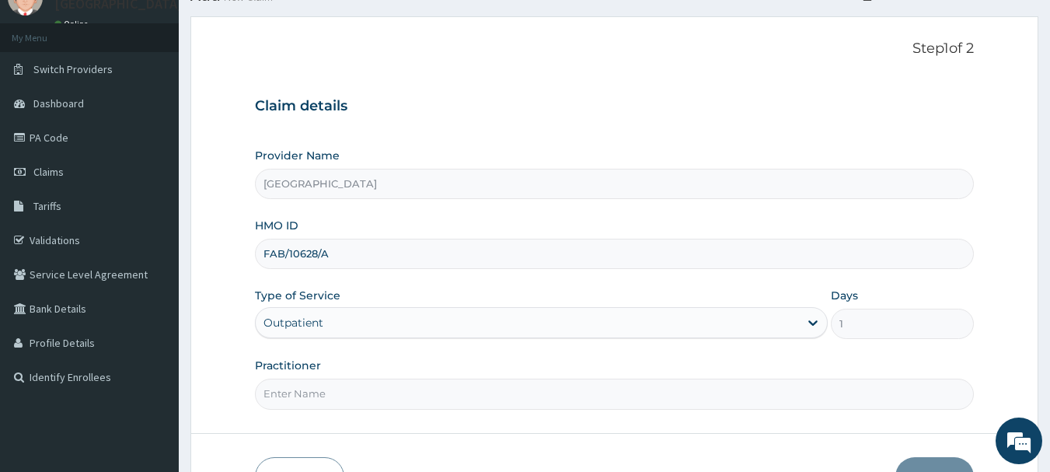
scroll to position [155, 0]
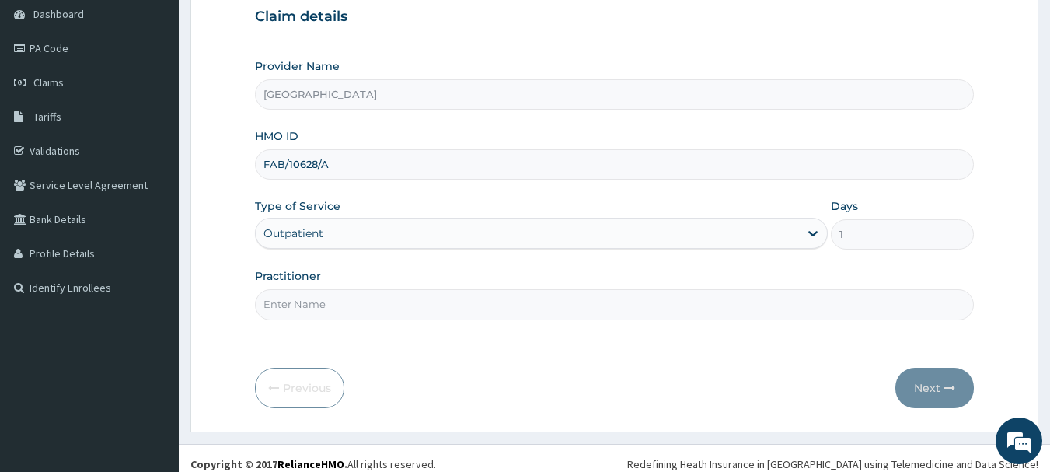
click at [484, 313] on input "Practitioner" at bounding box center [614, 304] width 719 height 30
type input "AKINDE"
click at [952, 382] on icon "button" at bounding box center [949, 387] width 11 height 11
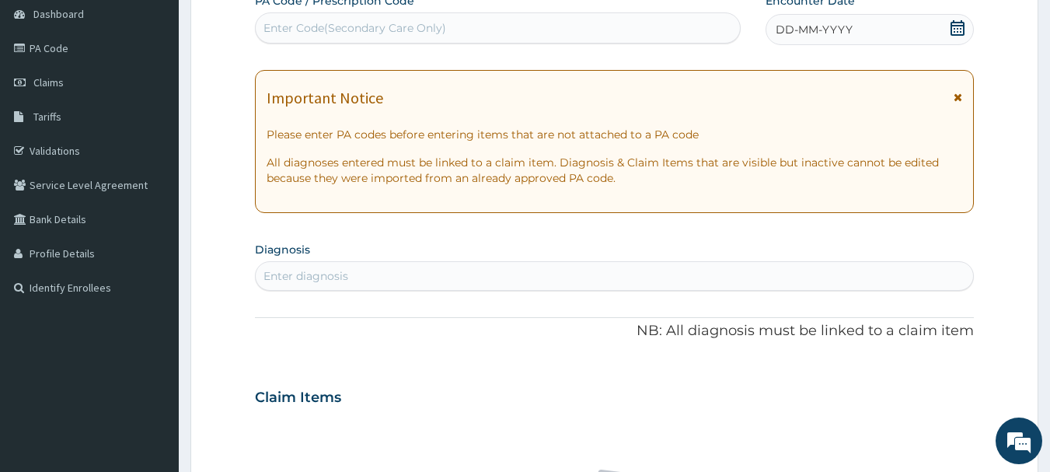
click at [965, 26] on icon at bounding box center [957, 28] width 16 height 16
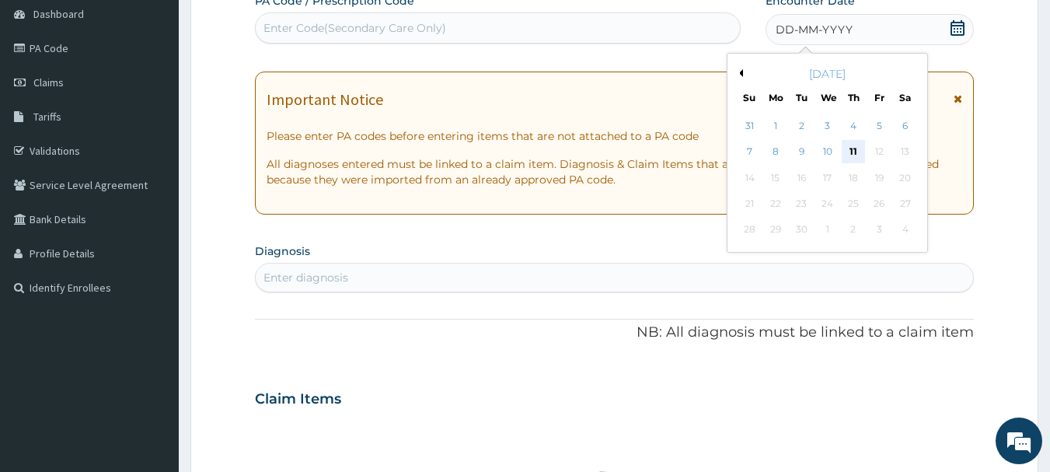
click at [846, 151] on div "11" at bounding box center [852, 152] width 23 height 23
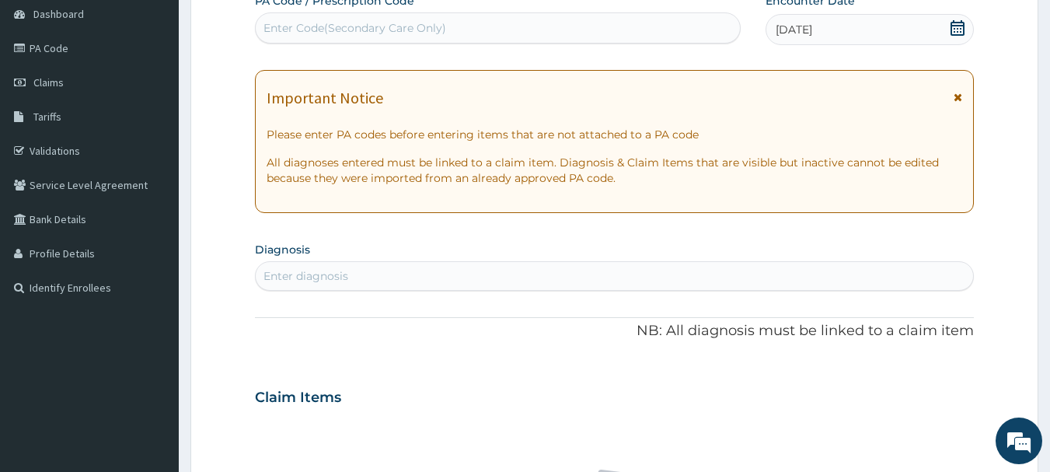
click at [359, 278] on div "Enter diagnosis" at bounding box center [615, 275] width 718 height 25
type input "[MEDICAL_DATA]"
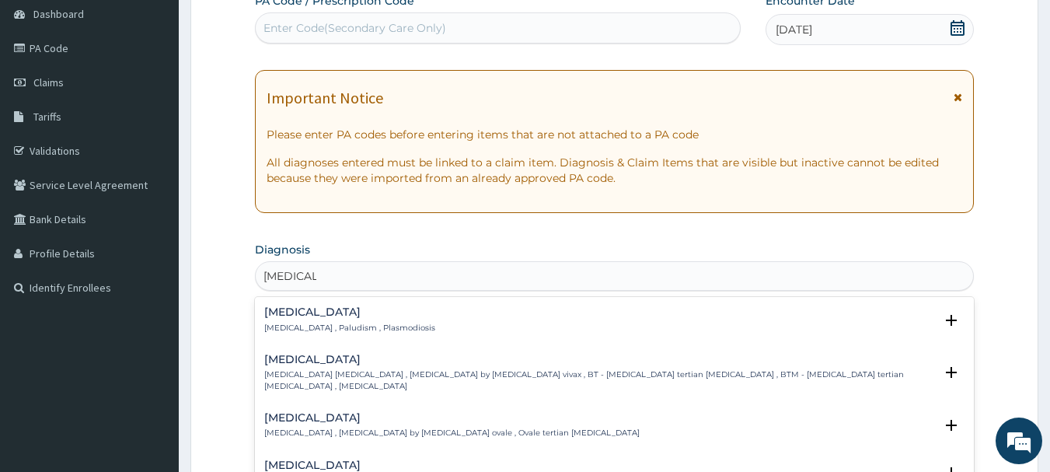
click at [294, 308] on h4 "[MEDICAL_DATA]" at bounding box center [349, 312] width 171 height 12
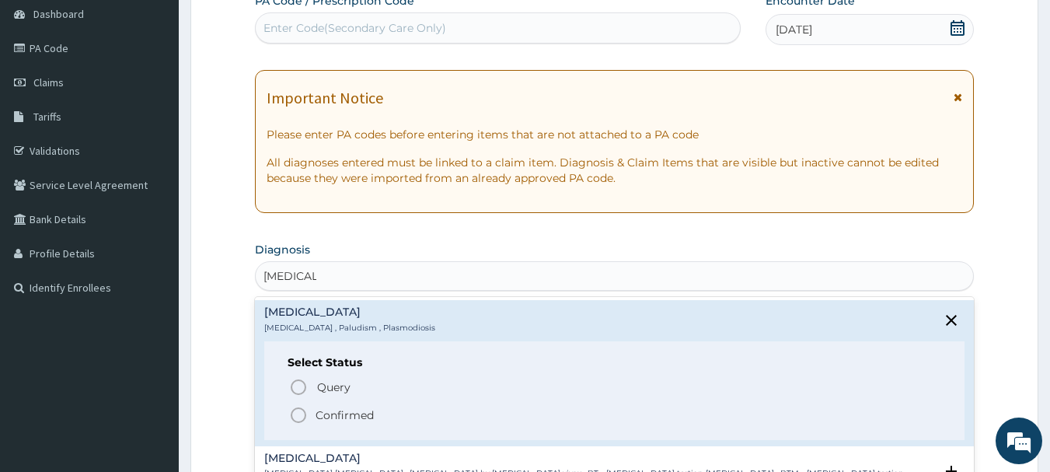
click at [301, 408] on circle "status option filled" at bounding box center [298, 415] width 14 height 14
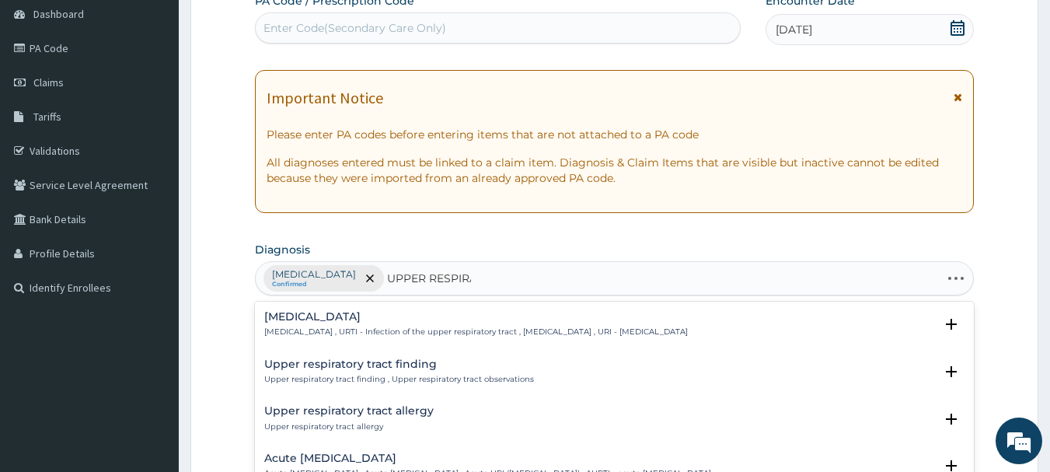
type input "UPPER RESPIRAT"
click at [367, 325] on div "[MEDICAL_DATA] [MEDICAL_DATA] , URTI - Infection of the upper respiratory tract…" at bounding box center [475, 324] width 423 height 27
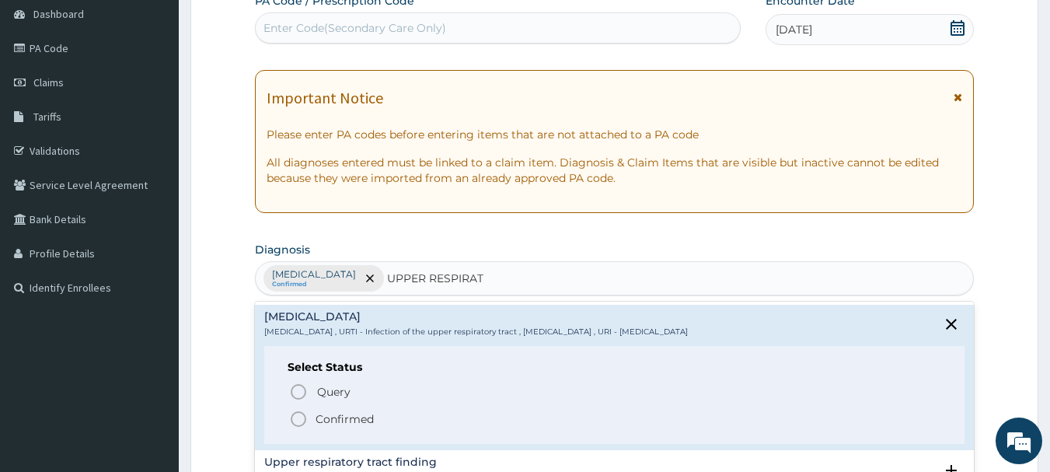
click at [291, 416] on circle "status option filled" at bounding box center [298, 419] width 14 height 14
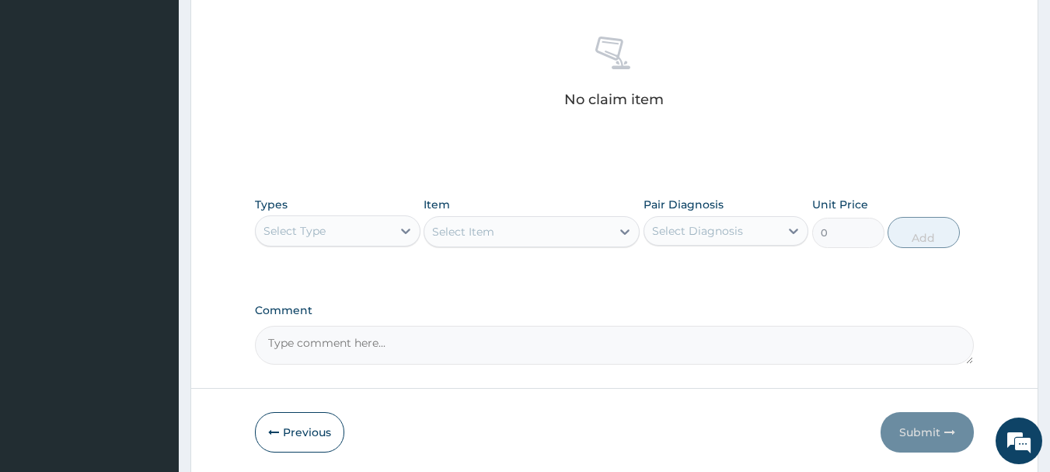
scroll to position [649, 0]
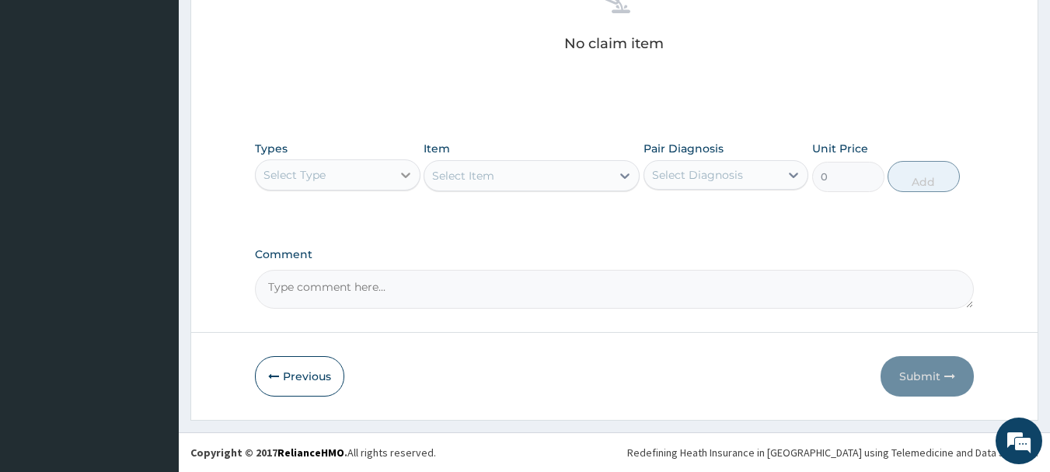
click at [402, 180] on icon at bounding box center [406, 175] width 16 height 16
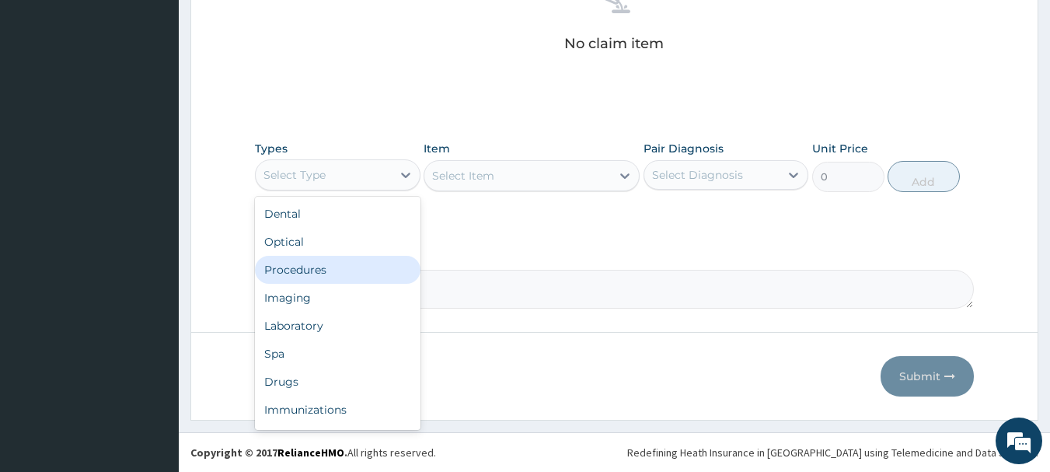
click at [361, 275] on div "Procedures" at bounding box center [337, 270] width 165 height 28
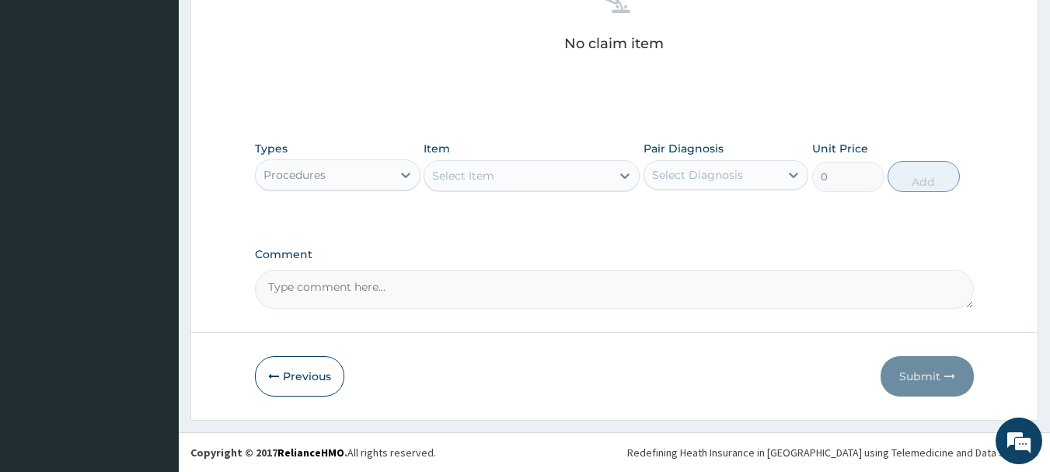
click at [630, 172] on icon at bounding box center [625, 176] width 16 height 16
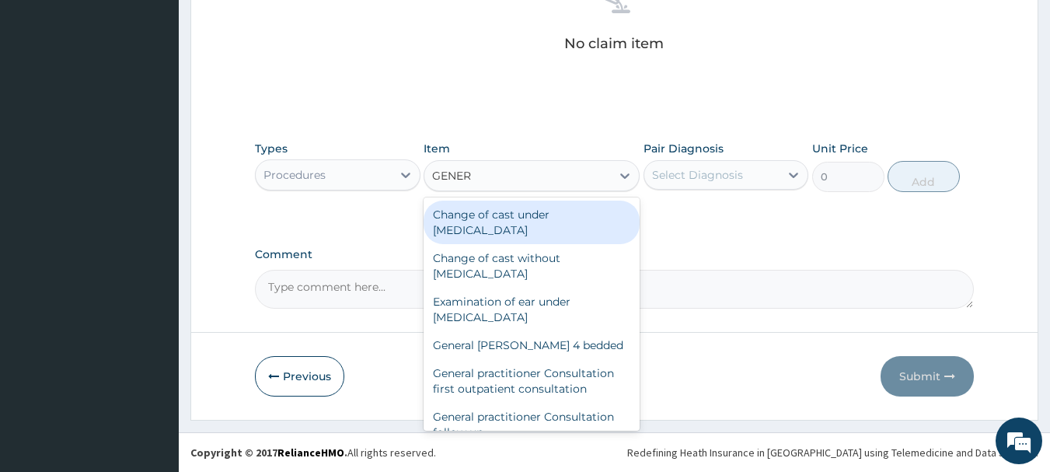
type input "GENERA"
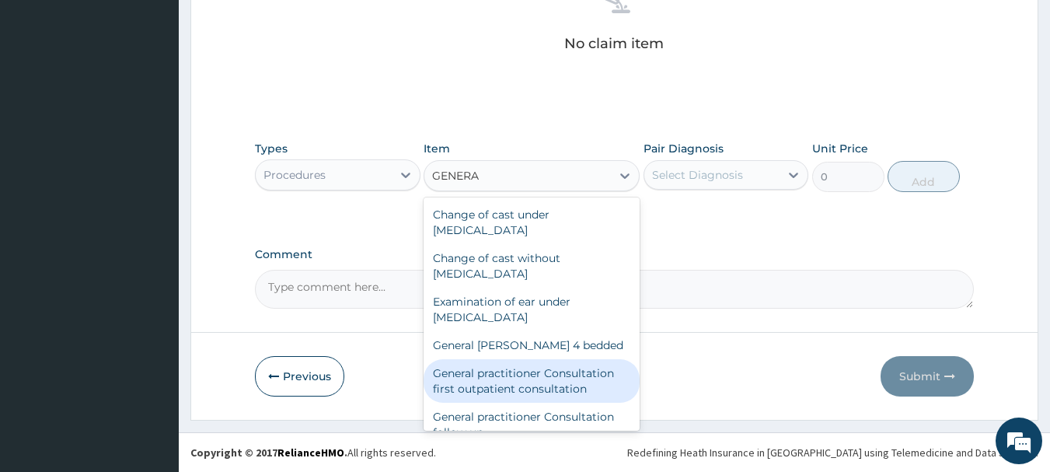
click at [559, 384] on div "General practitioner Consultation first outpatient consultation" at bounding box center [531, 381] width 216 height 44
type input "3547.5"
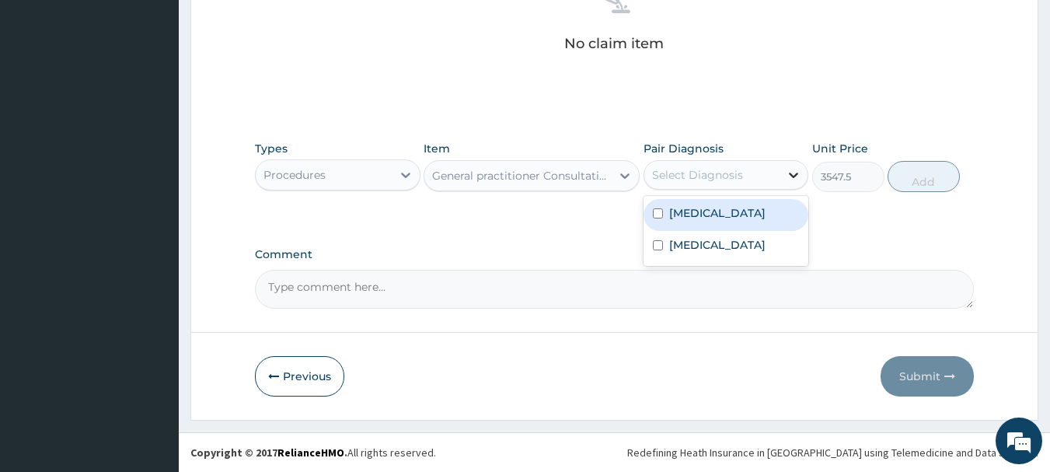
click at [795, 179] on icon at bounding box center [793, 175] width 16 height 16
click at [760, 218] on div "[MEDICAL_DATA]" at bounding box center [725, 215] width 165 height 32
checkbox input "true"
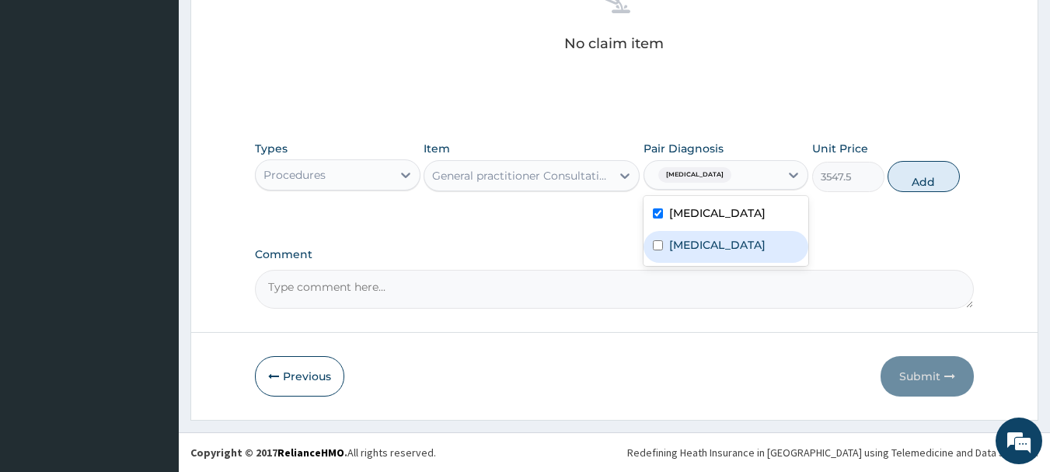
click at [752, 252] on label "[MEDICAL_DATA]" at bounding box center [717, 245] width 96 height 16
checkbox input "true"
click at [928, 164] on button "Add" at bounding box center [923, 176] width 72 height 31
type input "0"
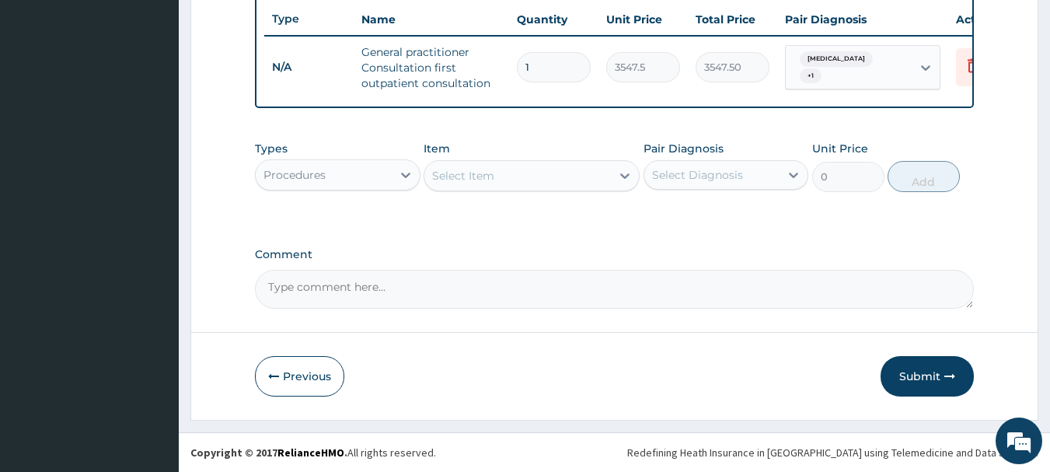
scroll to position [595, 0]
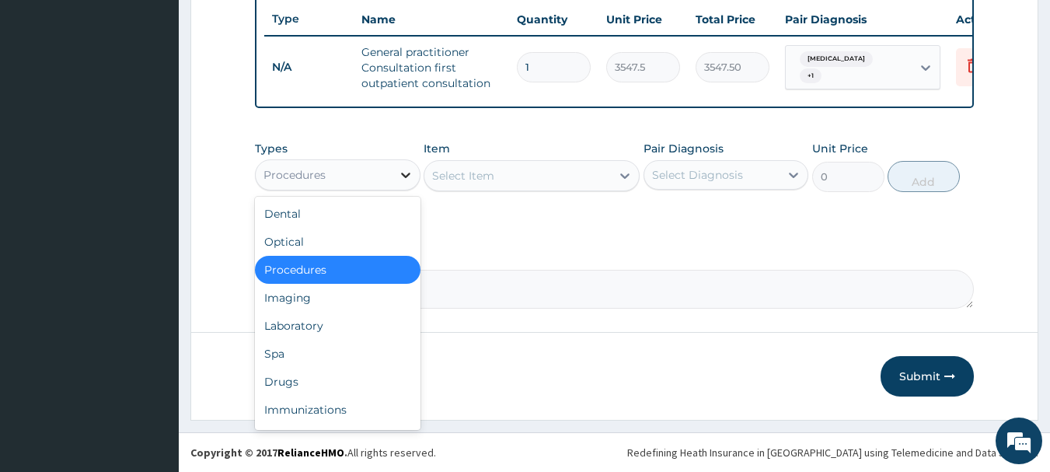
click at [398, 179] on icon at bounding box center [406, 175] width 16 height 16
click at [349, 319] on div "Laboratory" at bounding box center [337, 326] width 165 height 28
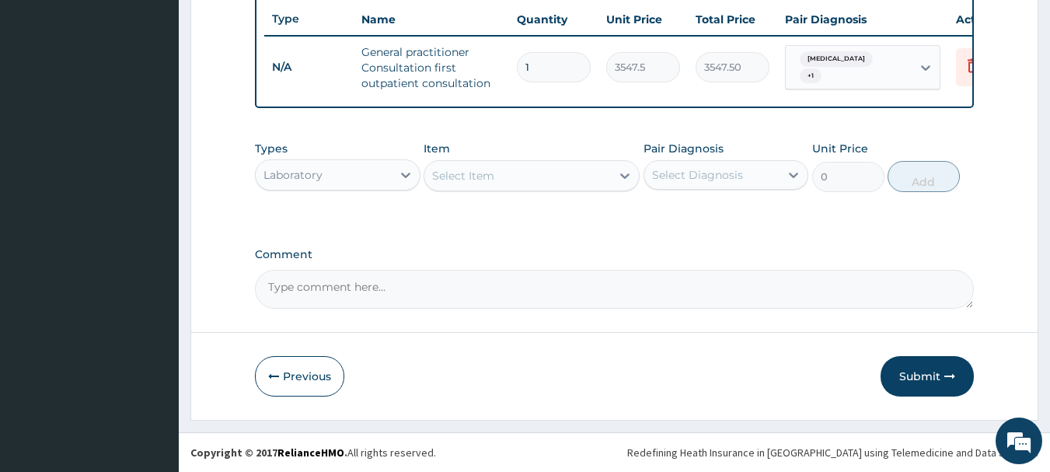
click at [617, 175] on icon at bounding box center [625, 176] width 16 height 16
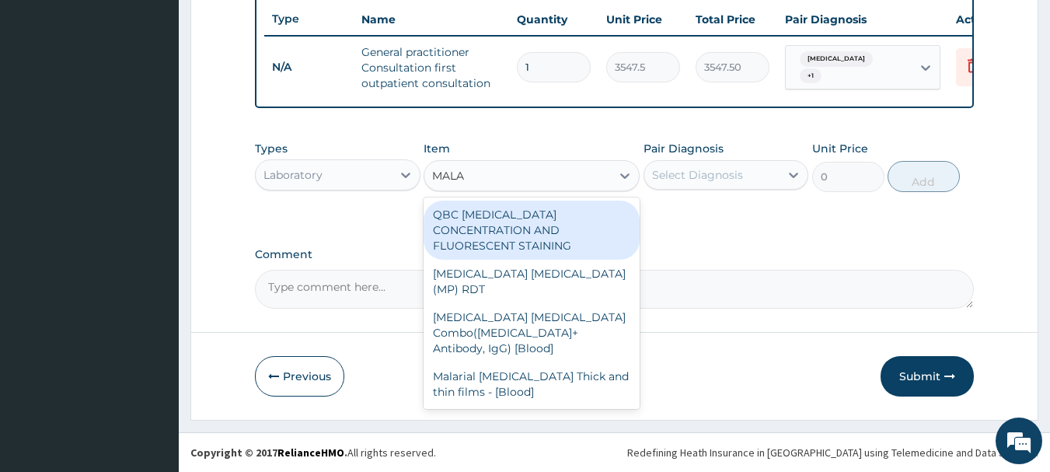
type input "MALAR"
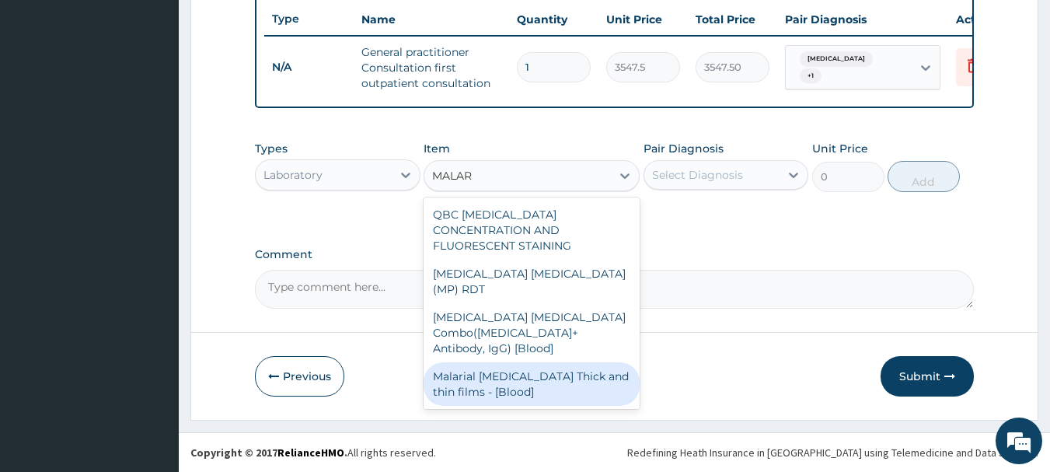
click at [591, 362] on div "Malarial [MEDICAL_DATA] Thick and thin films - [Blood]" at bounding box center [531, 384] width 216 height 44
type input "1612.5"
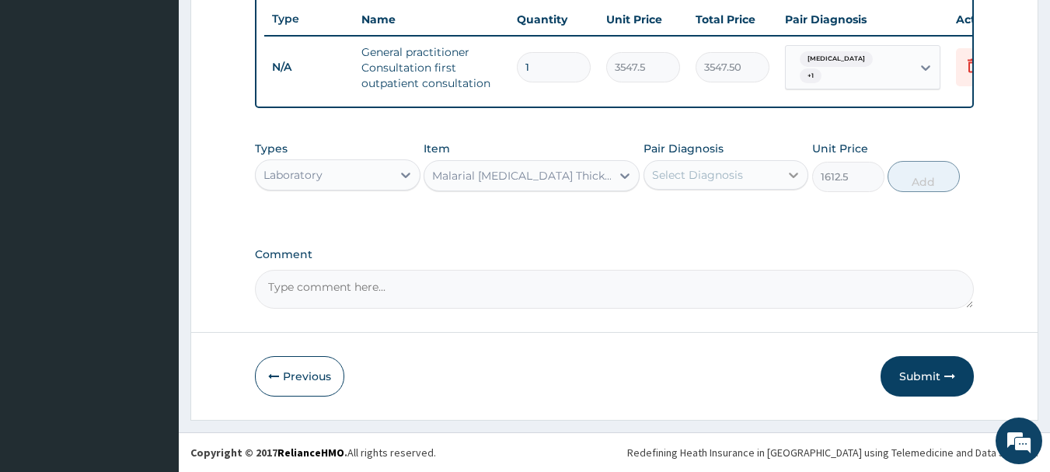
click at [782, 172] on div at bounding box center [793, 175] width 28 height 28
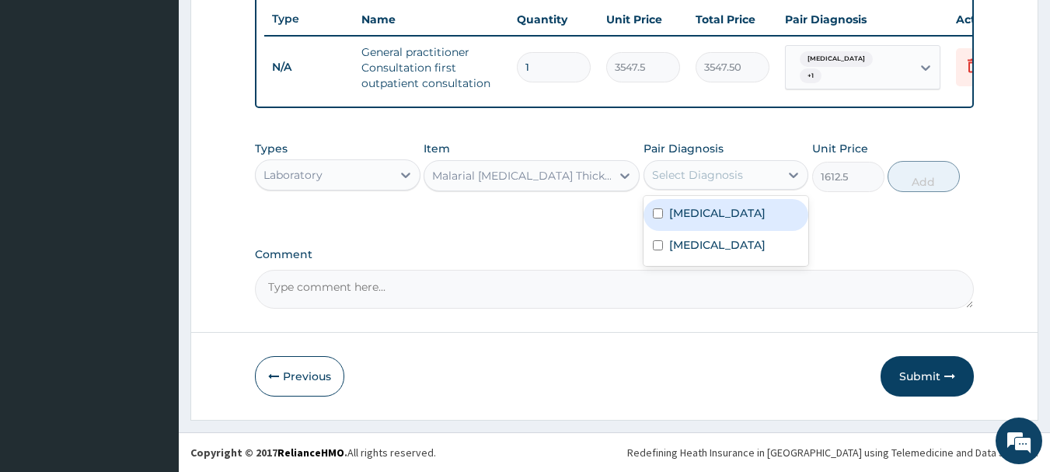
click at [758, 208] on div "[MEDICAL_DATA]" at bounding box center [725, 215] width 165 height 32
checkbox input "true"
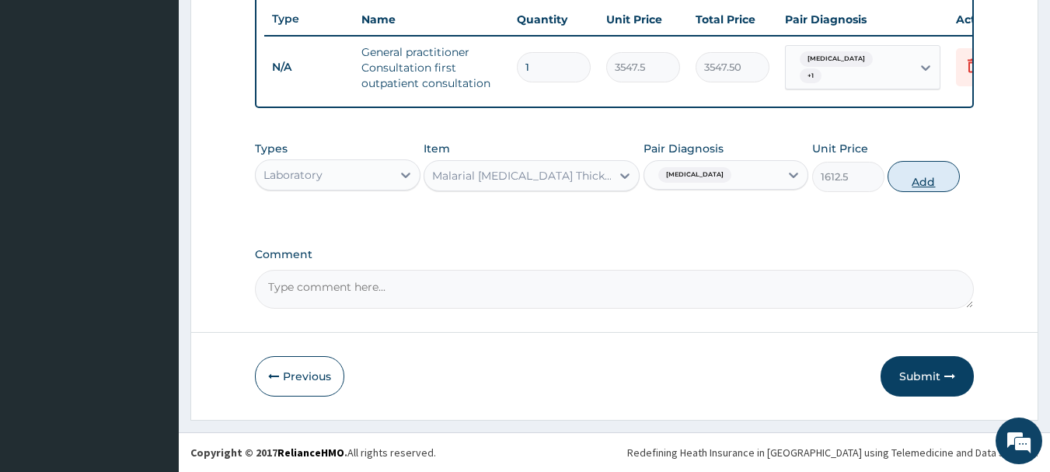
click at [908, 180] on button "Add" at bounding box center [923, 176] width 72 height 31
type input "0"
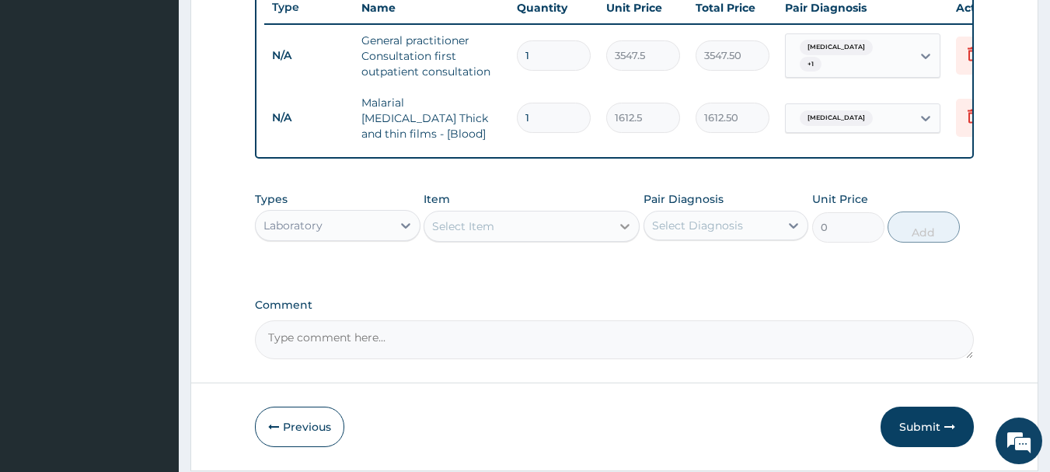
click at [615, 224] on div at bounding box center [625, 226] width 28 height 28
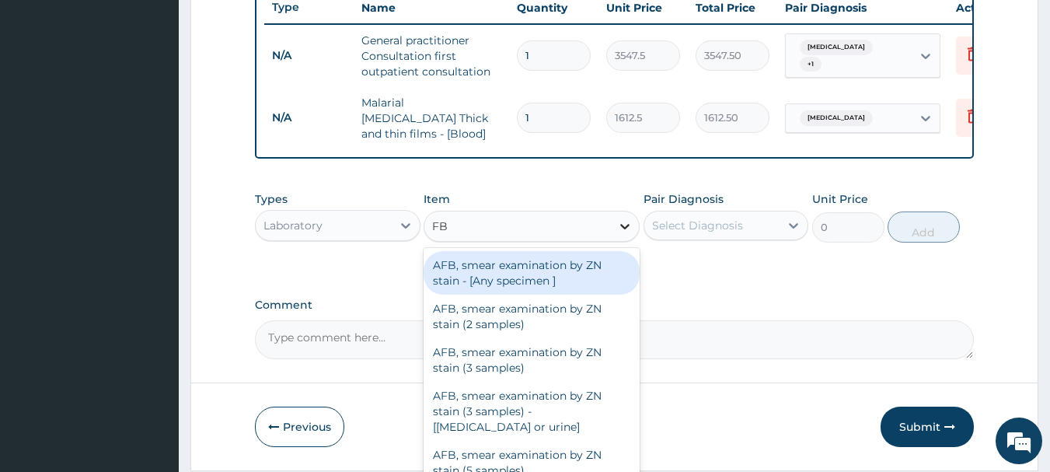
type input "FBC"
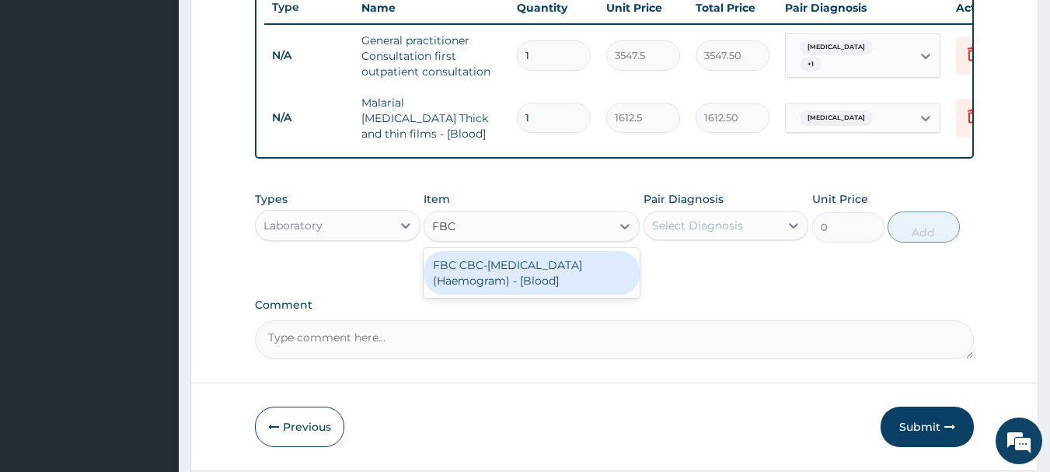
click at [559, 263] on div "FBC CBC-[MEDICAL_DATA] (Haemogram) - [Blood]" at bounding box center [531, 273] width 216 height 44
type input "4300"
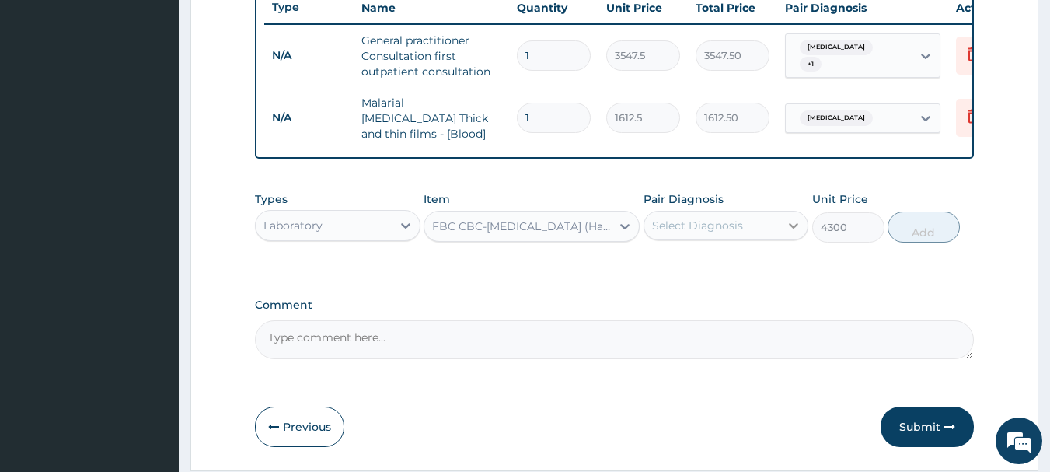
click at [786, 225] on icon at bounding box center [793, 226] width 16 height 16
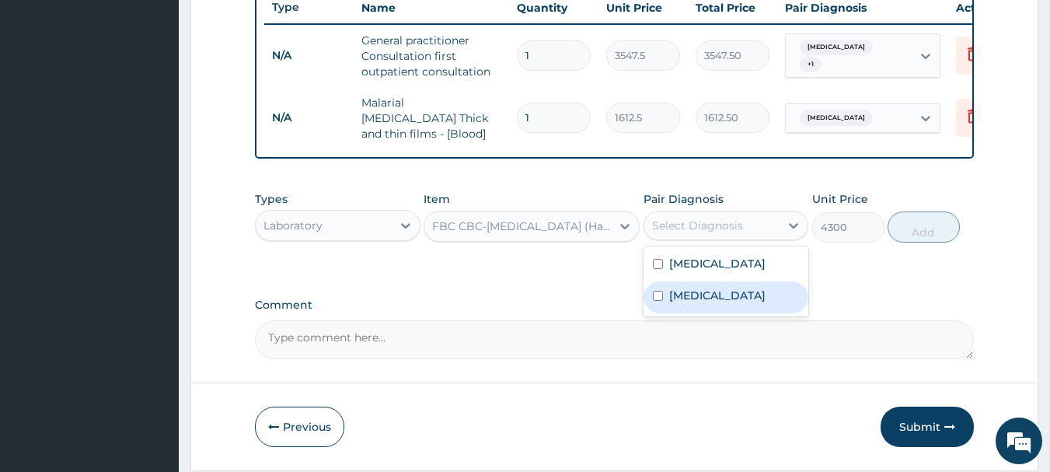
click at [711, 287] on div "[MEDICAL_DATA]" at bounding box center [725, 297] width 165 height 32
checkbox input "true"
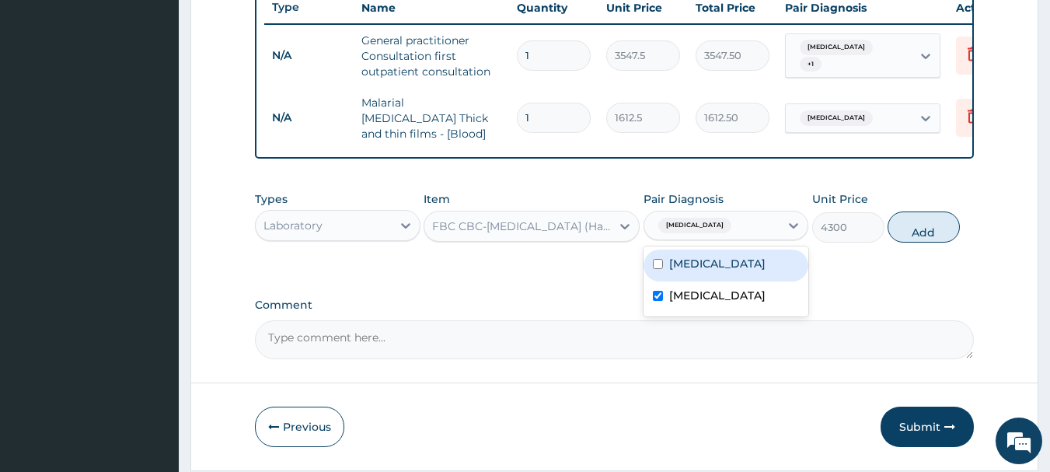
click at [714, 281] on div "[MEDICAL_DATA]" at bounding box center [725, 265] width 165 height 32
checkbox input "true"
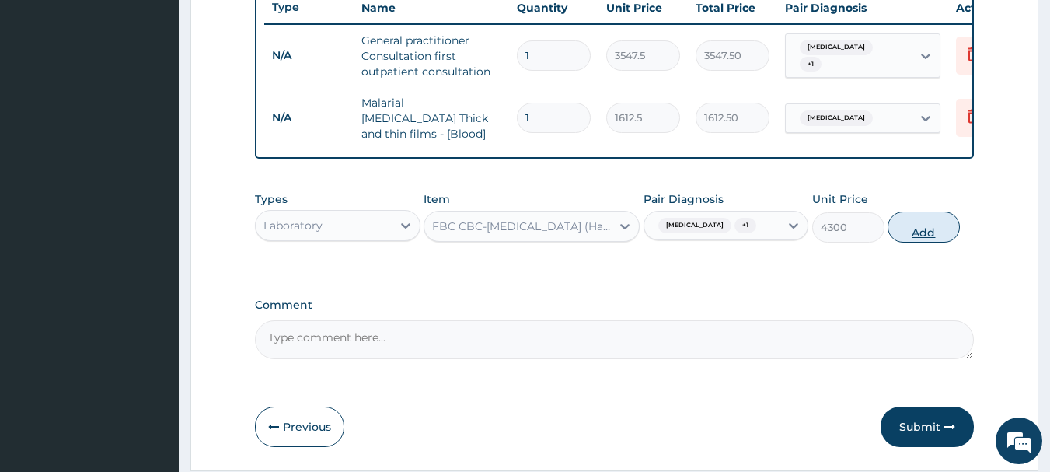
click at [916, 240] on button "Add" at bounding box center [923, 226] width 72 height 31
type input "0"
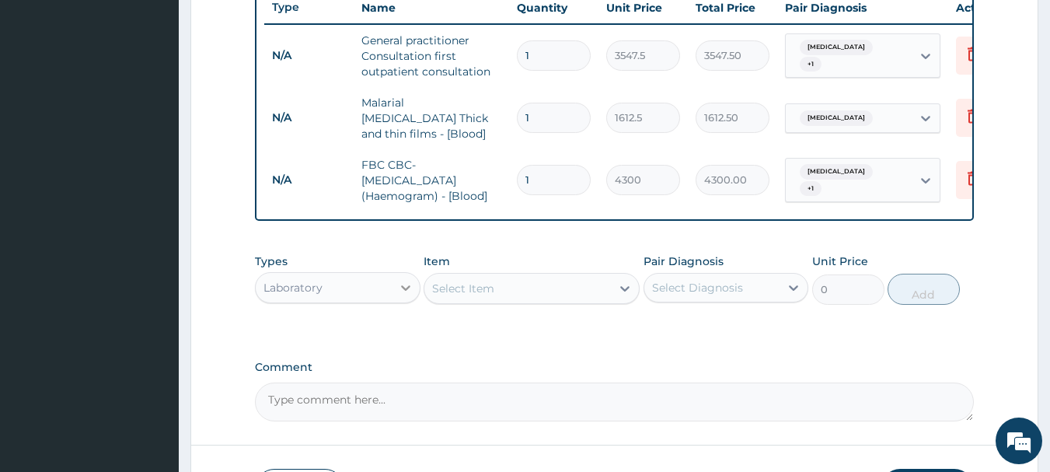
click at [402, 292] on icon at bounding box center [406, 288] width 16 height 16
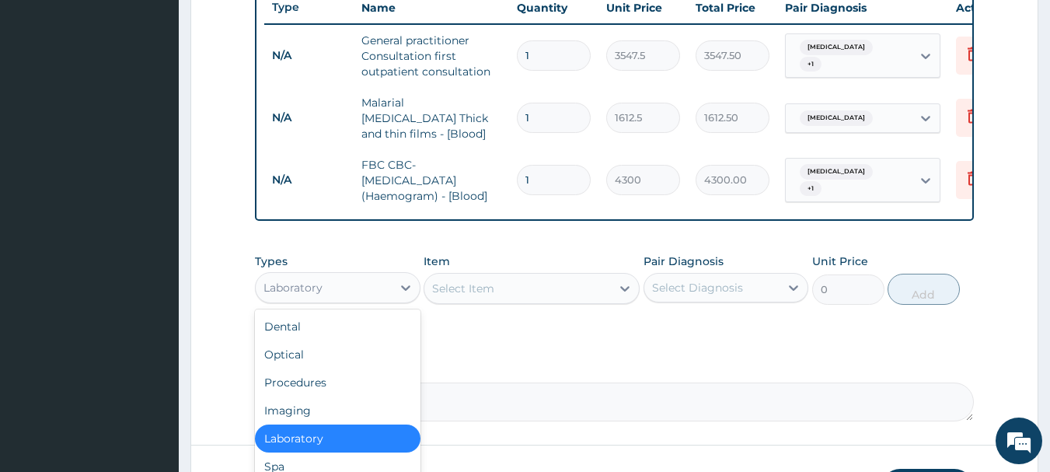
scroll to position [673, 0]
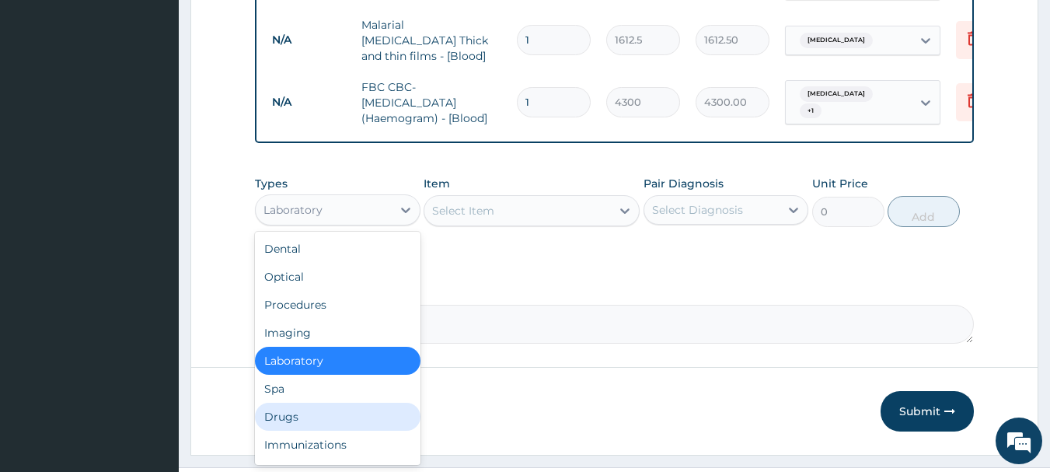
click at [333, 410] on div "Drugs" at bounding box center [337, 416] width 165 height 28
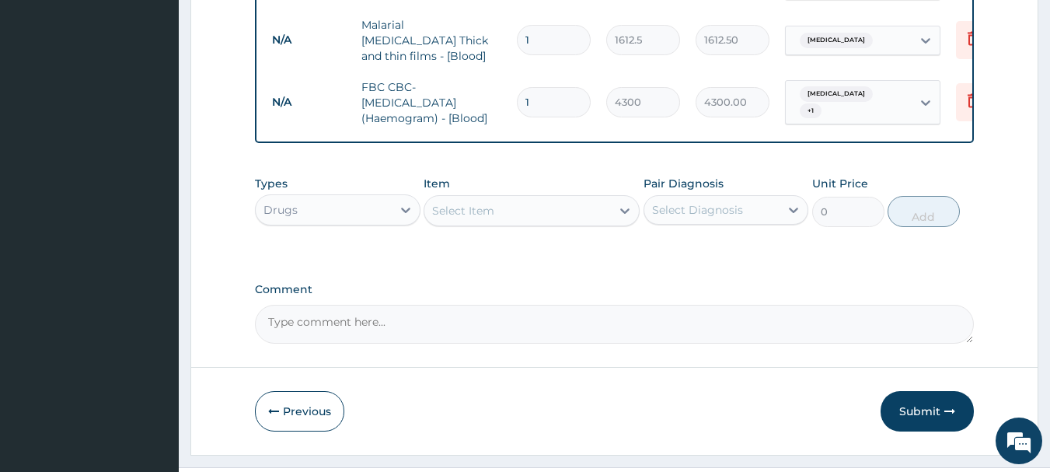
click at [623, 211] on icon at bounding box center [625, 211] width 16 height 16
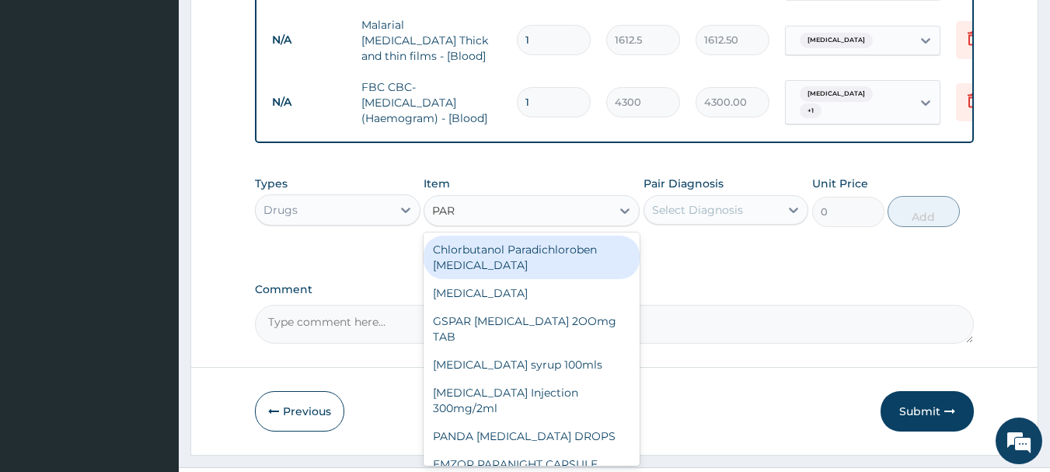
type input "PARA"
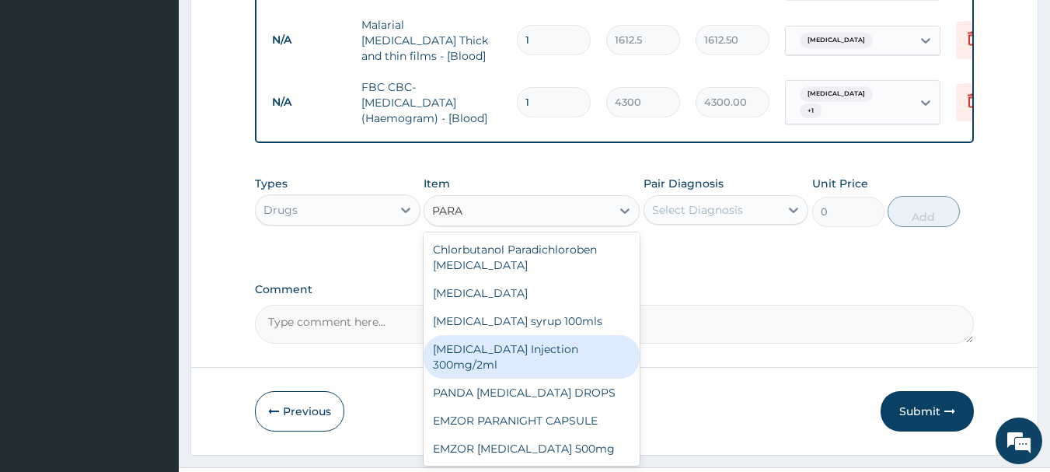
click at [557, 360] on div "[MEDICAL_DATA] Injection 300mg/2ml" at bounding box center [531, 357] width 216 height 44
type input "260.15"
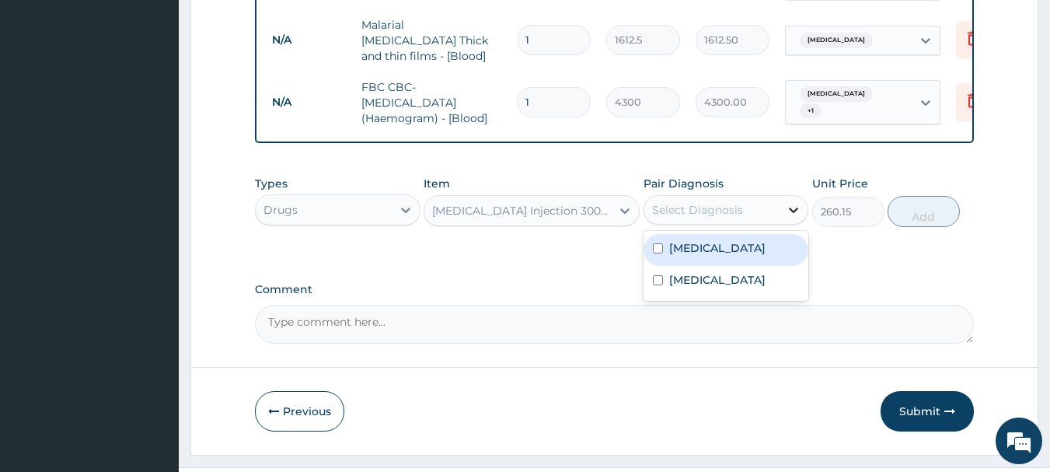
click at [782, 200] on div at bounding box center [793, 210] width 28 height 28
click at [727, 253] on div "[MEDICAL_DATA]" at bounding box center [725, 250] width 165 height 32
checkbox input "true"
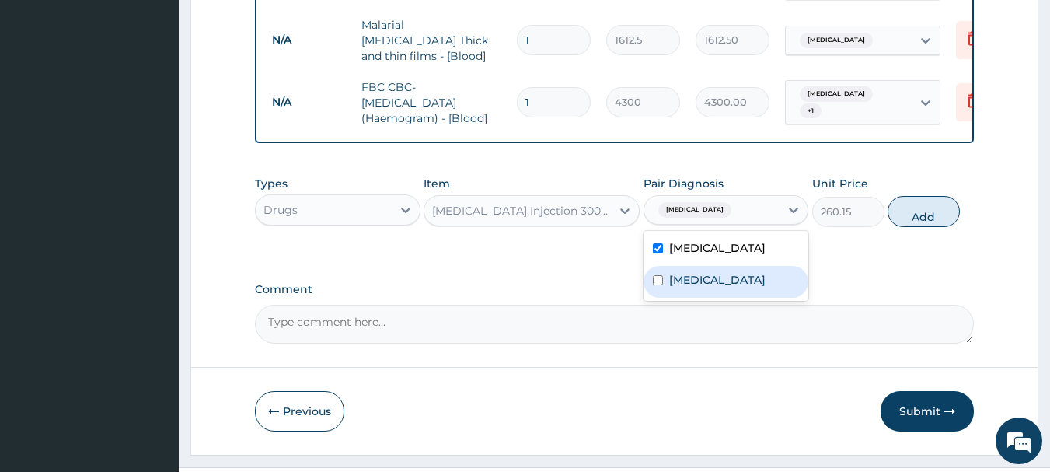
drag, startPoint x: 736, startPoint y: 282, endPoint x: 812, endPoint y: 246, distance: 84.1
click at [739, 282] on label "[MEDICAL_DATA]" at bounding box center [717, 280] width 96 height 16
checkbox input "true"
click at [917, 208] on button "Add" at bounding box center [923, 211] width 72 height 31
type input "0"
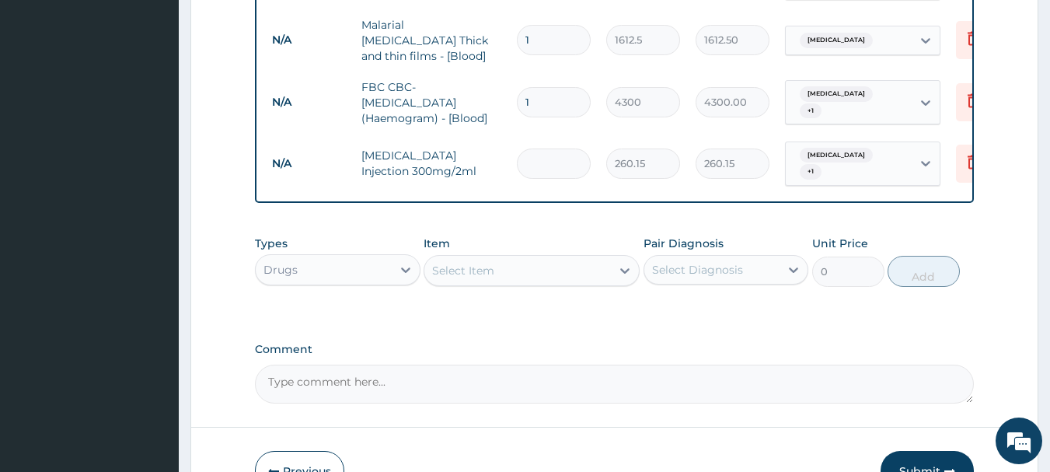
type input "0.00"
type input "3"
type input "780.45"
type input "0.00"
type input "2"
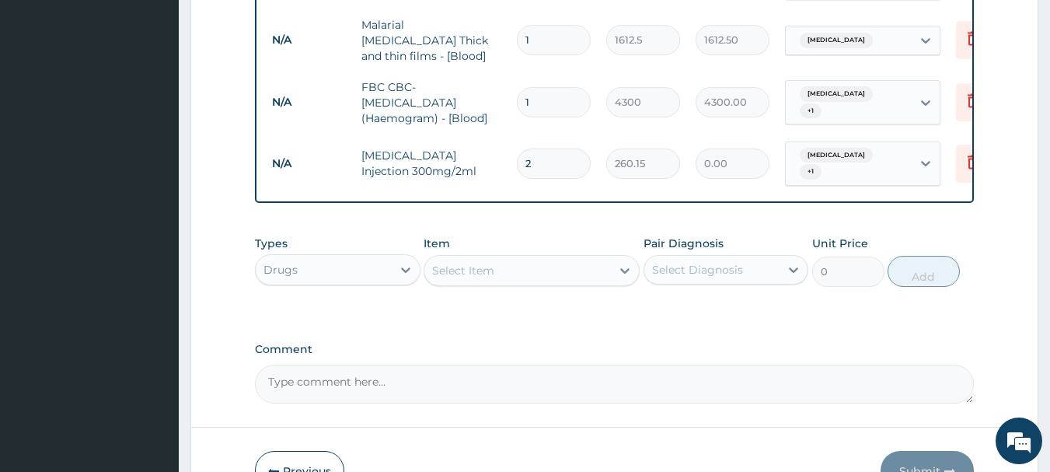
type input "520.30"
type input "2"
click at [614, 266] on div at bounding box center [625, 270] width 28 height 28
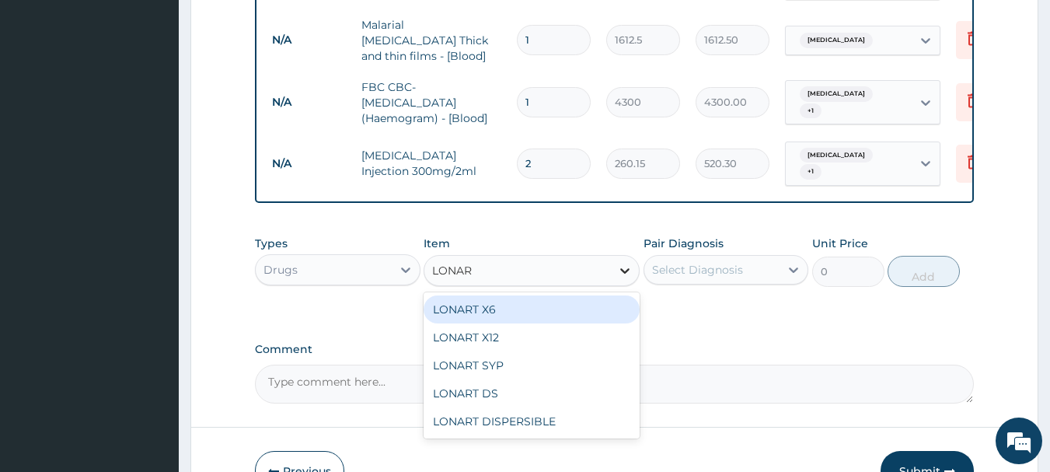
type input "LONART"
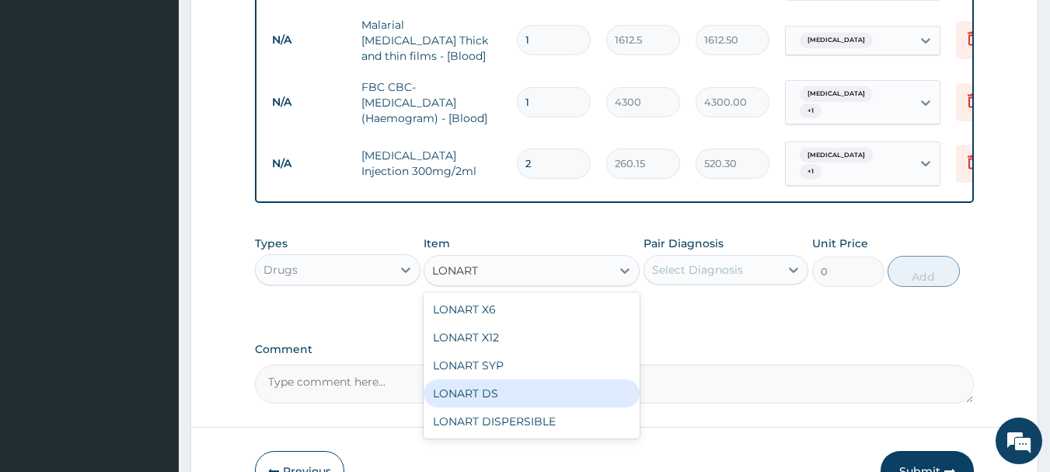
click at [458, 402] on div "LONART DS" at bounding box center [531, 393] width 216 height 28
type input "473"
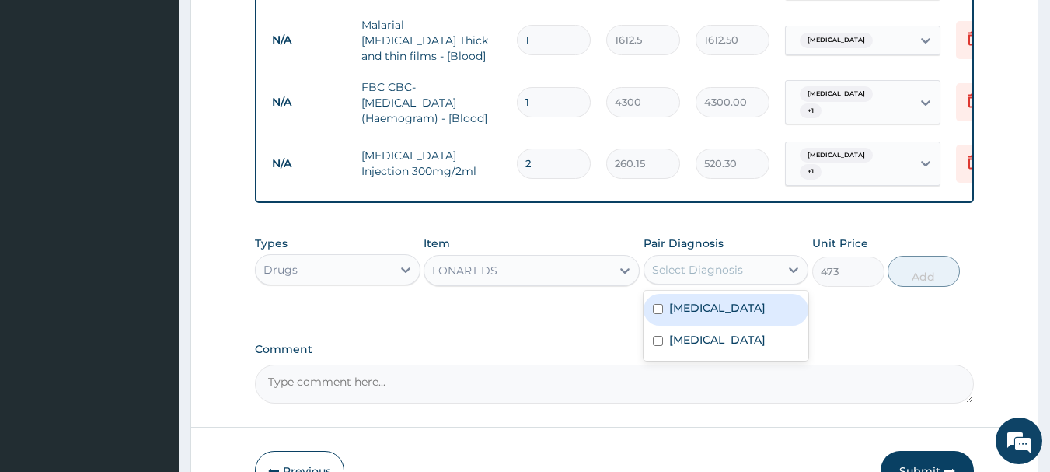
click at [776, 261] on div "Select Diagnosis" at bounding box center [712, 269] width 136 height 25
click at [754, 302] on div "[MEDICAL_DATA]" at bounding box center [725, 310] width 165 height 32
checkbox input "true"
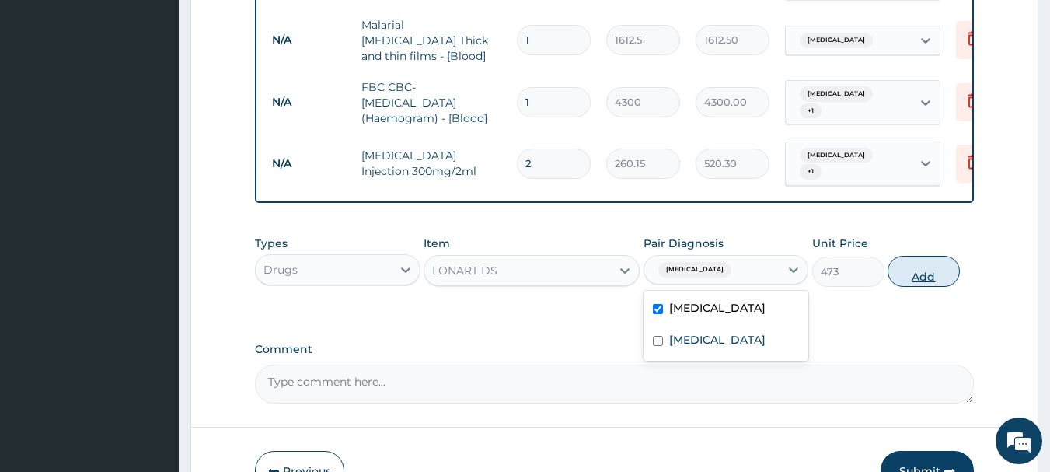
click at [895, 262] on button "Add" at bounding box center [923, 271] width 72 height 31
type input "0"
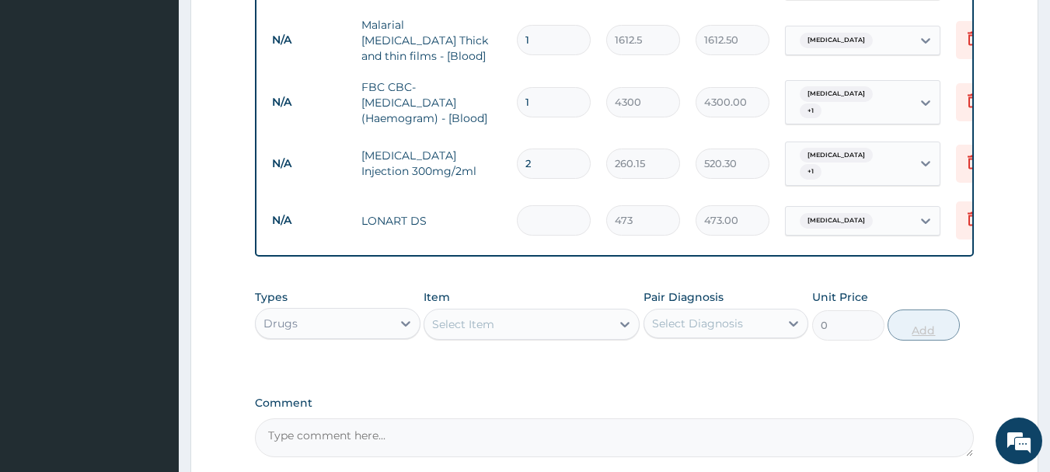
type input "0.00"
type input "6"
type input "2838.00"
type input "6"
click at [627, 322] on icon at bounding box center [625, 324] width 16 height 16
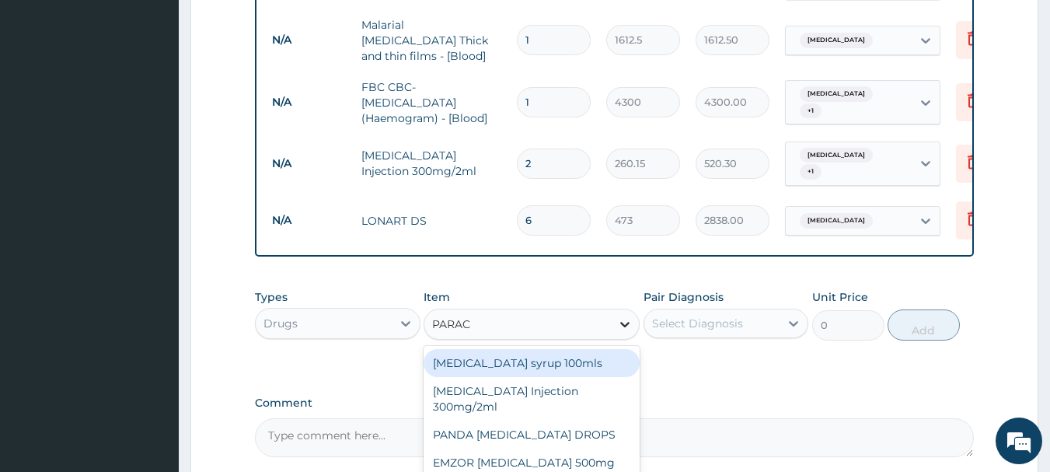
type input "PARACE"
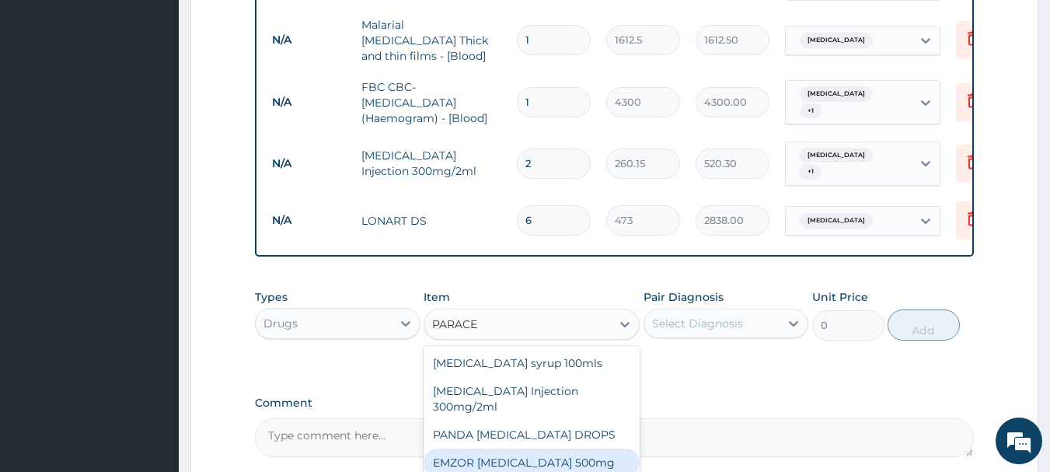
click at [581, 456] on div "EMZOR [MEDICAL_DATA] 500mg" at bounding box center [531, 462] width 216 height 28
type input "23.65"
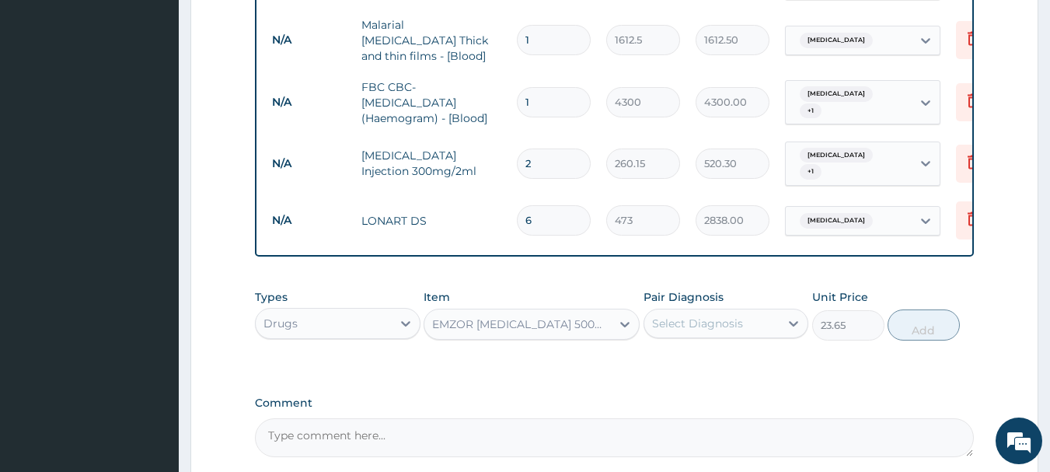
click at [776, 311] on div "Select Diagnosis" at bounding box center [712, 323] width 136 height 25
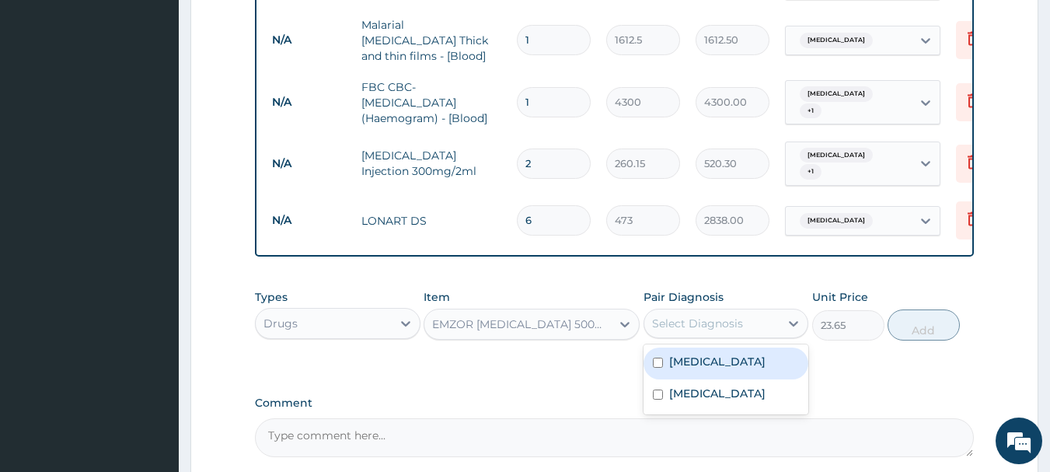
click at [747, 373] on div "[MEDICAL_DATA]" at bounding box center [725, 363] width 165 height 32
checkbox input "true"
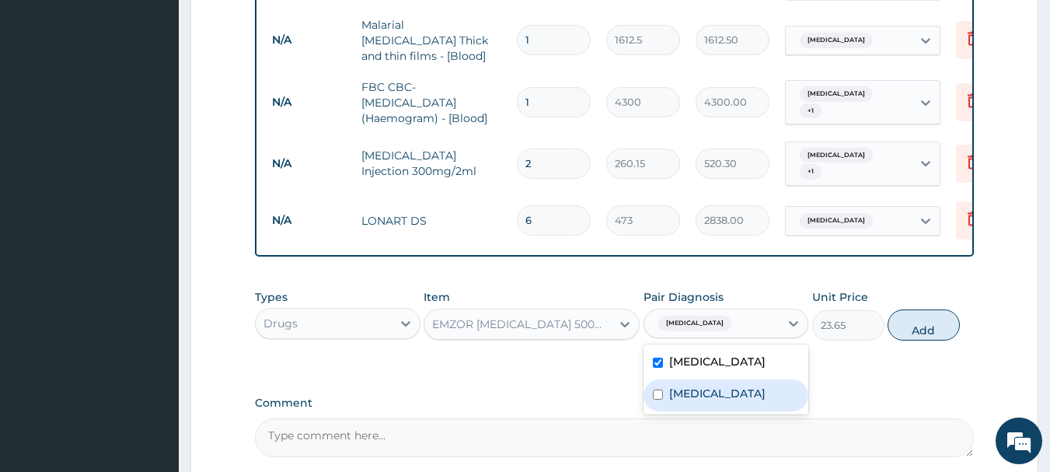
drag, startPoint x: 757, startPoint y: 399, endPoint x: 768, endPoint y: 397, distance: 11.9
click at [757, 400] on label "[MEDICAL_DATA]" at bounding box center [717, 393] width 96 height 16
checkbox input "true"
click at [926, 309] on button "Add" at bounding box center [923, 324] width 72 height 31
type input "0"
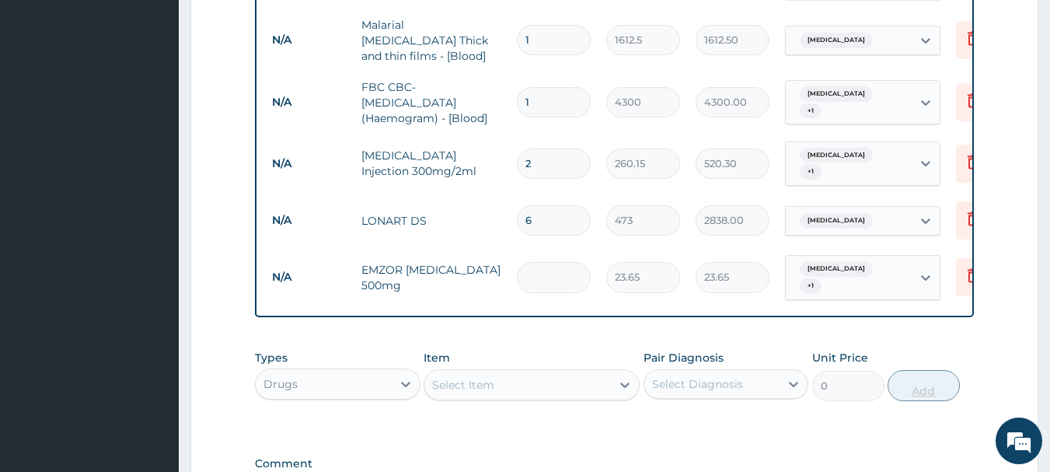
type input "0.00"
type input "1"
type input "23.65"
type input "18"
type input "425.70"
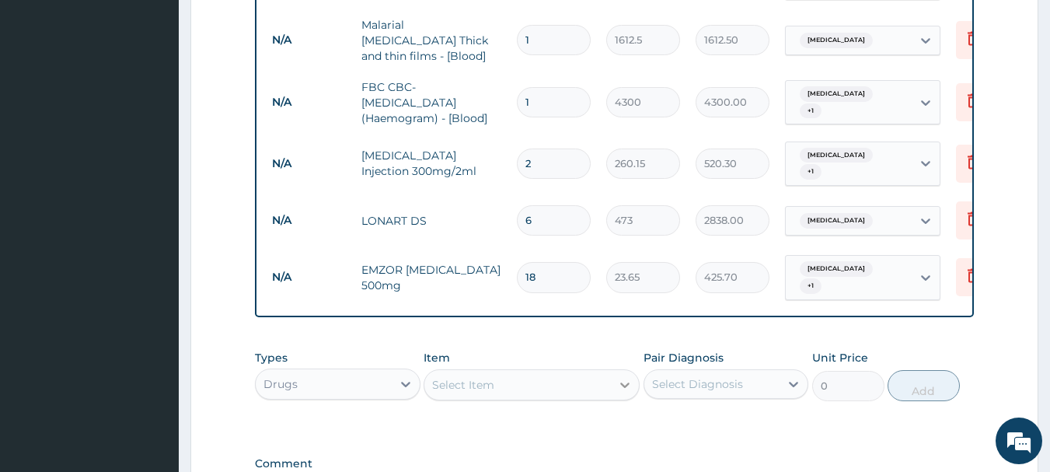
type input "18"
click at [625, 382] on div at bounding box center [625, 385] width 28 height 28
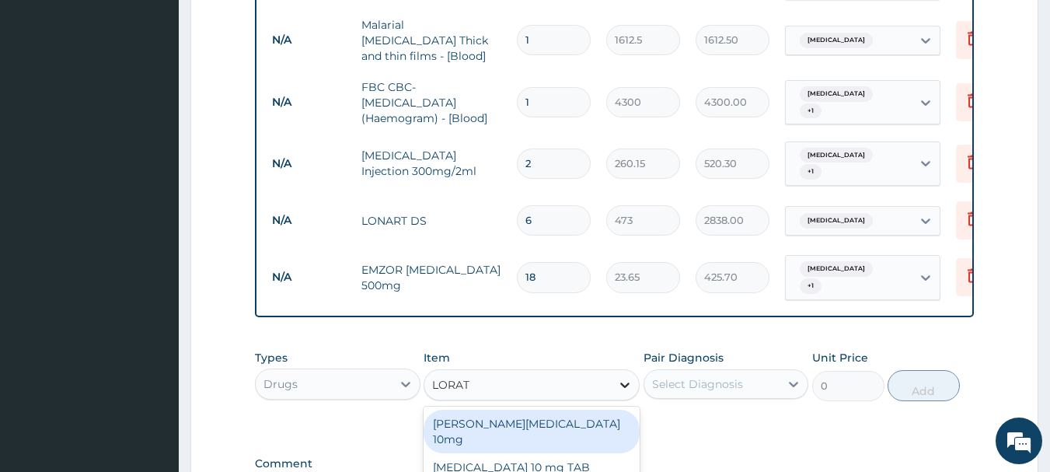
type input "LORATA"
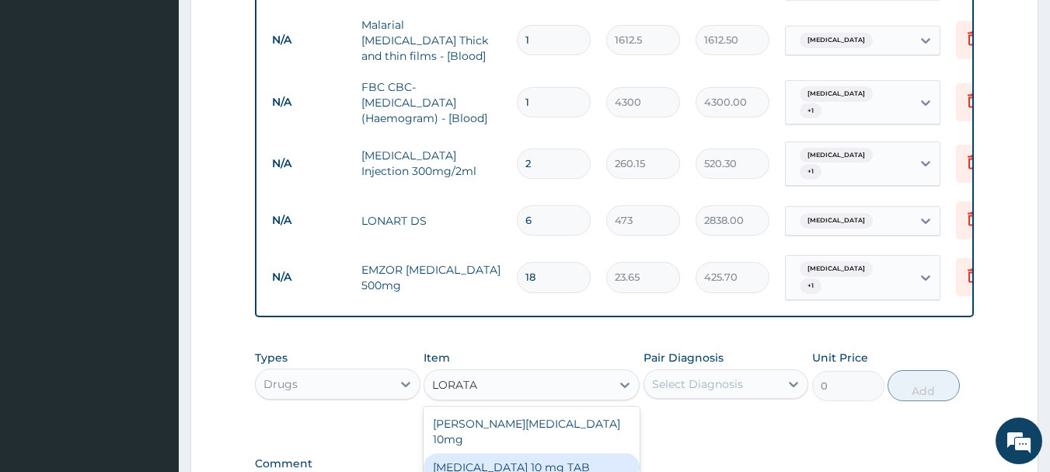
click at [556, 453] on div "[MEDICAL_DATA] 10 mg TAB" at bounding box center [531, 467] width 216 height 28
type input "59.125"
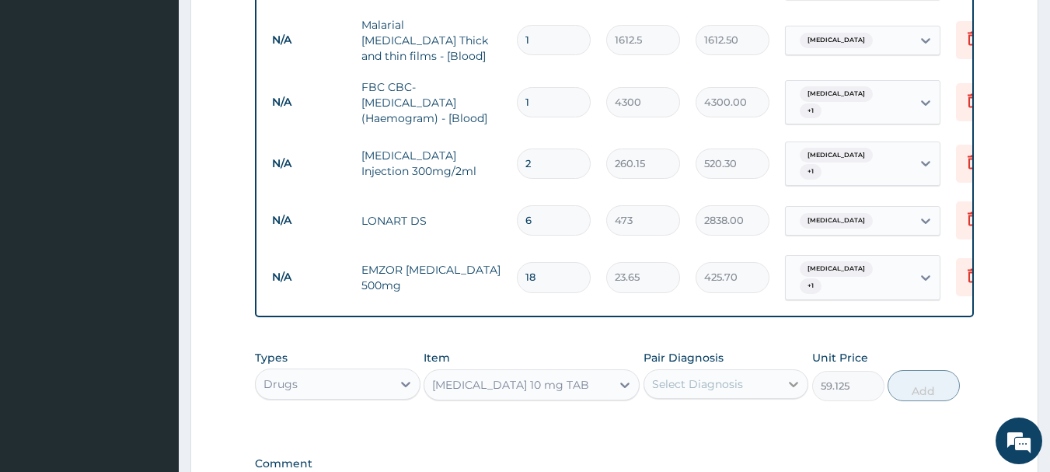
click at [785, 376] on icon at bounding box center [793, 384] width 16 height 16
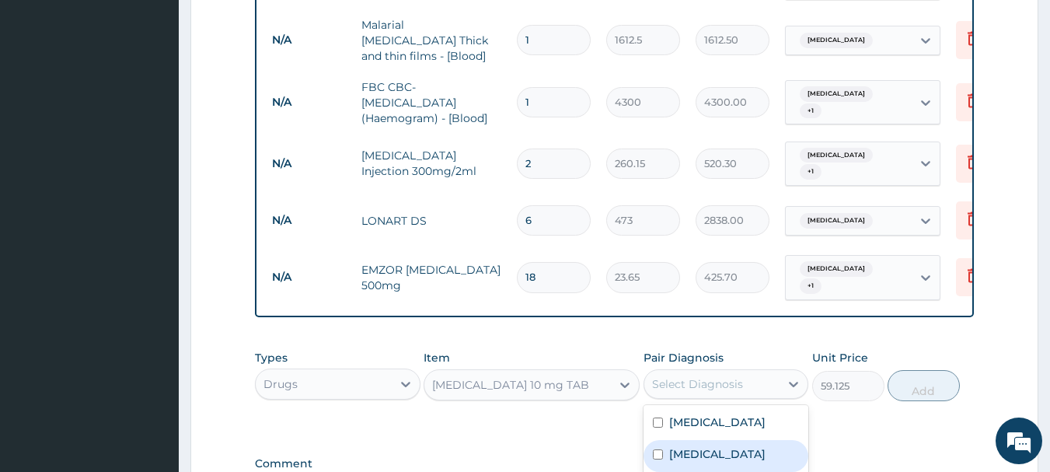
click at [750, 446] on label "[MEDICAL_DATA]" at bounding box center [717, 454] width 96 height 16
checkbox input "true"
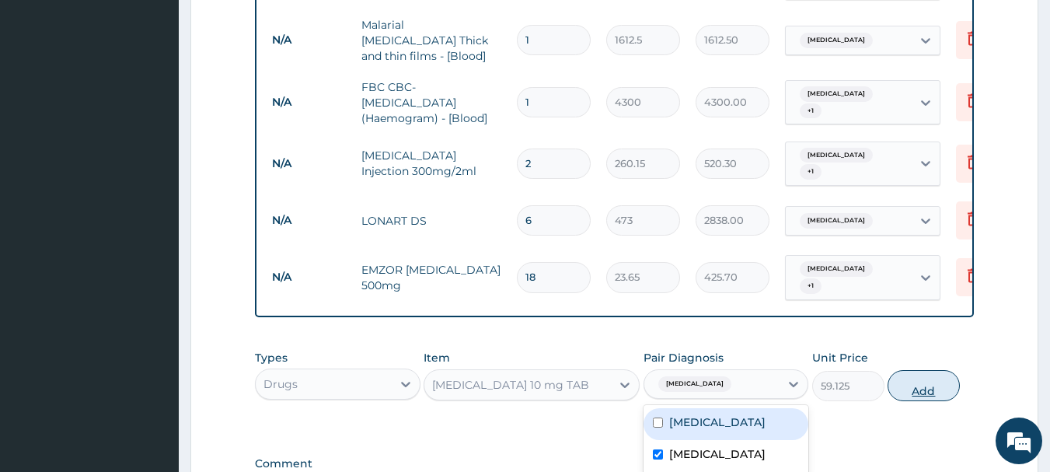
click at [930, 370] on button "Add" at bounding box center [923, 385] width 72 height 31
type input "0"
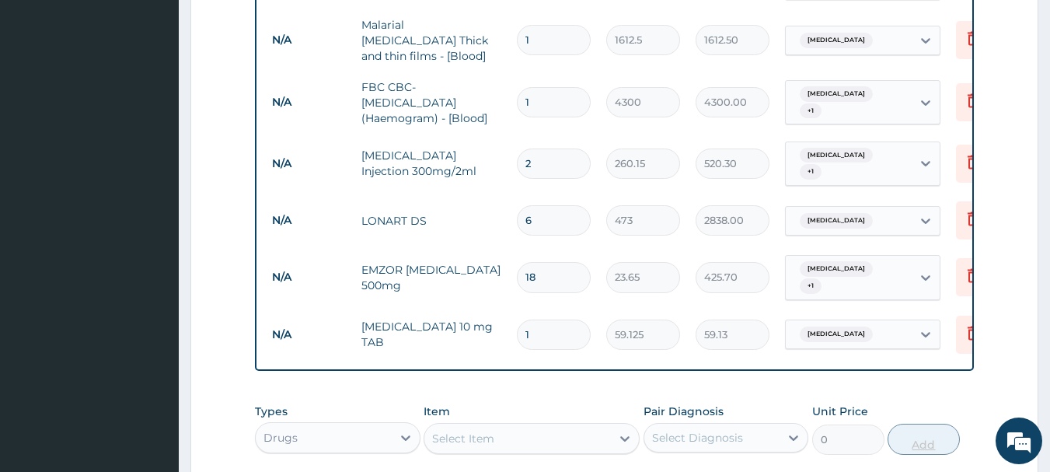
type input "0.00"
type input "5"
type input "295.63"
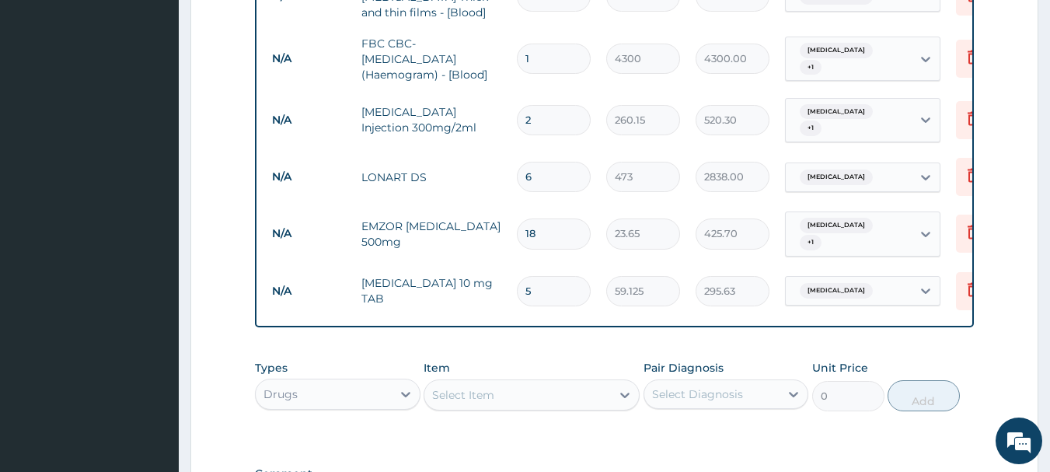
scroll to position [750, 0]
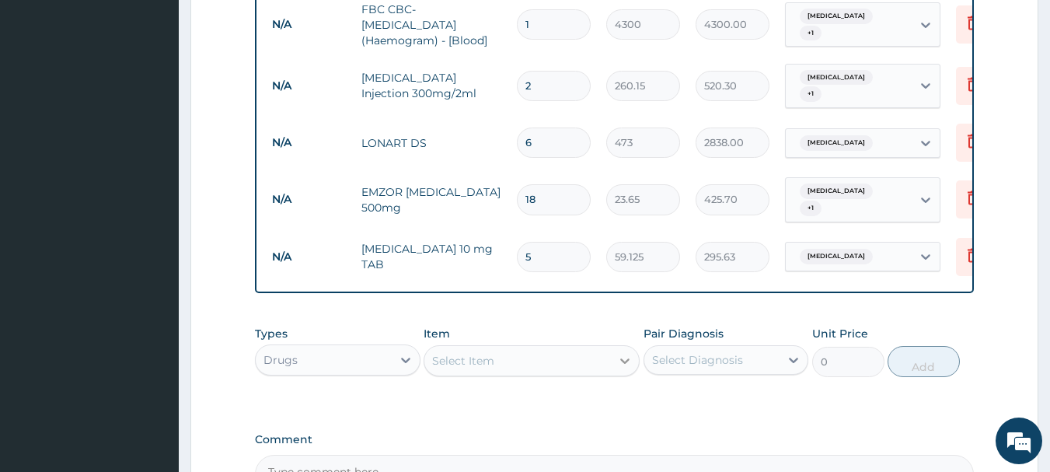
type input "5"
click at [626, 356] on icon at bounding box center [625, 361] width 16 height 16
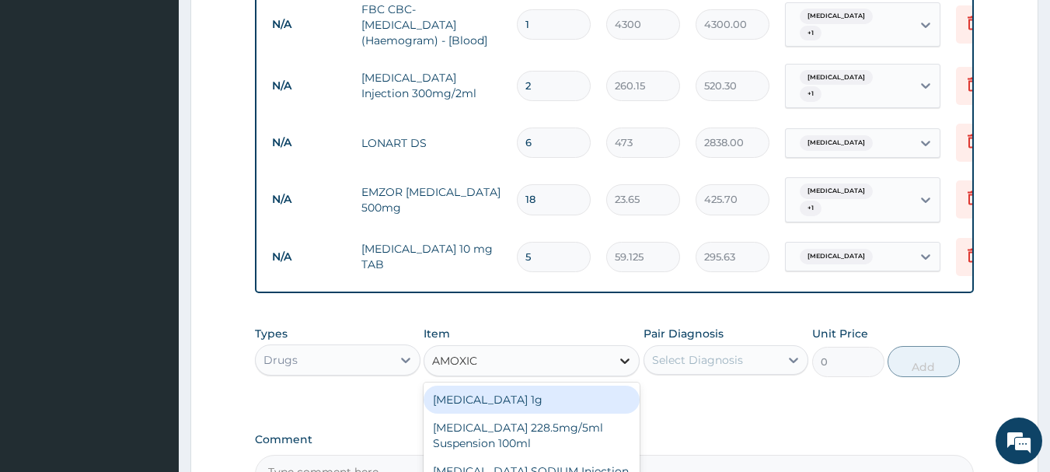
type input "AMOXICI"
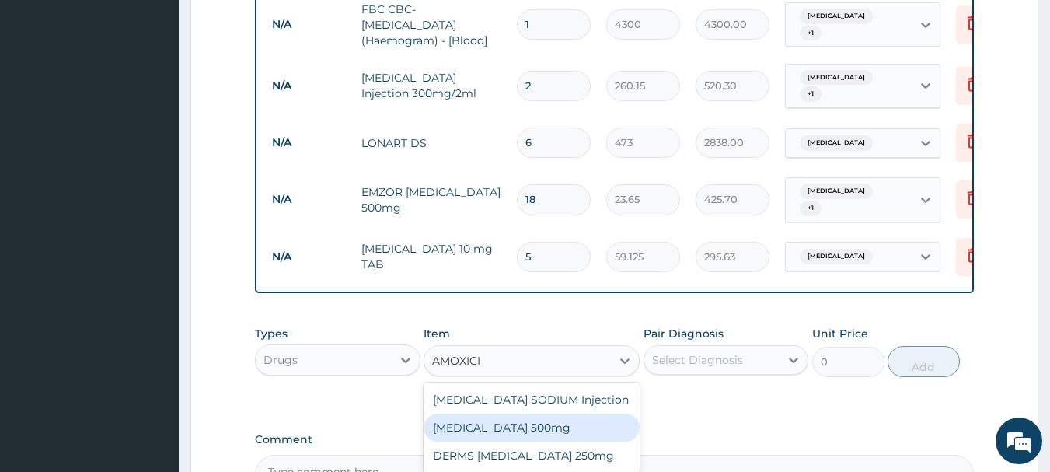
click at [500, 423] on div "[MEDICAL_DATA] 500mg" at bounding box center [531, 427] width 216 height 28
type input "70.95"
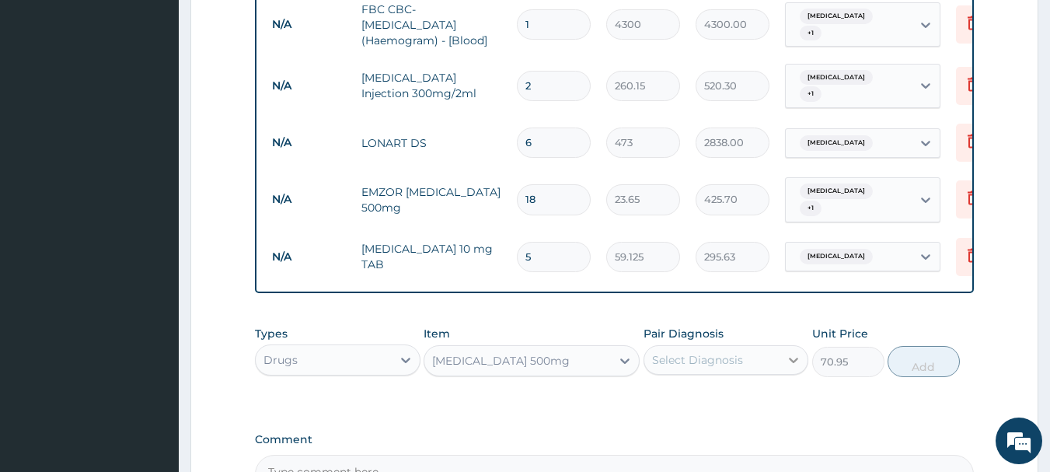
click at [792, 352] on icon at bounding box center [793, 360] width 16 height 16
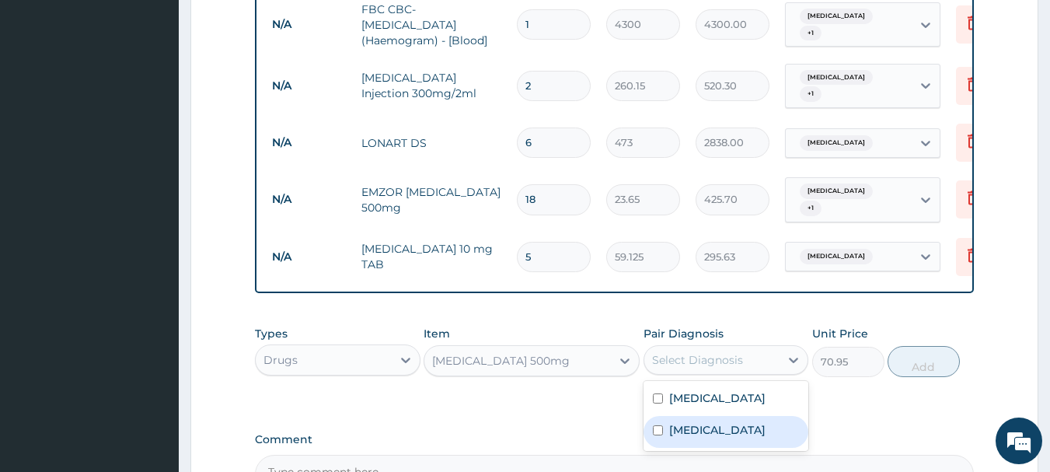
click at [723, 424] on label "[MEDICAL_DATA]" at bounding box center [717, 430] width 96 height 16
checkbox input "true"
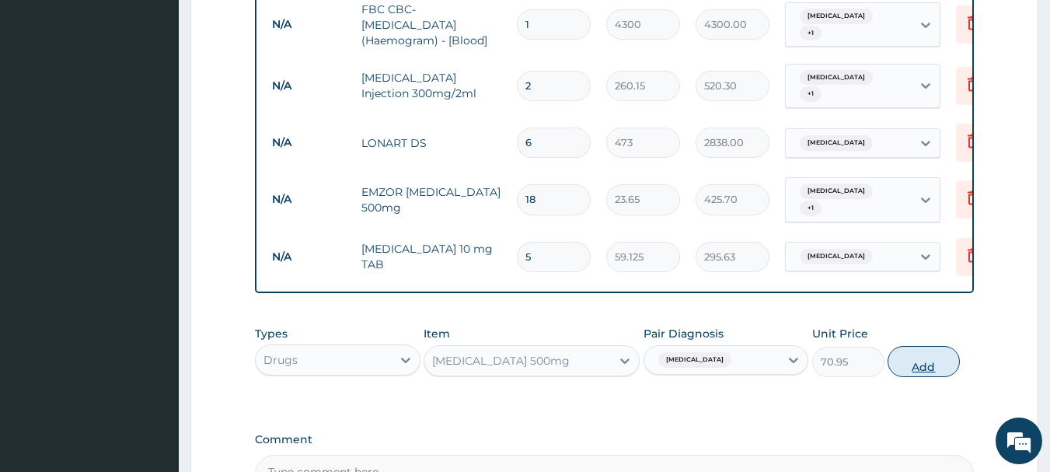
click at [896, 346] on button "Add" at bounding box center [923, 361] width 72 height 31
type input "0"
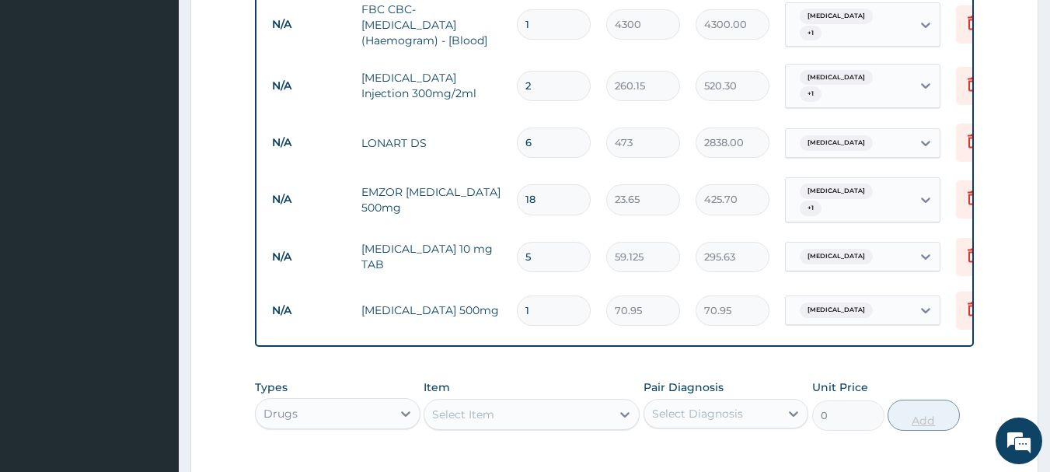
type input "15"
type input "1064.25"
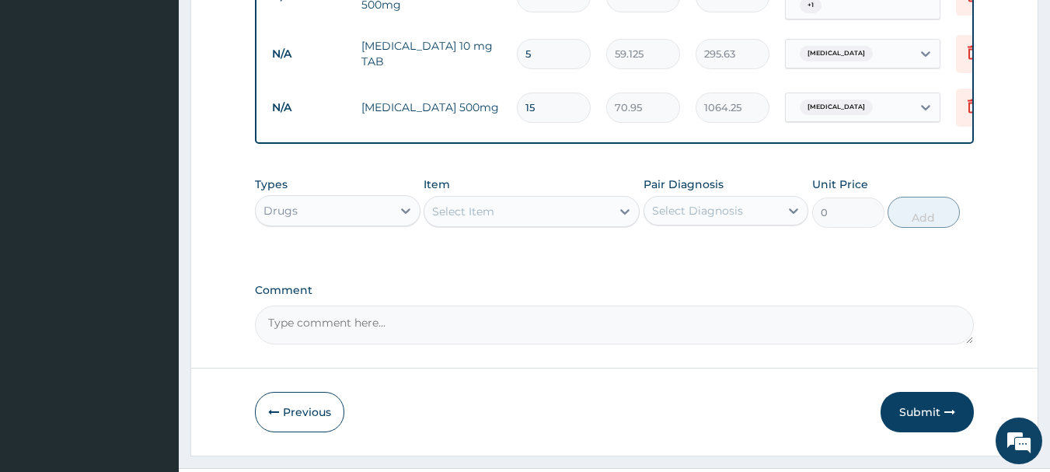
scroll to position [979, 0]
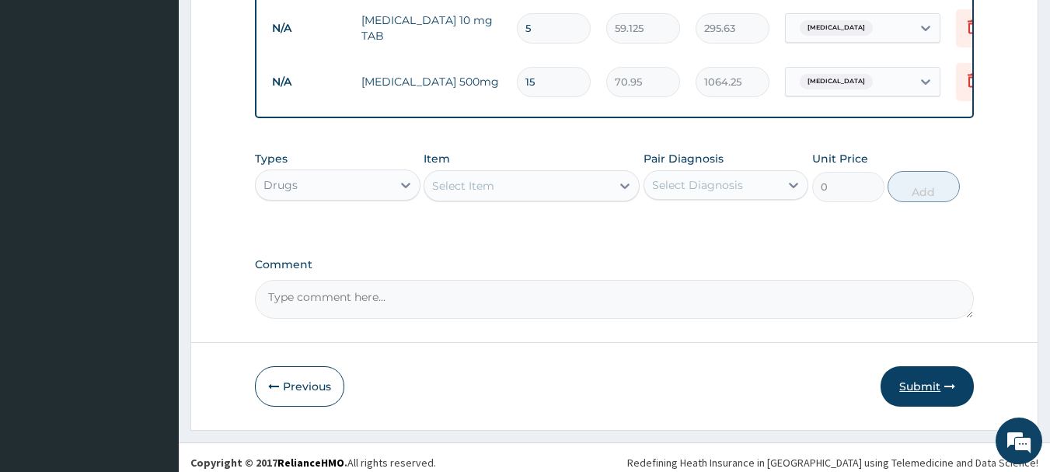
type input "15"
click at [918, 366] on button "Submit" at bounding box center [926, 386] width 93 height 40
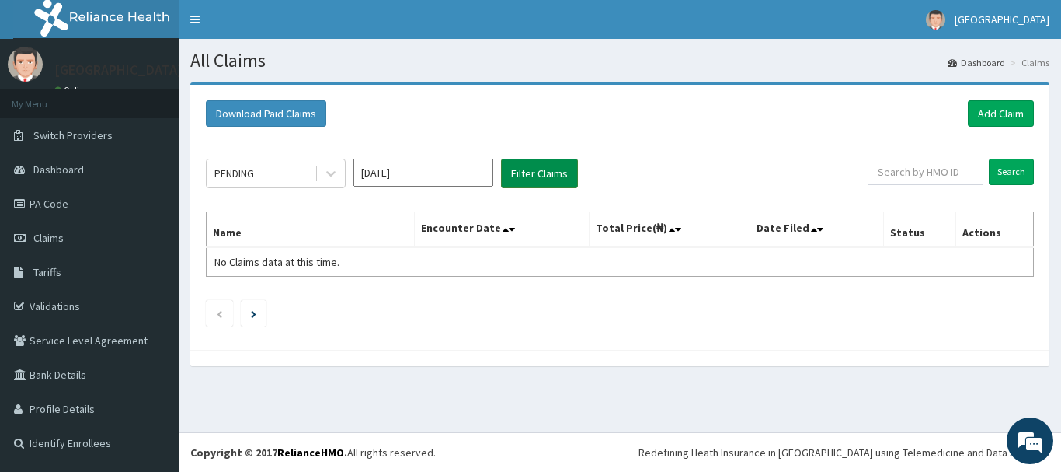
click at [539, 184] on button "Filter Claims" at bounding box center [539, 173] width 77 height 30
